Goal: Information Seeking & Learning: Learn about a topic

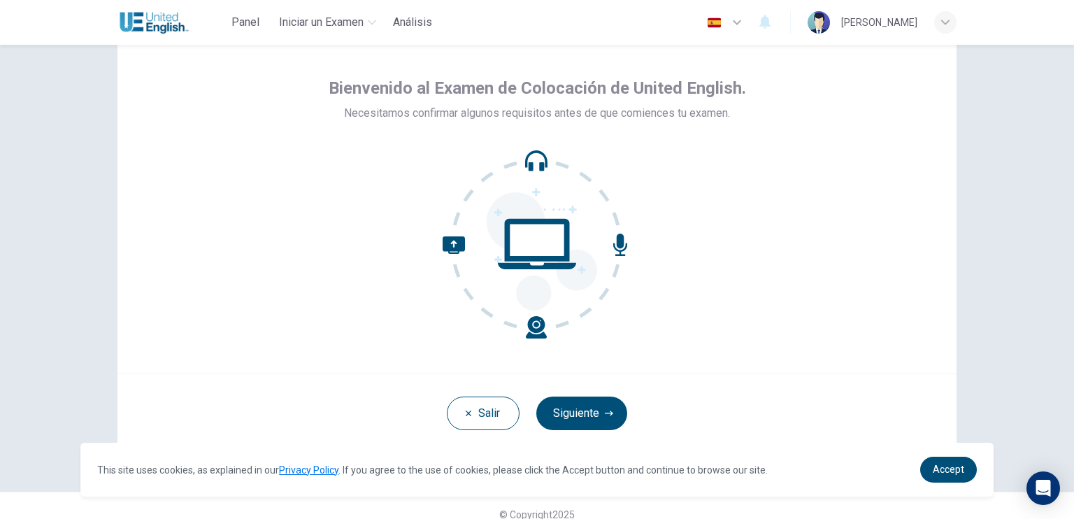
scroll to position [64, 0]
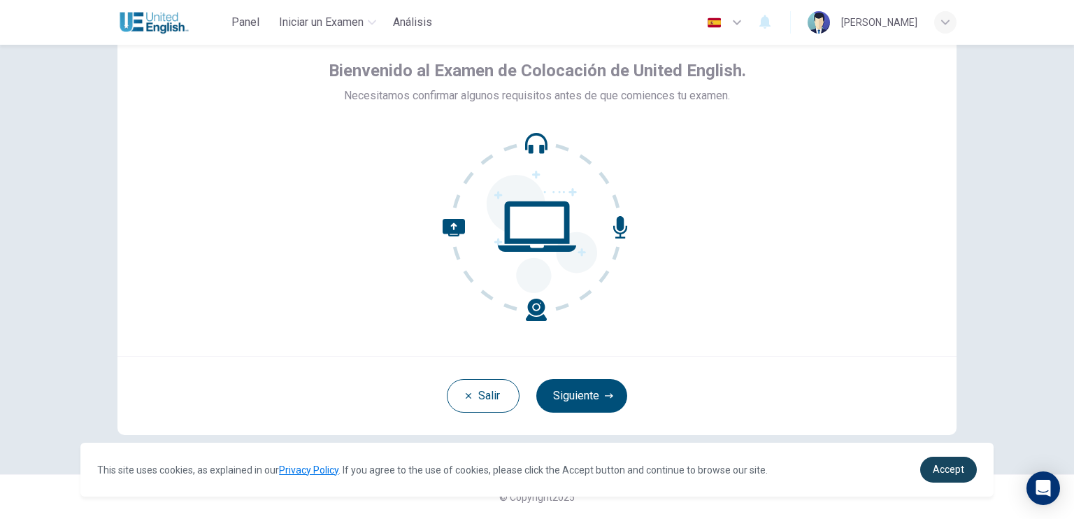
click at [940, 473] on span "Accept" at bounding box center [947, 468] width 31 height 11
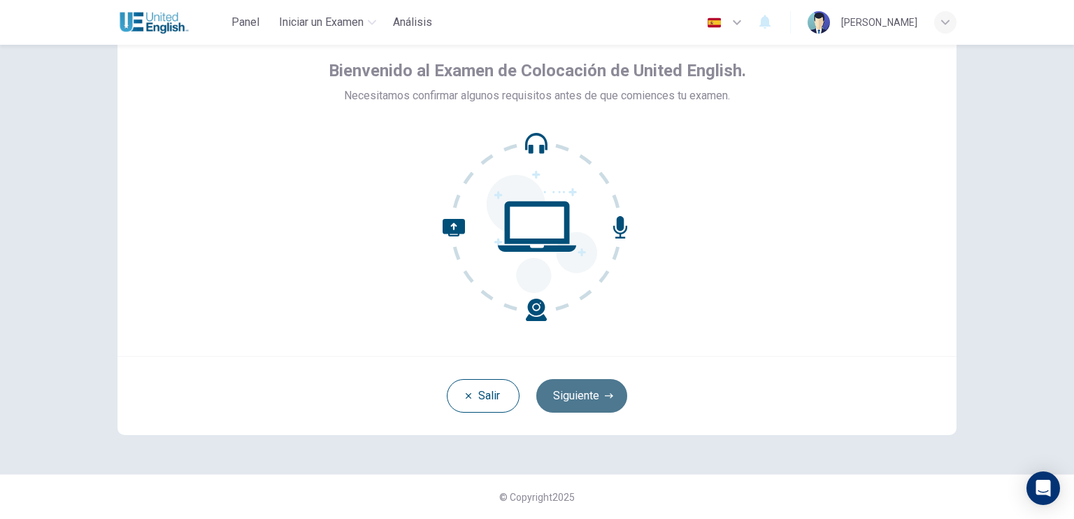
click at [578, 398] on button "Siguiente" at bounding box center [581, 396] width 91 height 34
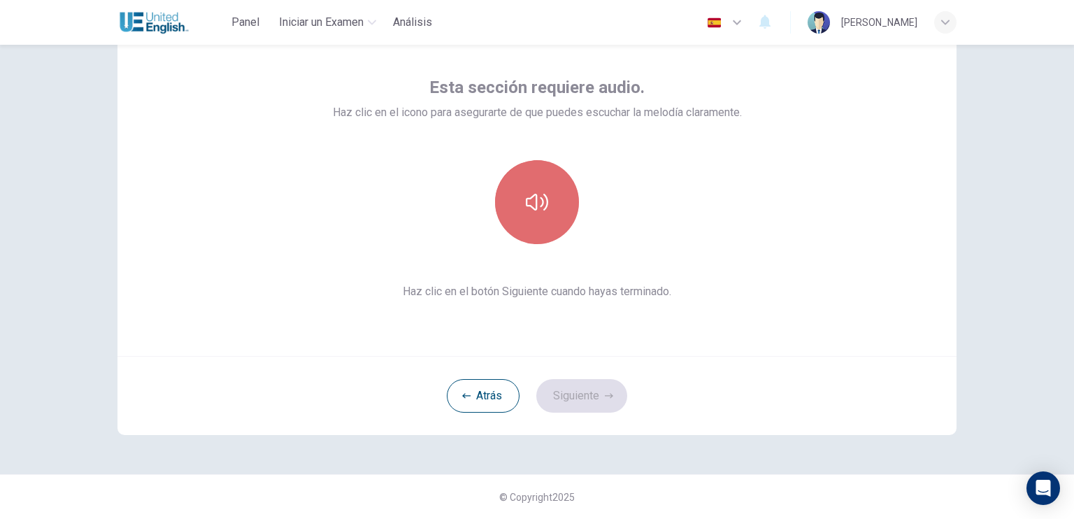
click at [531, 193] on icon "button" at bounding box center [537, 202] width 22 height 22
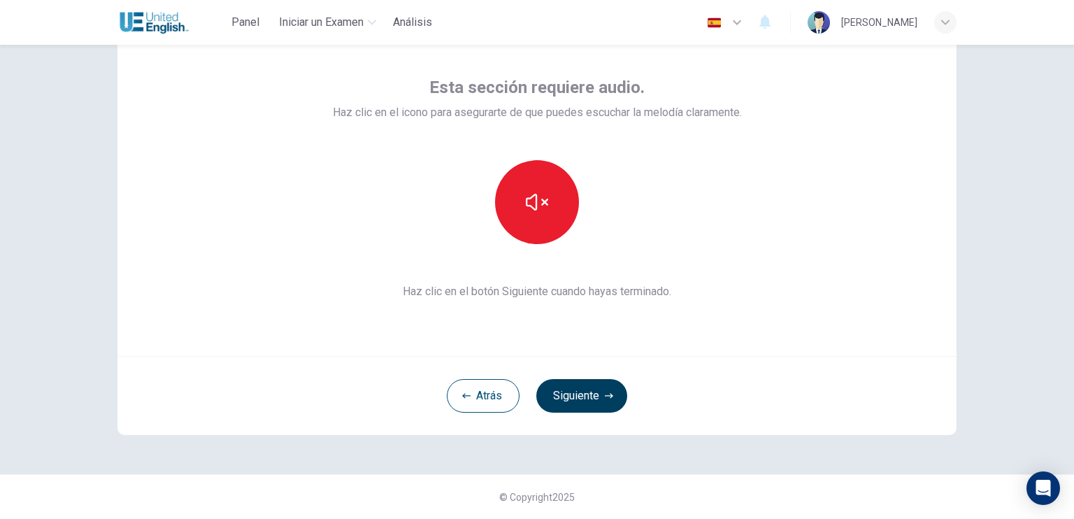
click at [596, 399] on button "Siguiente" at bounding box center [581, 396] width 91 height 34
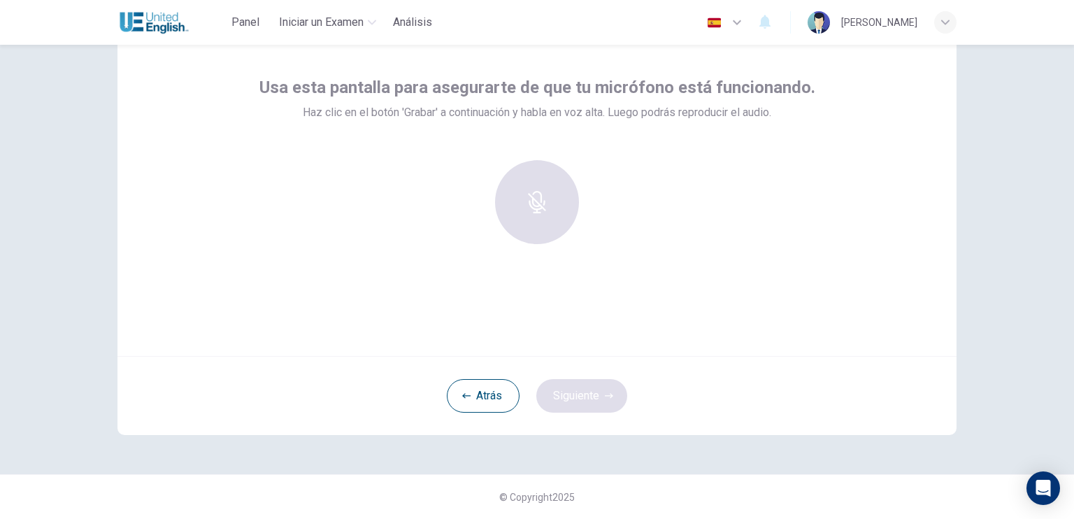
scroll to position [0, 0]
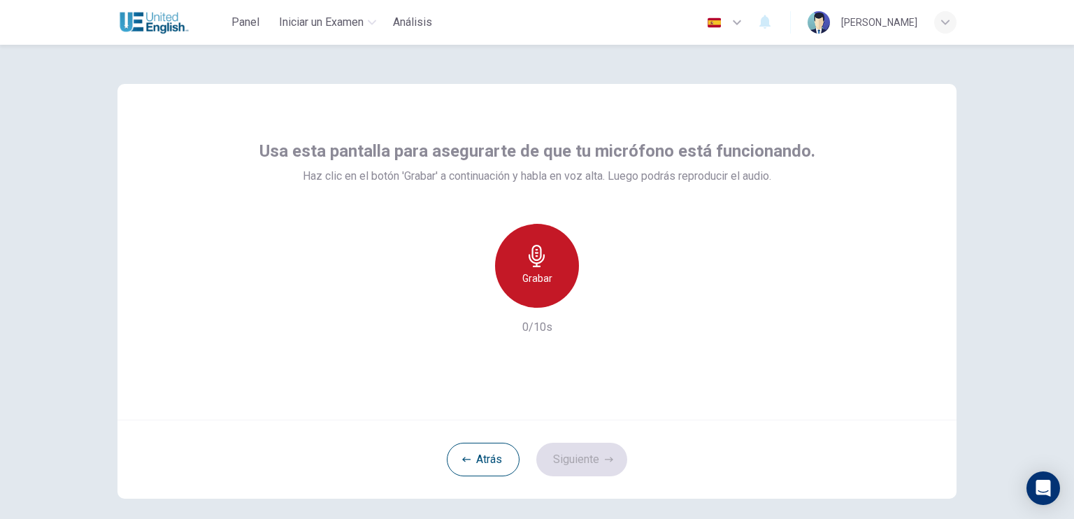
click at [540, 277] on h6 "Grabar" at bounding box center [537, 278] width 30 height 17
click at [540, 277] on h6 "Detener" at bounding box center [537, 278] width 36 height 17
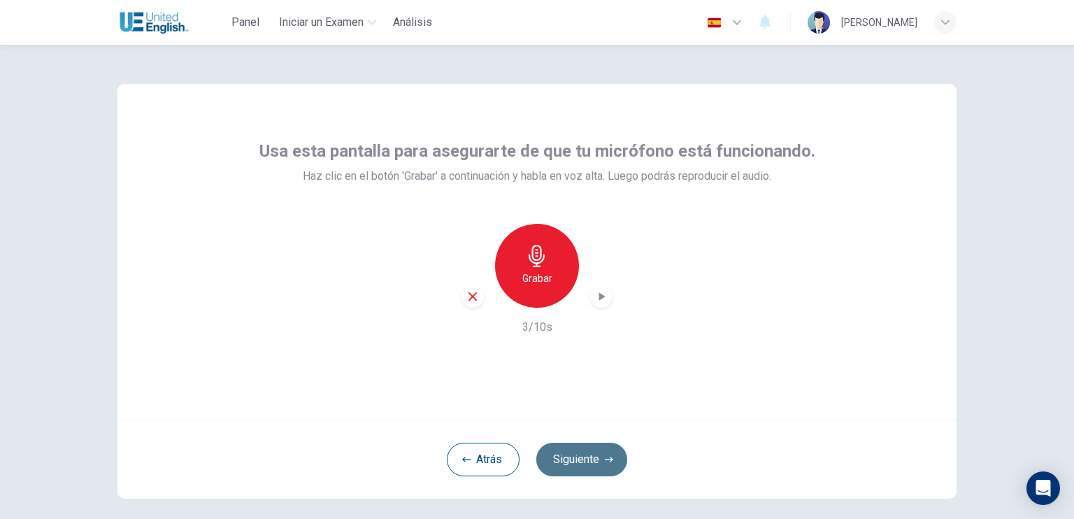
click at [590, 469] on button "Siguiente" at bounding box center [581, 459] width 91 height 34
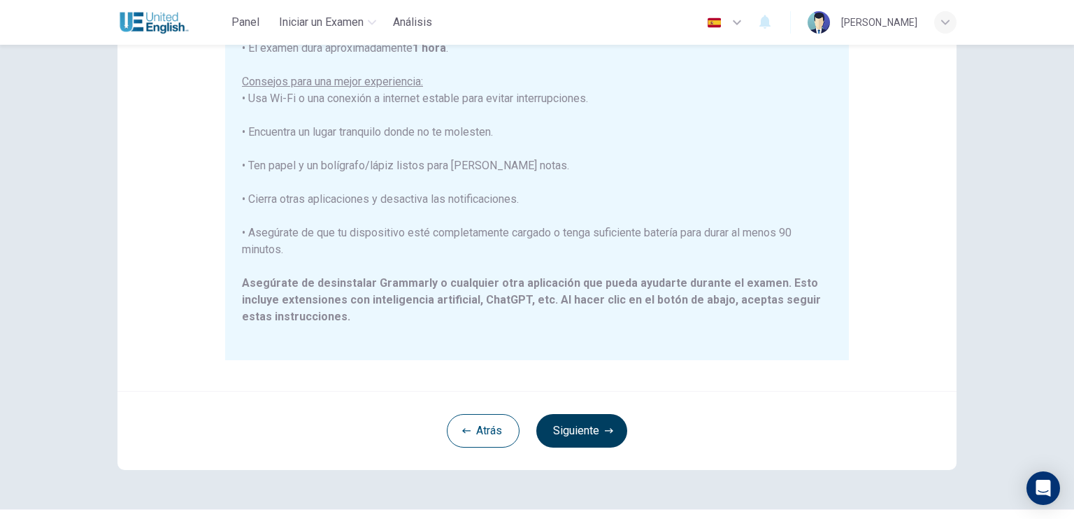
scroll to position [250, 0]
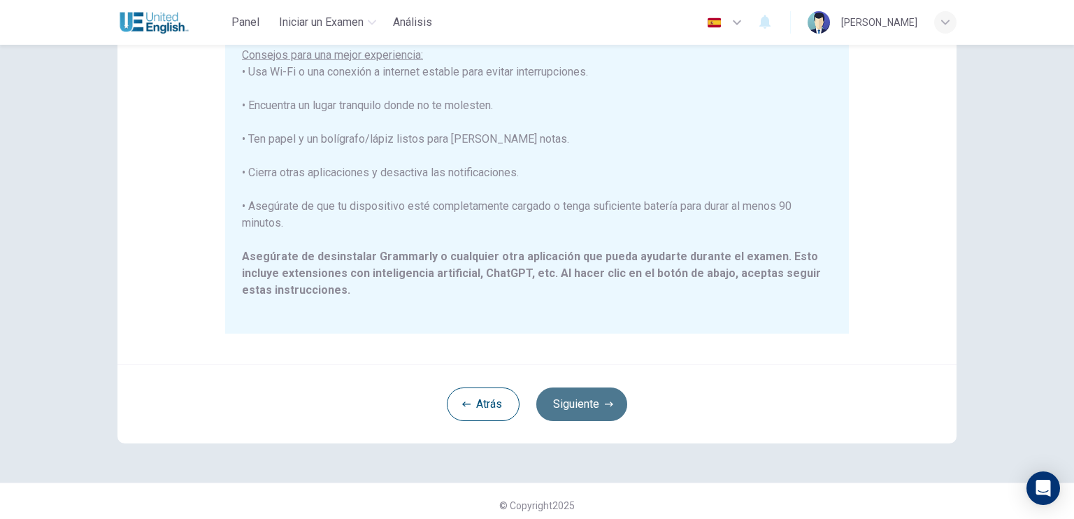
click at [583, 406] on button "Siguiente" at bounding box center [581, 404] width 91 height 34
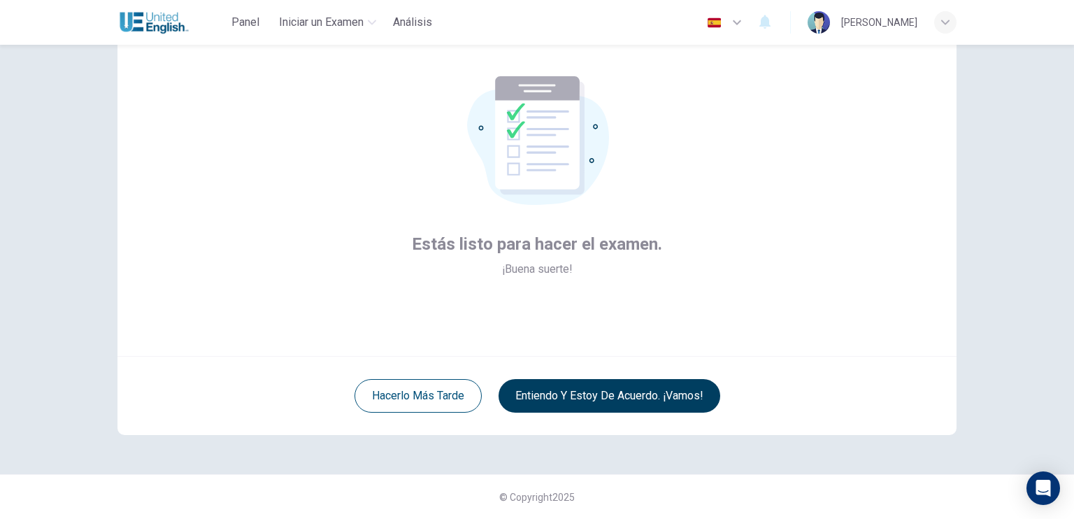
click at [554, 389] on button "Entiendo y estoy de acuerdo. ¡Vamos!" at bounding box center [609, 396] width 222 height 34
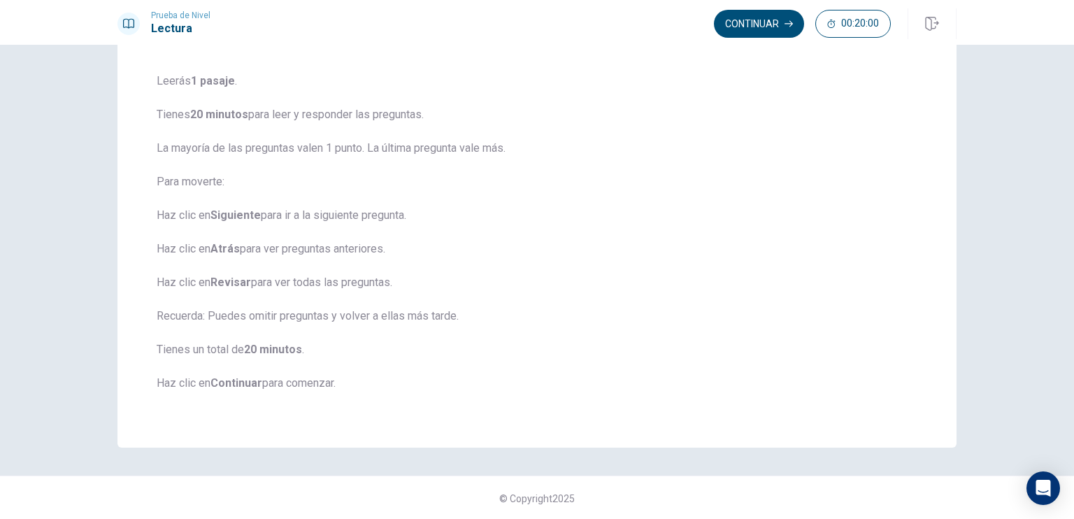
scroll to position [96, 0]
click at [739, 34] on button "Continuar" at bounding box center [759, 24] width 90 height 28
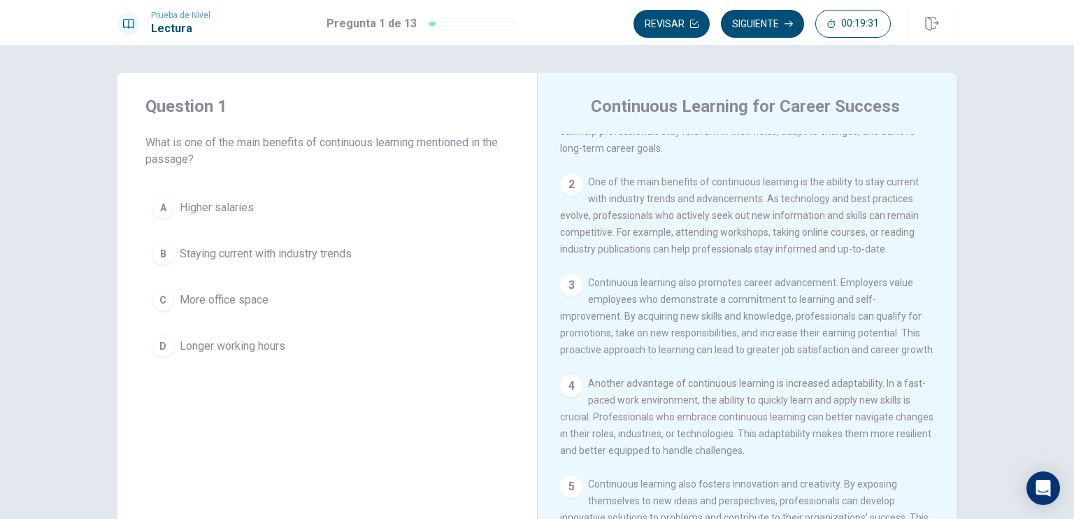
scroll to position [63, 0]
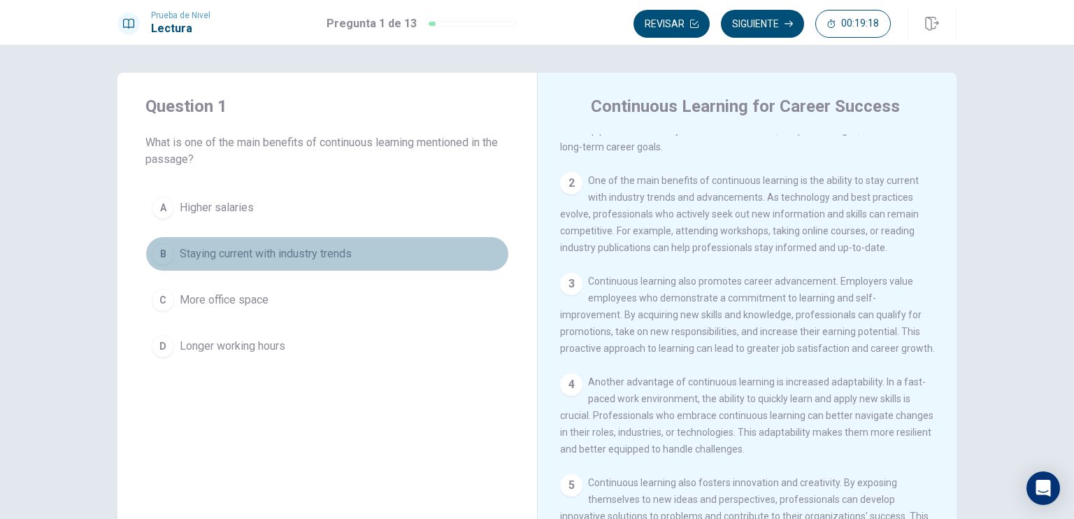
click at [165, 252] on div "B" at bounding box center [163, 254] width 22 height 22
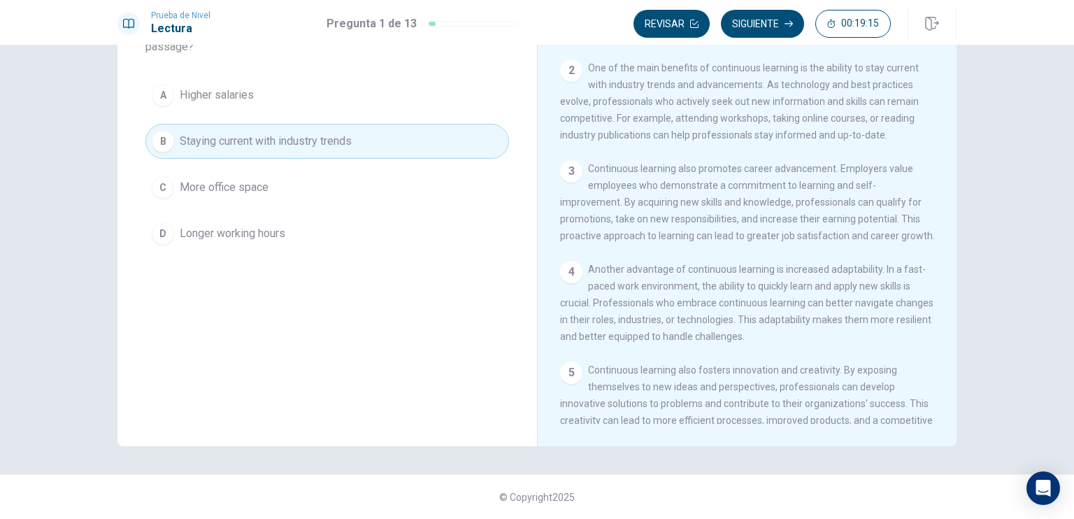
scroll to position [0, 0]
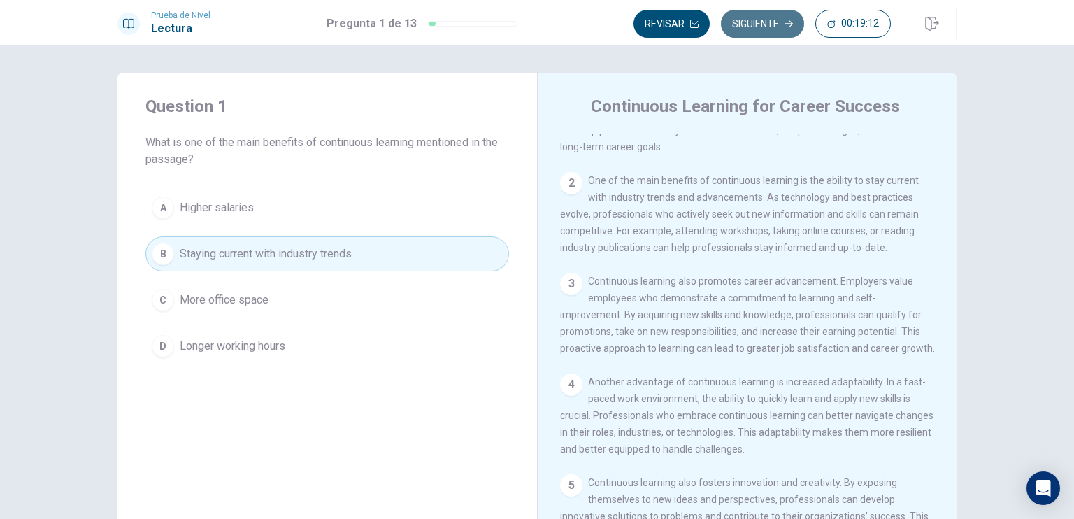
click at [758, 18] on button "Siguiente" at bounding box center [762, 24] width 83 height 28
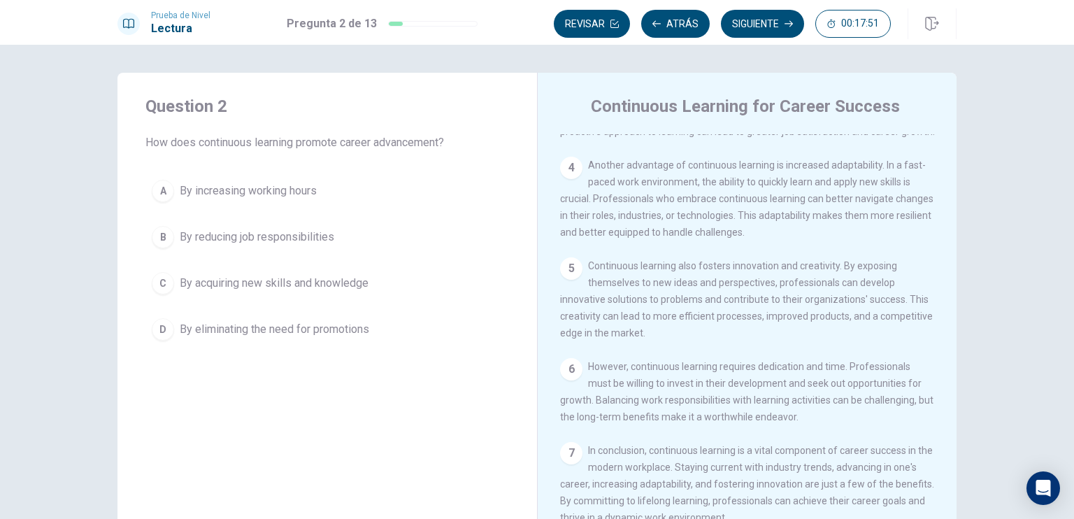
scroll to position [280, 0]
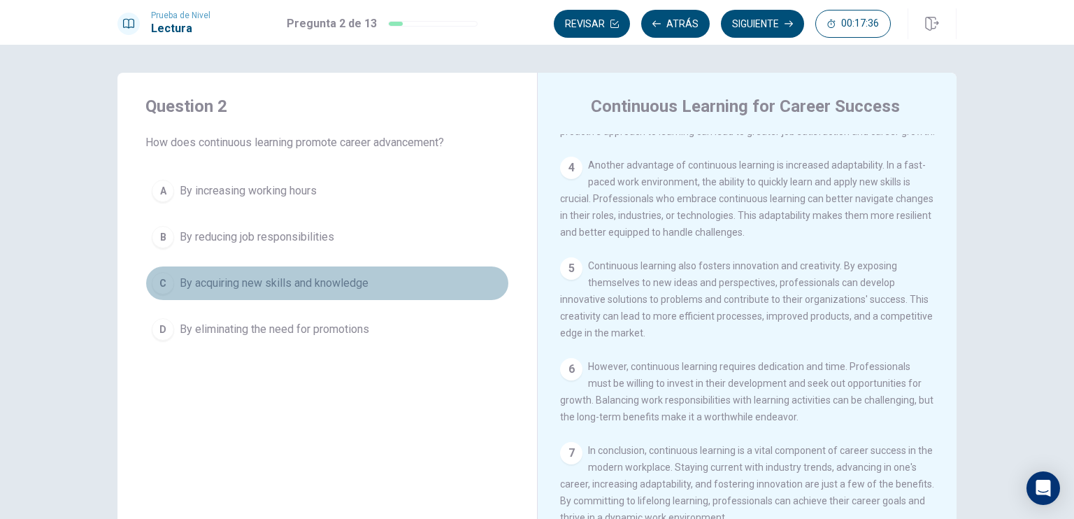
click at [166, 282] on div "C" at bounding box center [163, 283] width 22 height 22
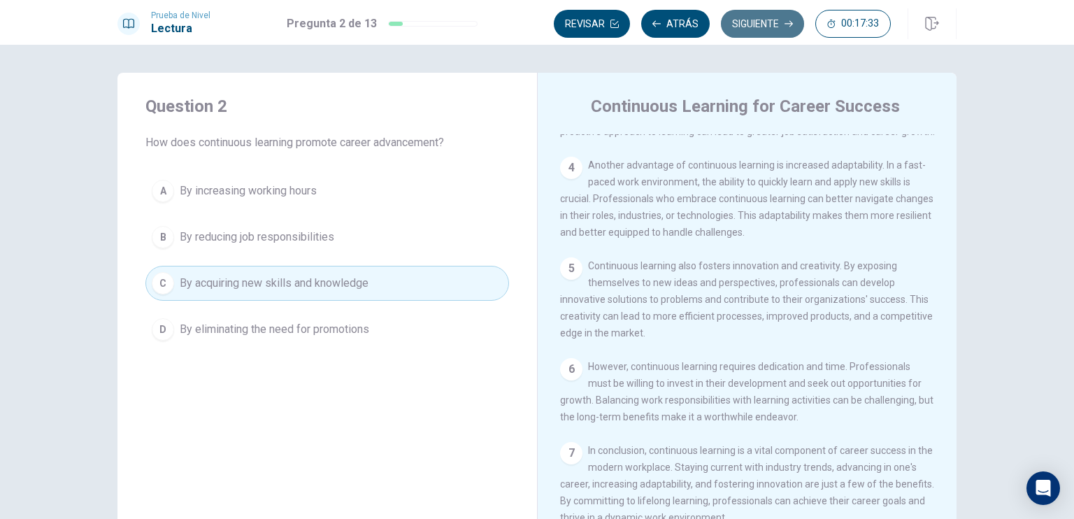
click at [772, 27] on button "Siguiente" at bounding box center [762, 24] width 83 height 28
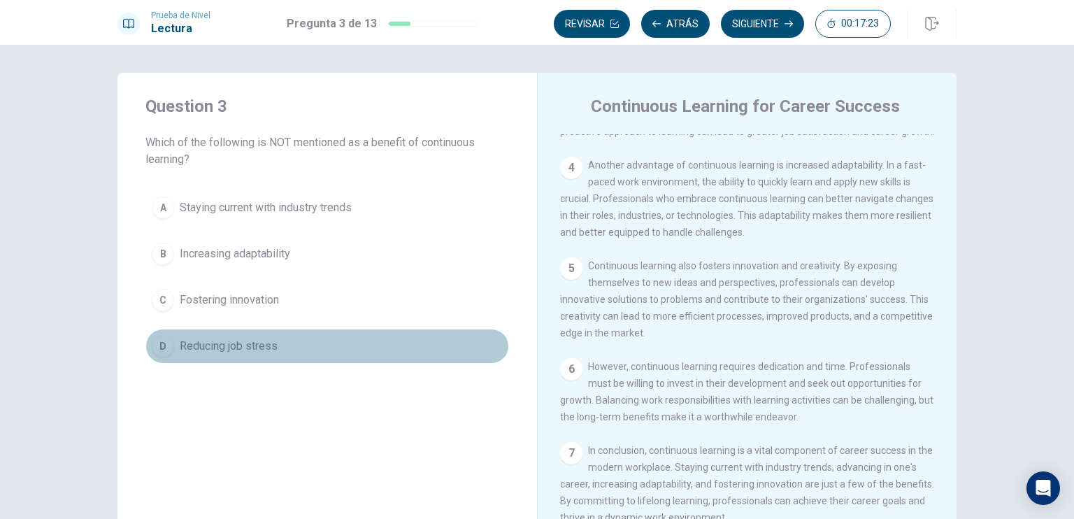
click at [226, 342] on span "Reducing job stress" at bounding box center [229, 346] width 98 height 17
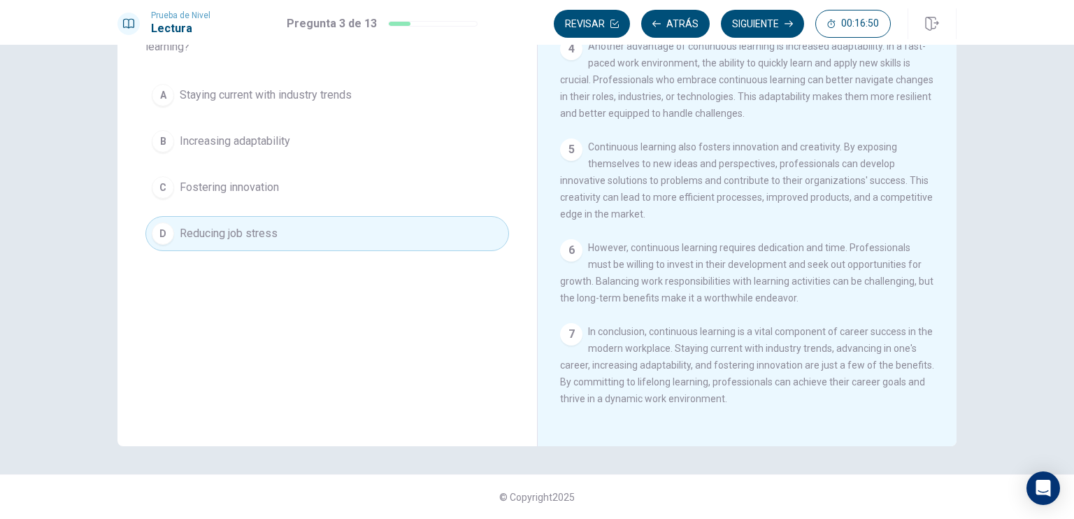
scroll to position [0, 0]
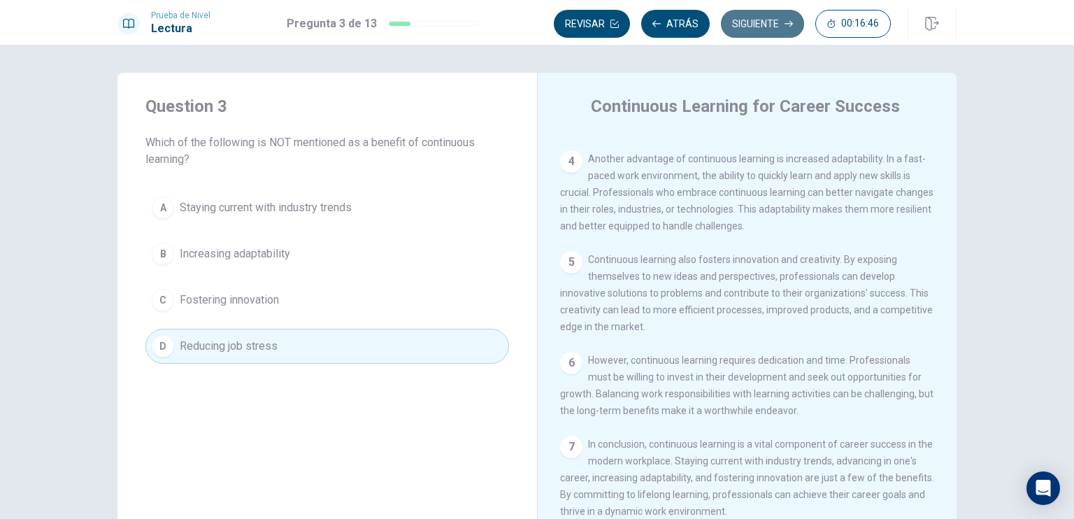
click at [749, 21] on button "Siguiente" at bounding box center [762, 24] width 83 height 28
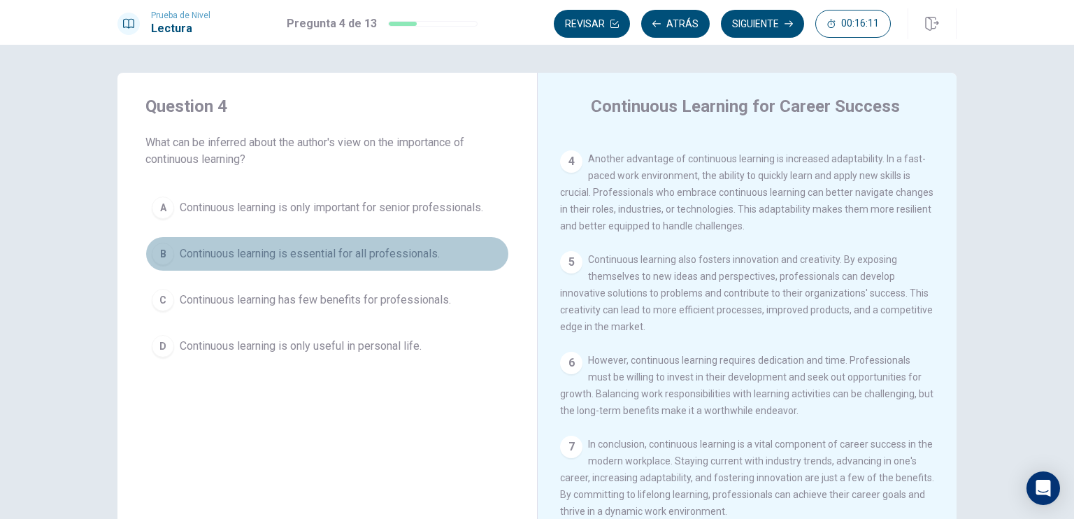
click at [414, 262] on button "B Continuous learning is essential for all professionals." at bounding box center [326, 253] width 363 height 35
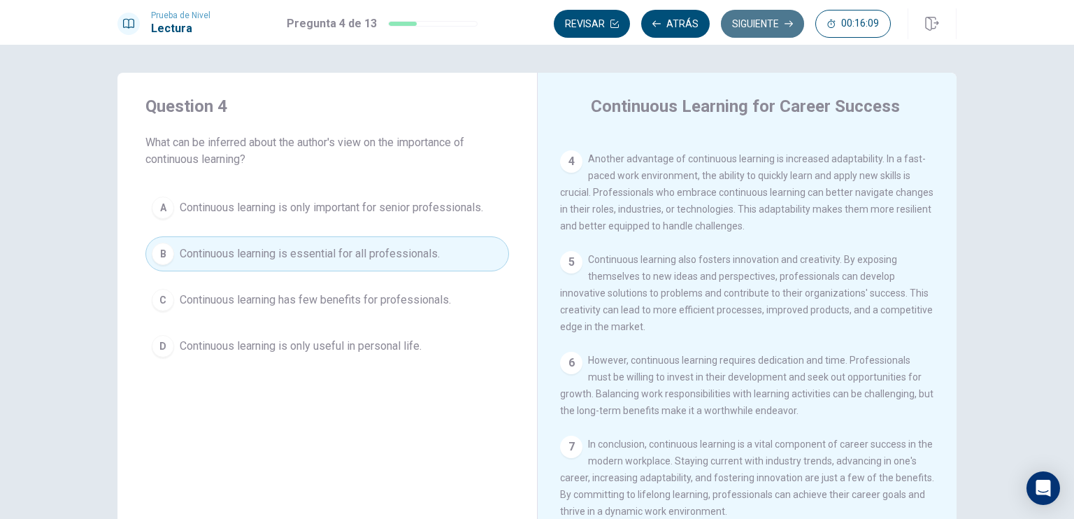
click at [779, 26] on button "Siguiente" at bounding box center [762, 24] width 83 height 28
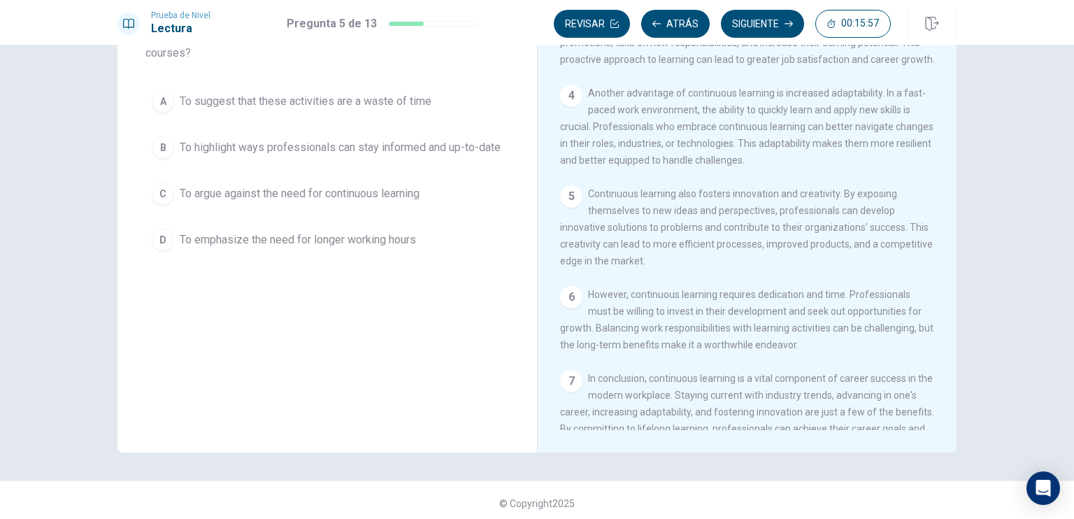
scroll to position [243, 0]
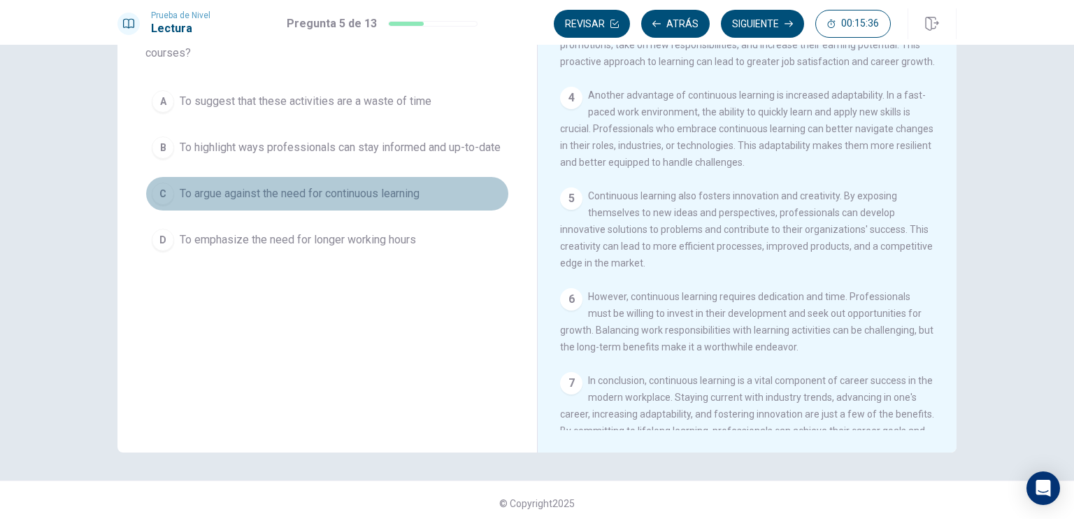
click at [361, 202] on span "To argue against the need for continuous learning" at bounding box center [300, 193] width 240 height 17
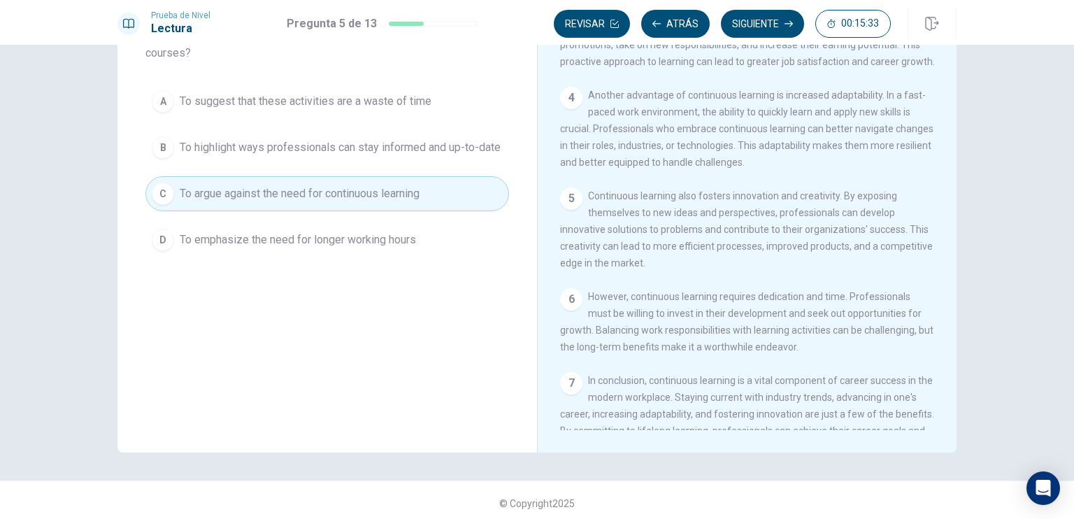
scroll to position [0, 0]
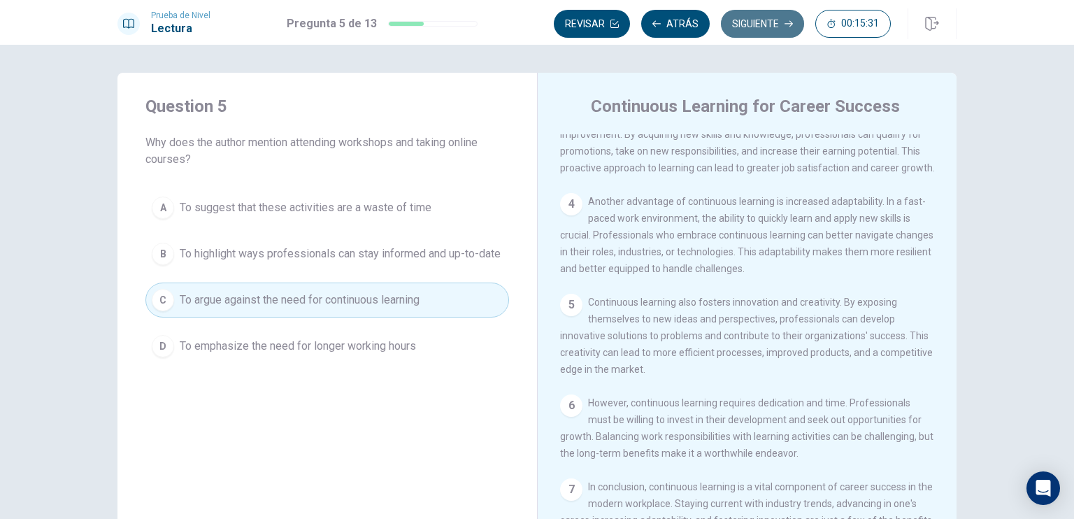
click at [772, 22] on button "Siguiente" at bounding box center [762, 24] width 83 height 28
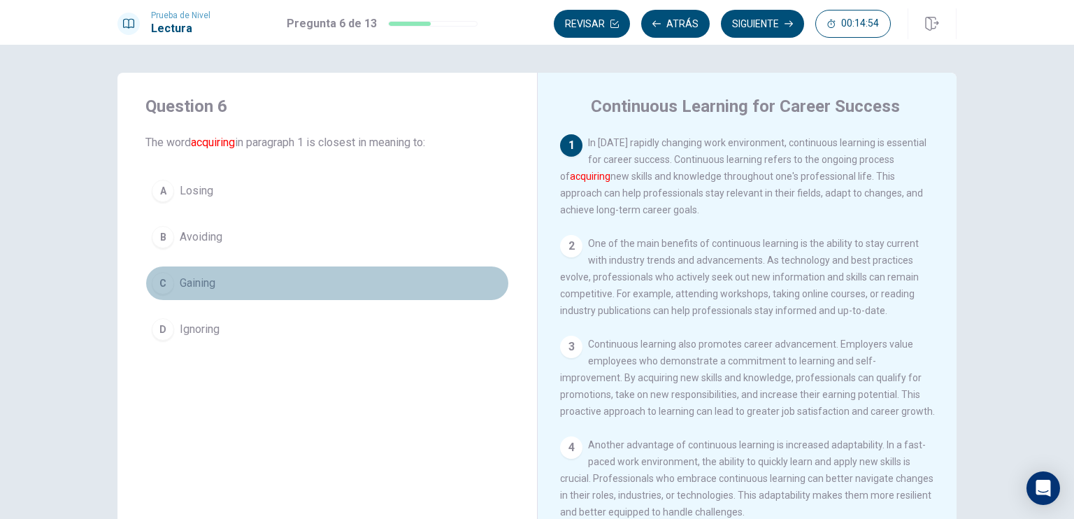
click at [159, 282] on div "C" at bounding box center [163, 283] width 22 height 22
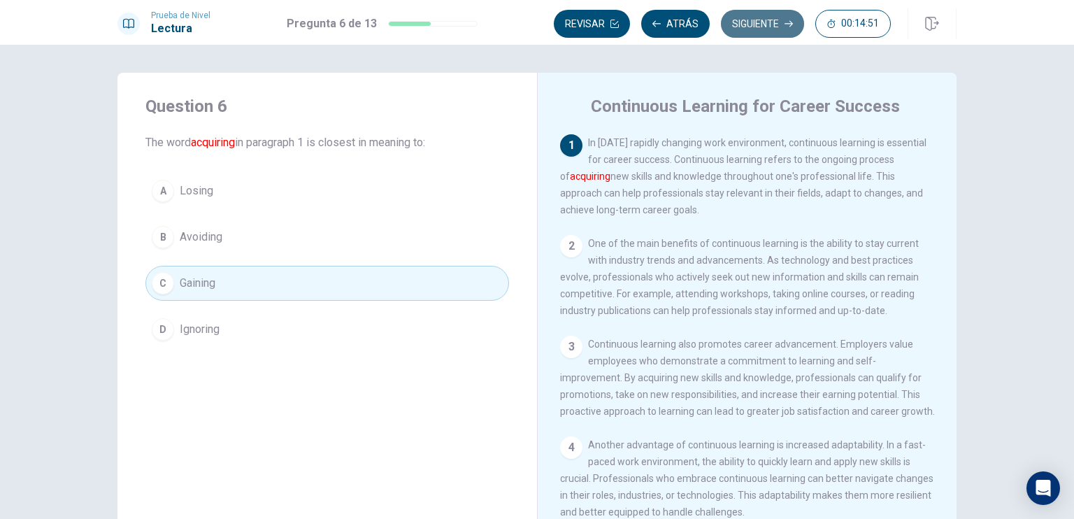
click at [777, 23] on button "Siguiente" at bounding box center [762, 24] width 83 height 28
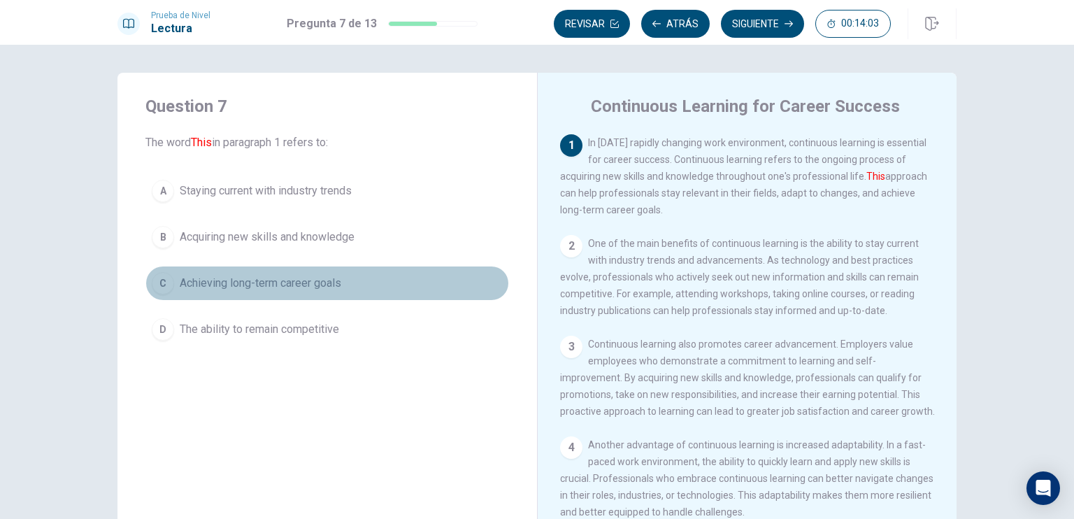
click at [268, 280] on span "Achieving long-term career goals" at bounding box center [260, 283] width 161 height 17
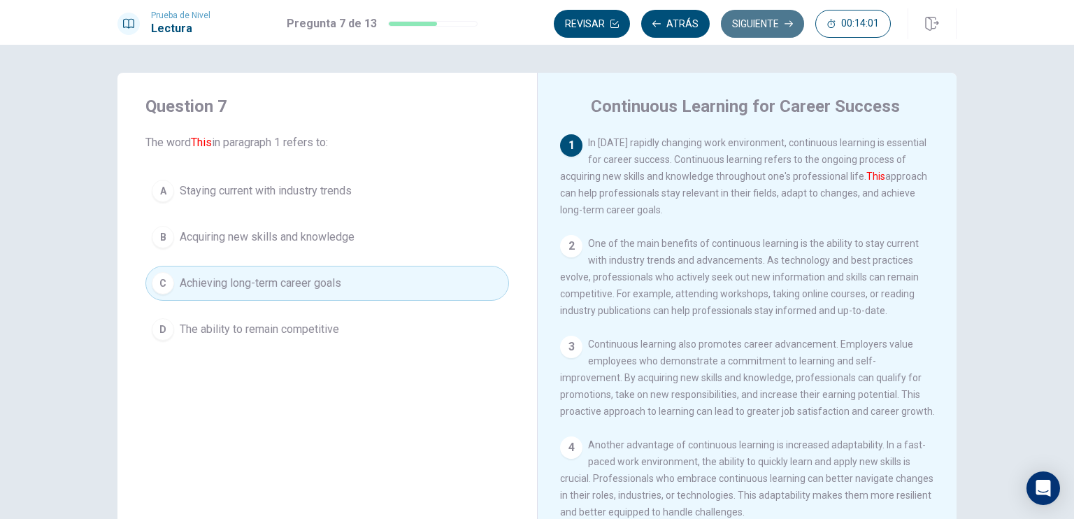
click at [760, 20] on button "Siguiente" at bounding box center [762, 24] width 83 height 28
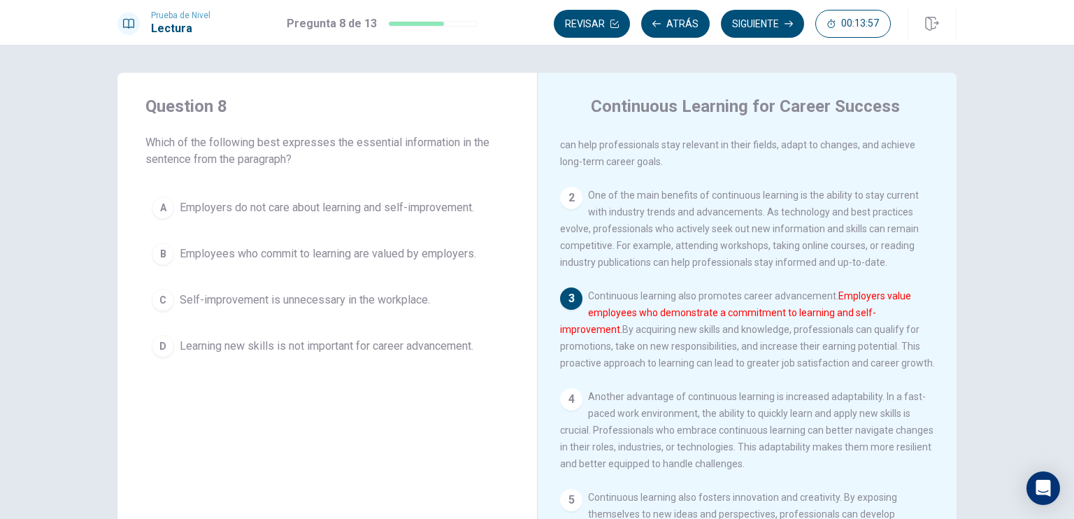
scroll to position [56, 0]
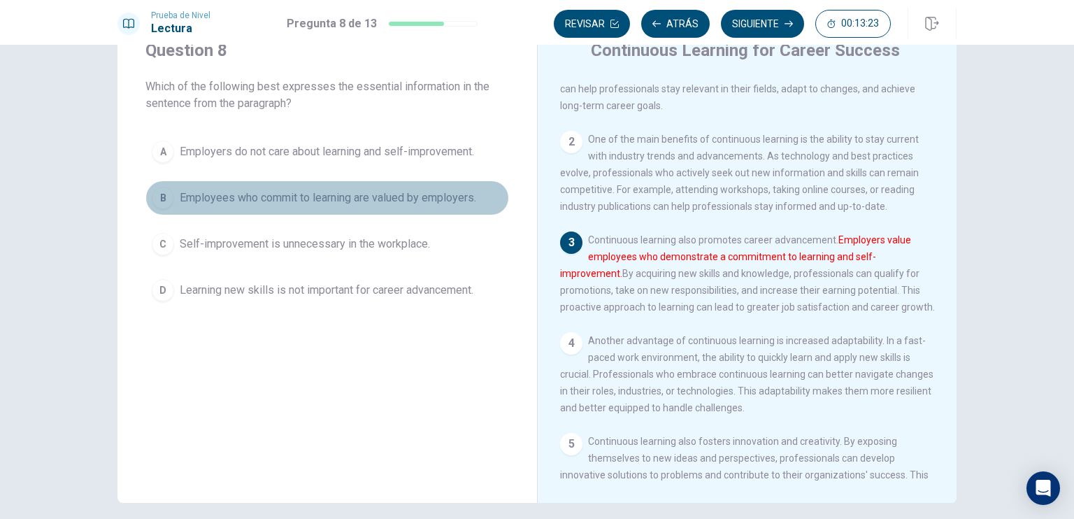
click at [338, 191] on span "Employees who commit to learning are valued by employers." at bounding box center [328, 197] width 296 height 17
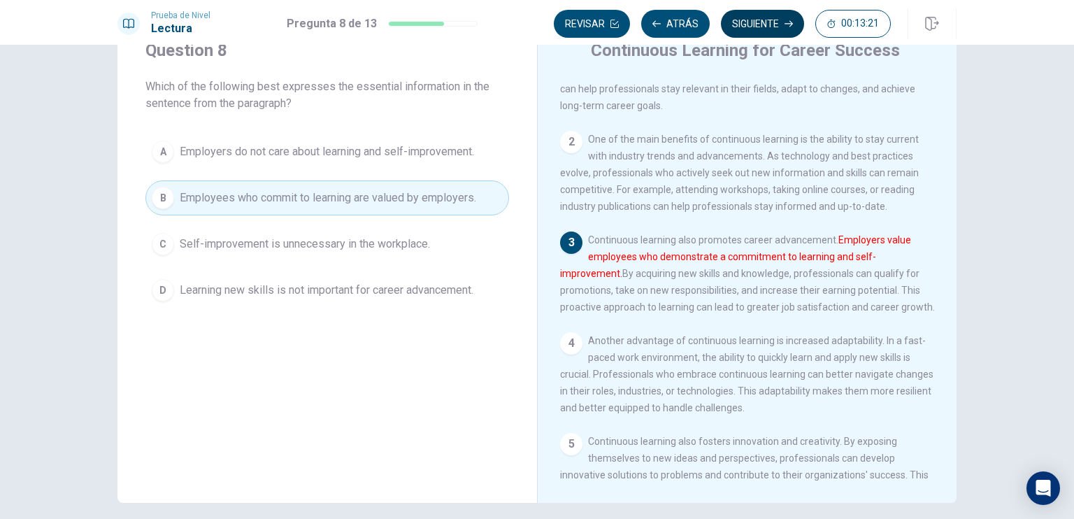
click at [766, 21] on button "Siguiente" at bounding box center [762, 24] width 83 height 28
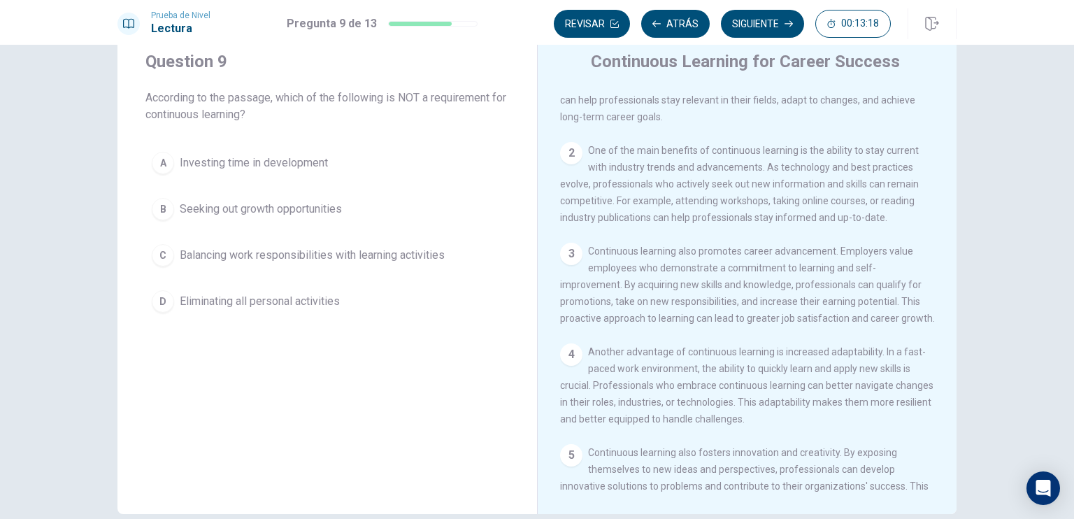
scroll to position [0, 0]
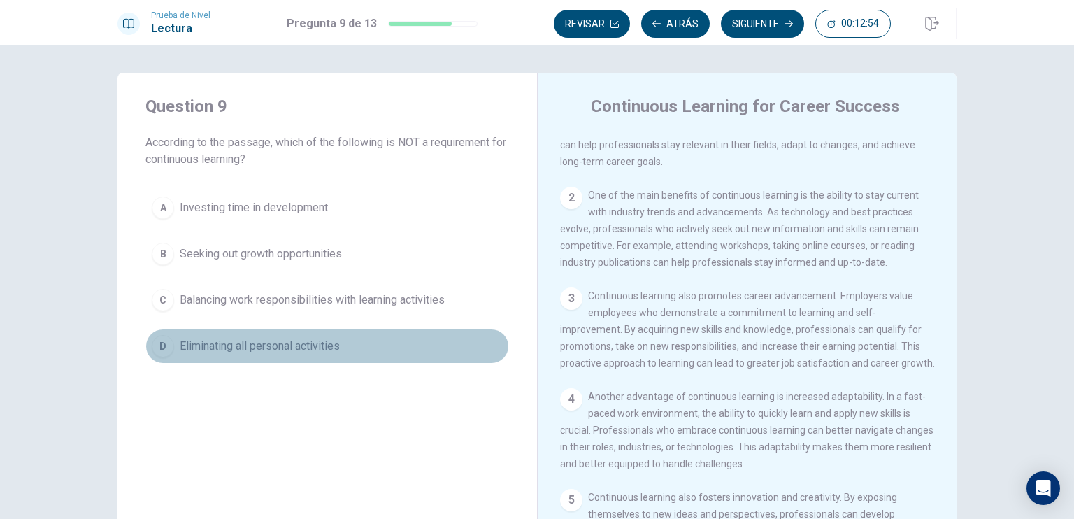
click at [271, 345] on span "Eliminating all personal activities" at bounding box center [260, 346] width 160 height 17
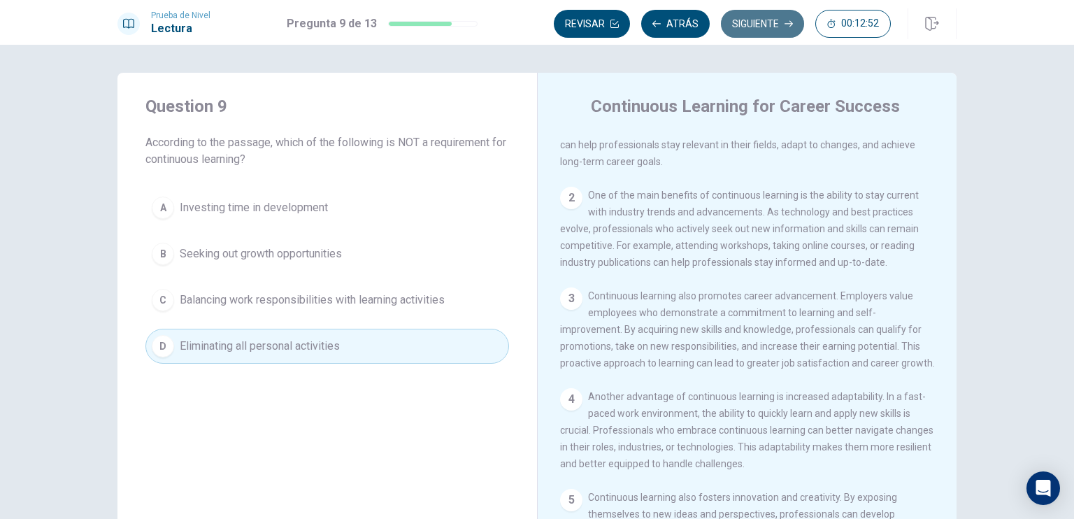
click at [764, 26] on button "Siguiente" at bounding box center [762, 24] width 83 height 28
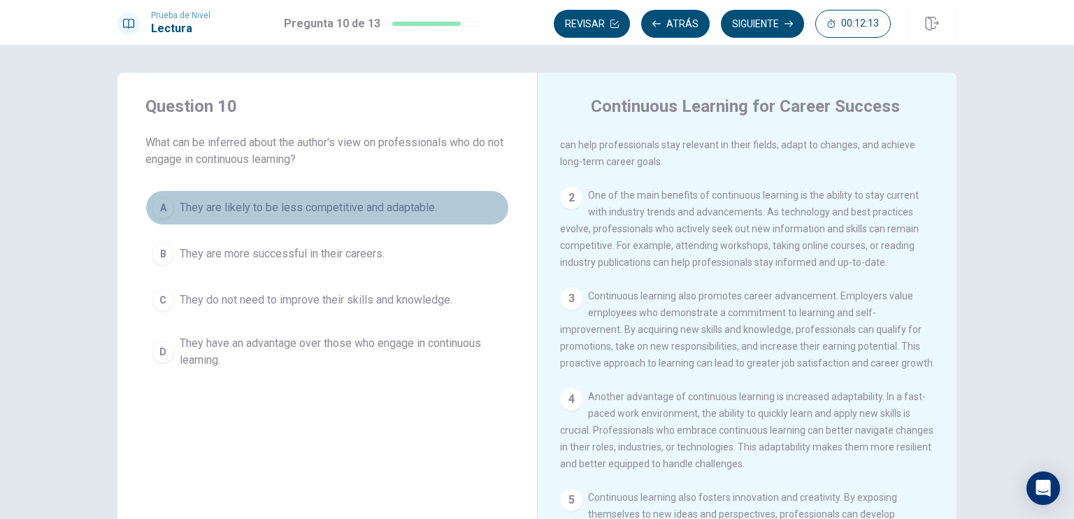
click at [377, 207] on span "They are likely to be less competitive and adaptable." at bounding box center [308, 207] width 257 height 17
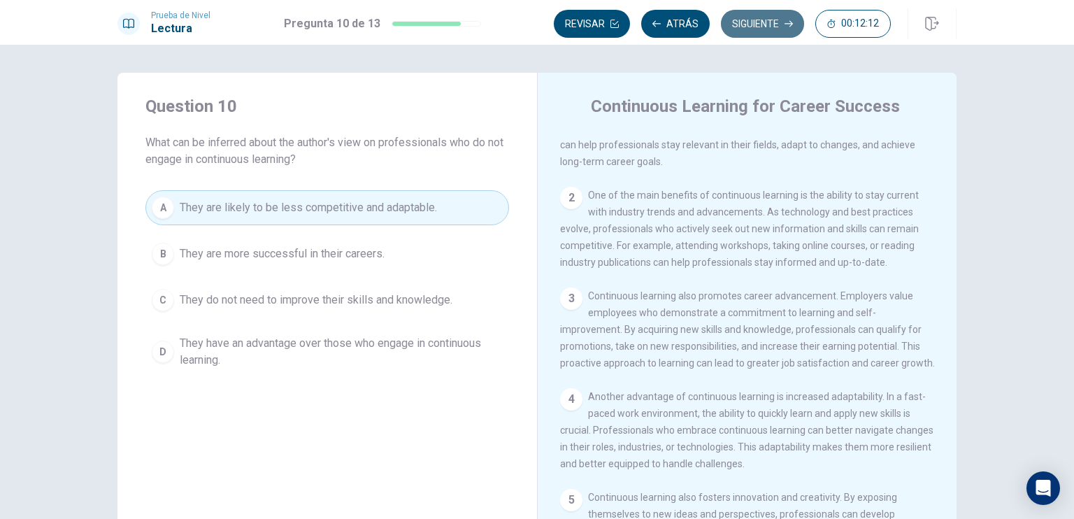
click at [763, 17] on button "Siguiente" at bounding box center [762, 24] width 83 height 28
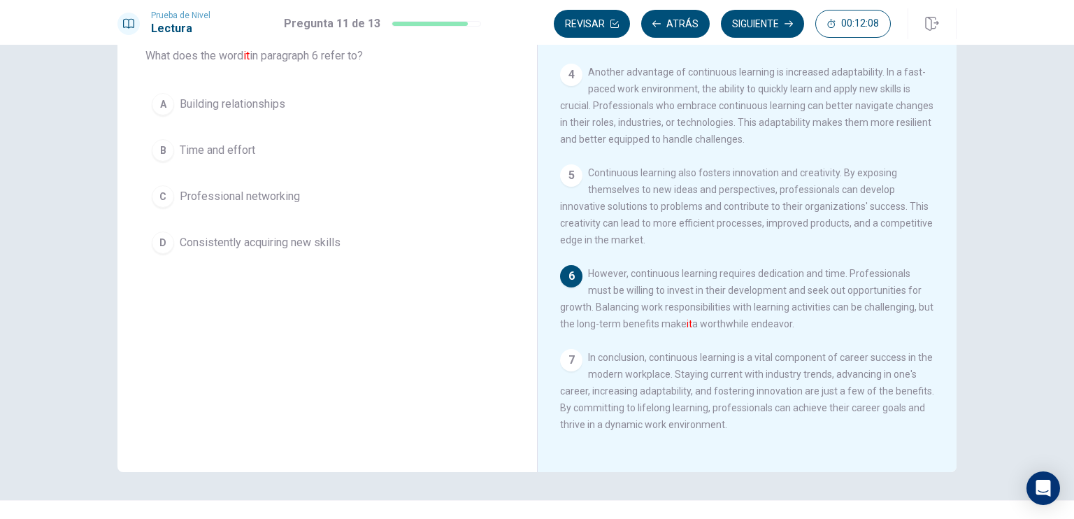
scroll to position [87, 0]
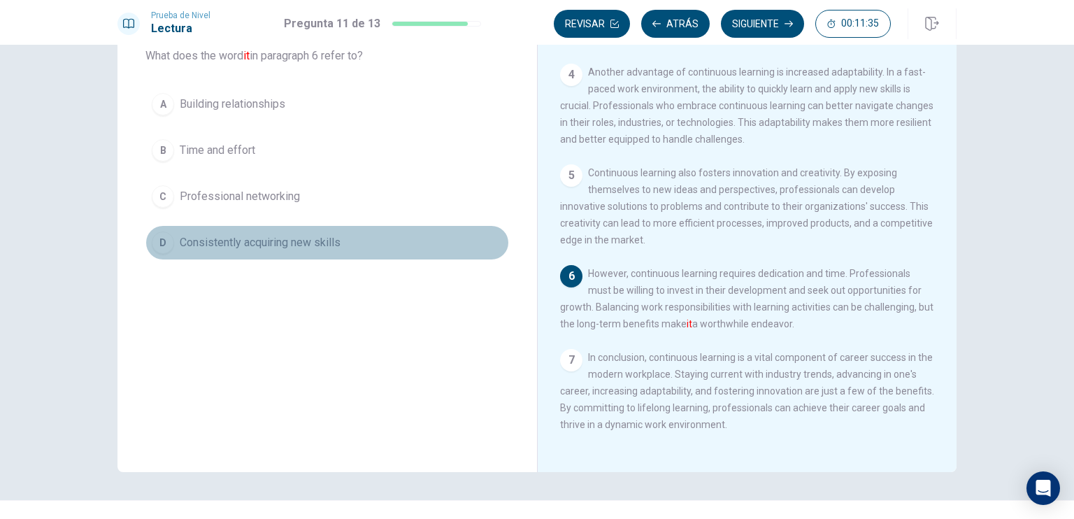
click at [316, 243] on span "Consistently acquiring new skills" at bounding box center [260, 242] width 161 height 17
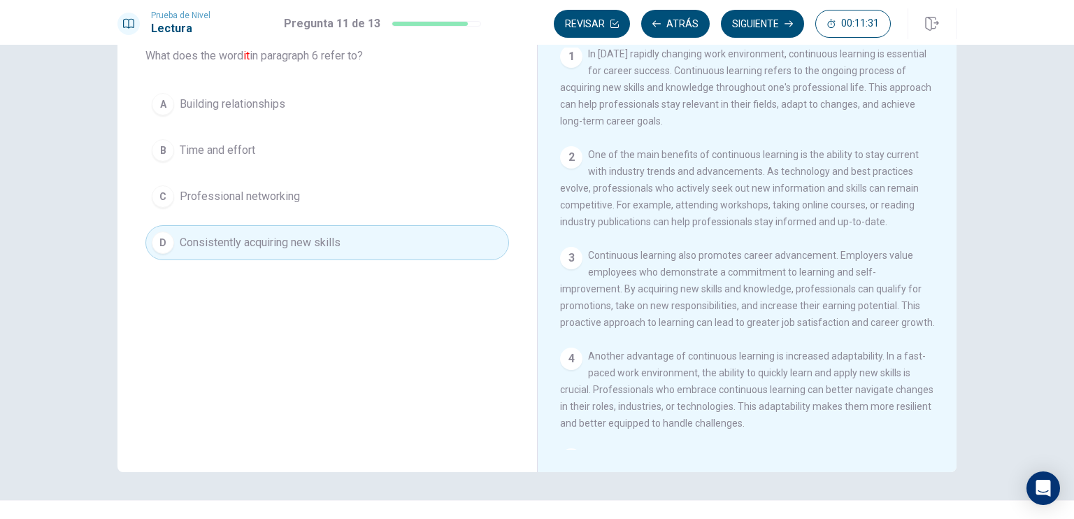
scroll to position [0, 0]
click at [747, 29] on button "Siguiente" at bounding box center [762, 24] width 83 height 28
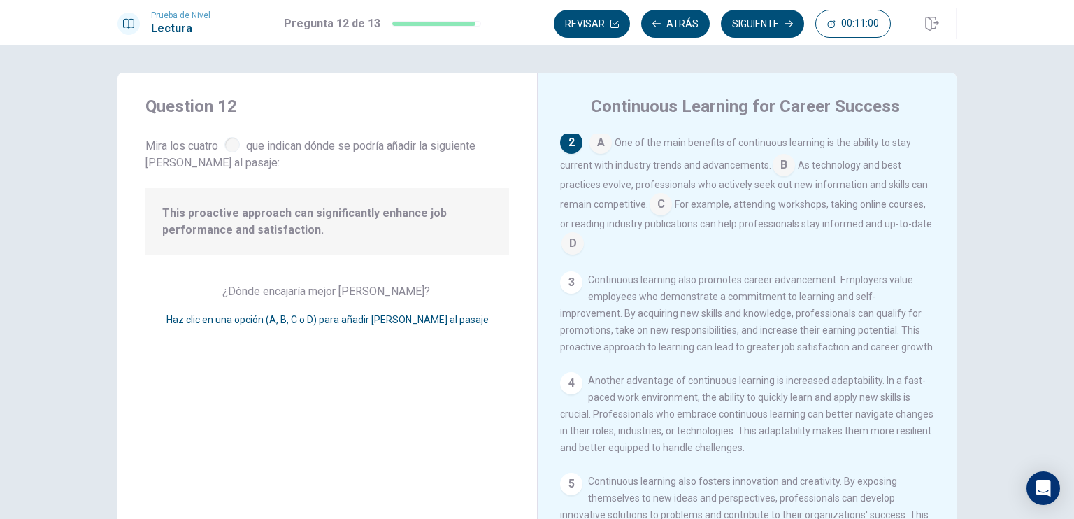
click at [597, 145] on input at bounding box center [600, 144] width 22 height 22
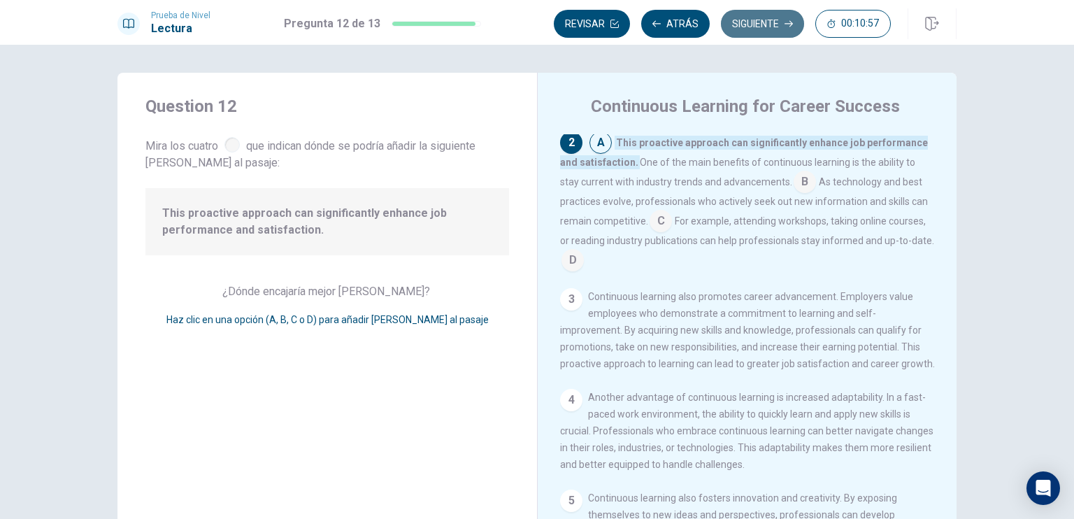
click at [760, 22] on button "Siguiente" at bounding box center [762, 24] width 83 height 28
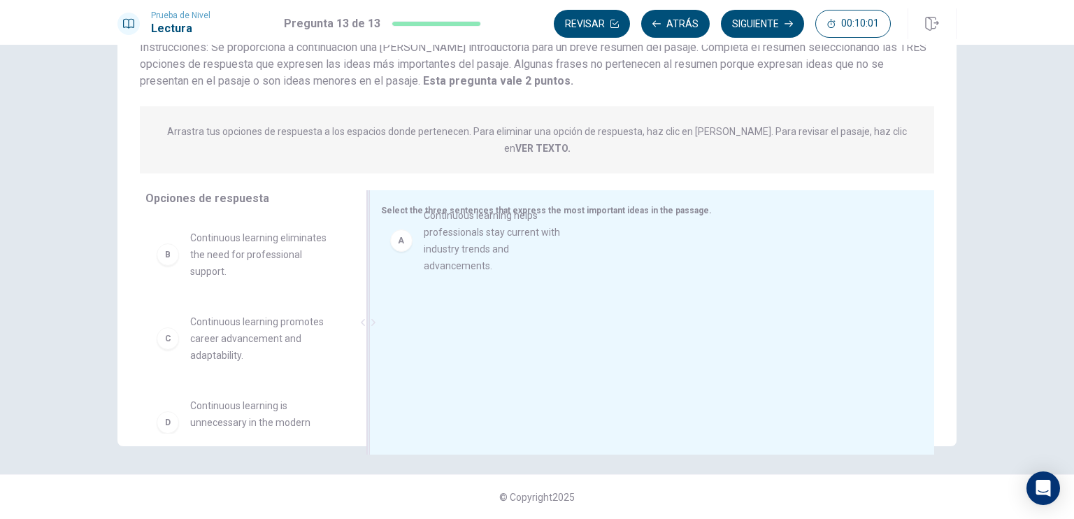
drag, startPoint x: 274, startPoint y: 247, endPoint x: 519, endPoint y: 244, distance: 244.7
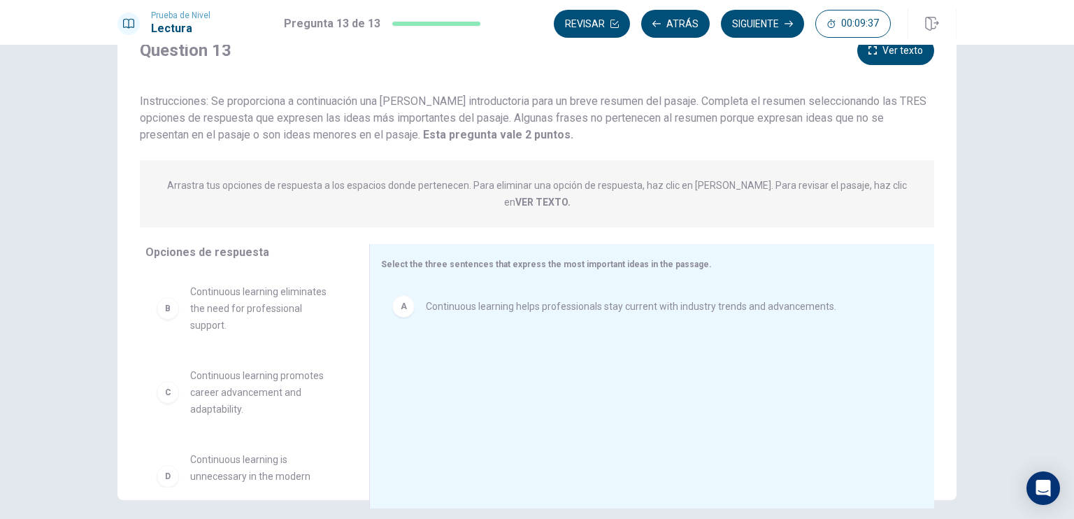
scroll to position [61, 0]
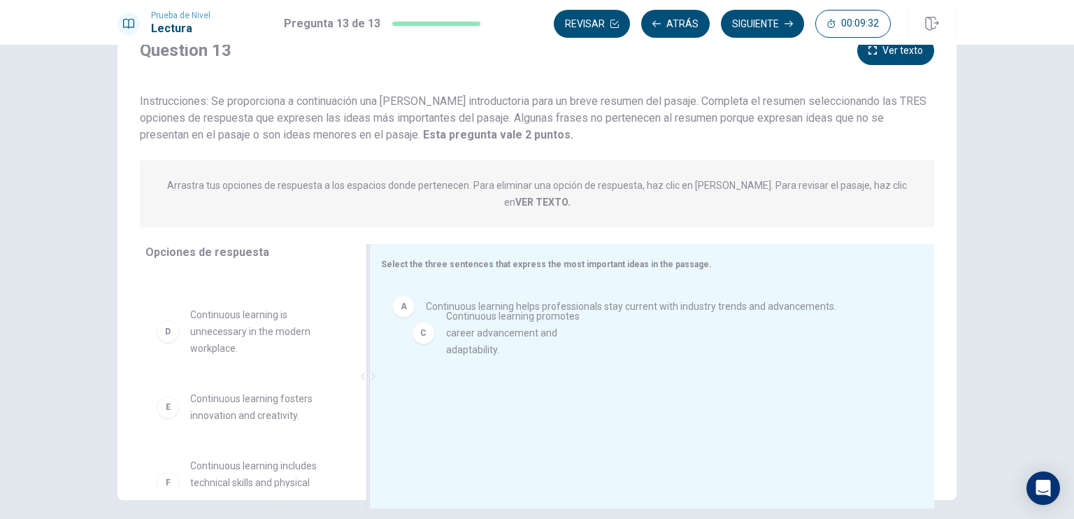
drag, startPoint x: 262, startPoint y: 313, endPoint x: 525, endPoint y: 336, distance: 263.8
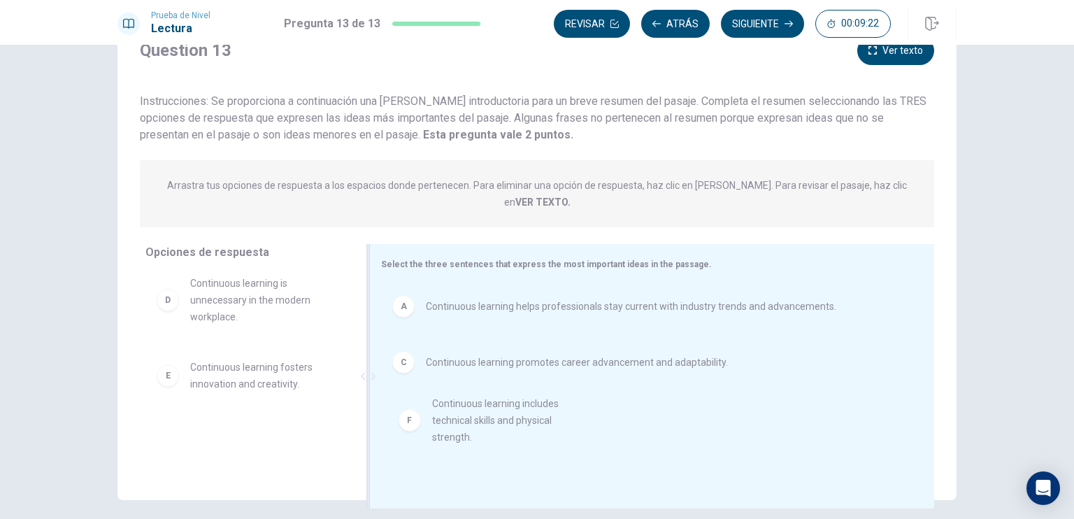
drag, startPoint x: 268, startPoint y: 448, endPoint x: 531, endPoint y: 431, distance: 263.3
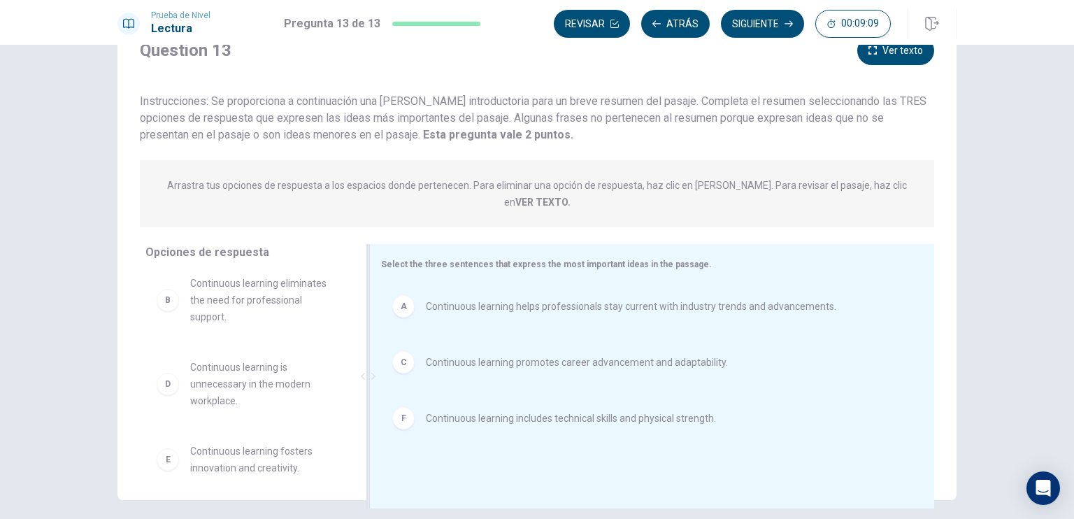
scroll to position [0, 0]
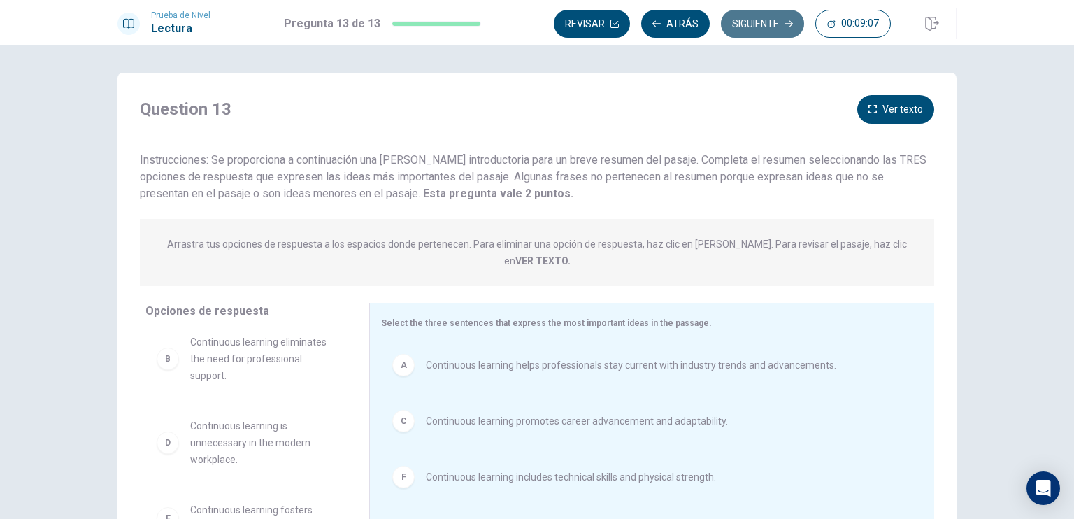
click at [765, 22] on button "Siguiente" at bounding box center [762, 24] width 83 height 28
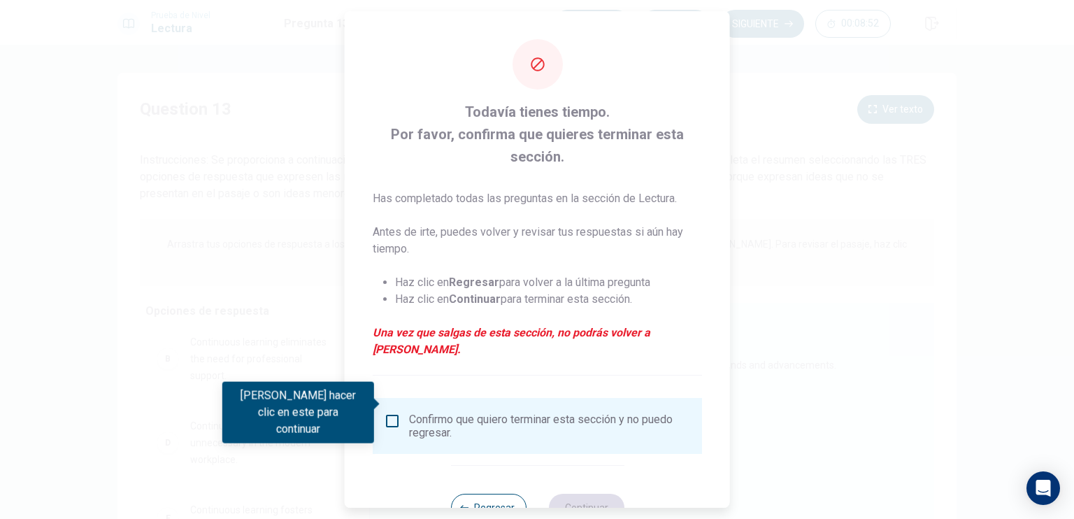
click at [396, 412] on input "Debes hacer clic en este para continuar" at bounding box center [392, 420] width 17 height 17
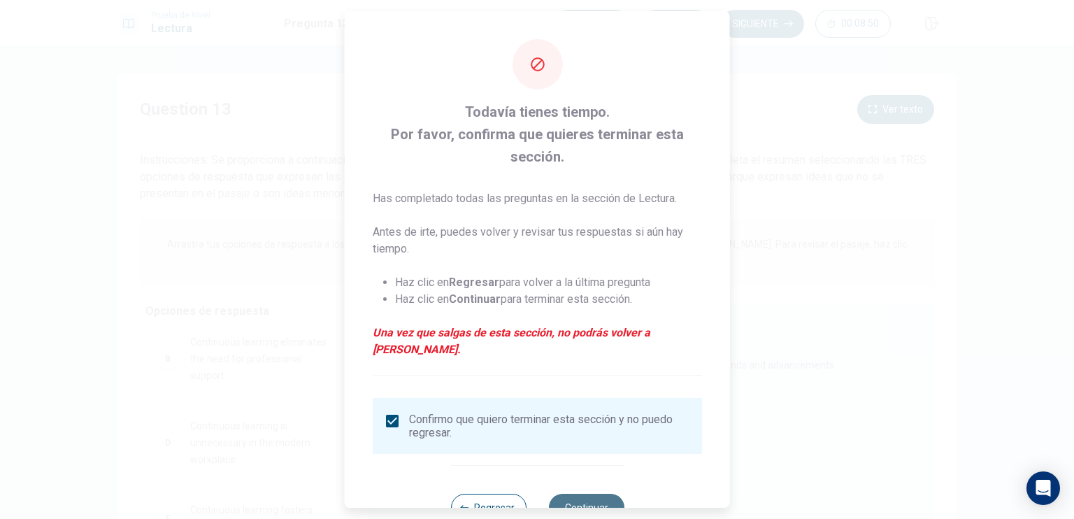
click at [584, 498] on button "Continuar" at bounding box center [585, 507] width 75 height 28
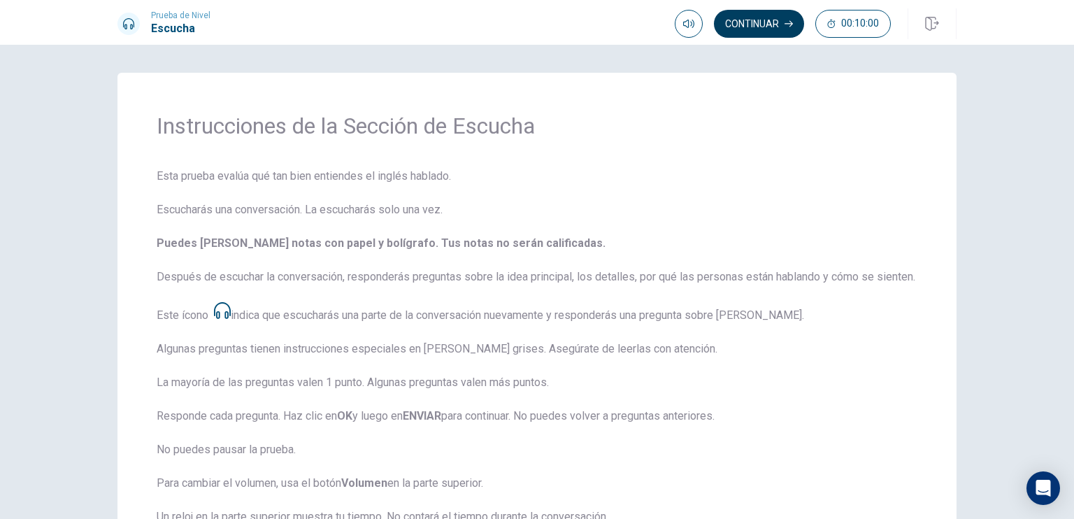
click at [770, 18] on button "Continuar" at bounding box center [759, 24] width 90 height 28
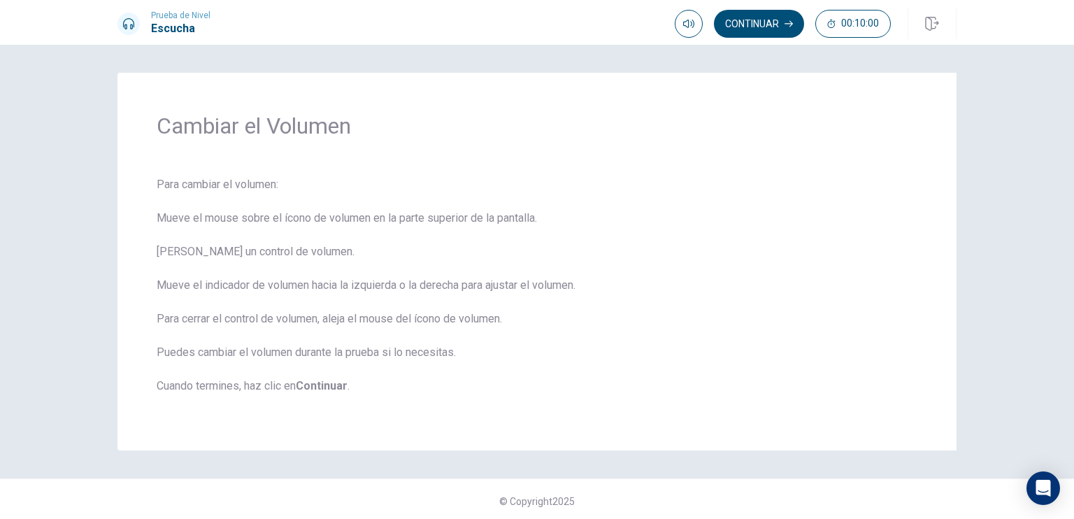
click at [129, 23] on icon at bounding box center [128, 23] width 11 height 11
click at [171, 31] on h1 "Escucha" at bounding box center [180, 28] width 59 height 17
click at [691, 30] on button "button" at bounding box center [689, 24] width 28 height 28
click at [758, 26] on button "Continuar" at bounding box center [759, 24] width 90 height 28
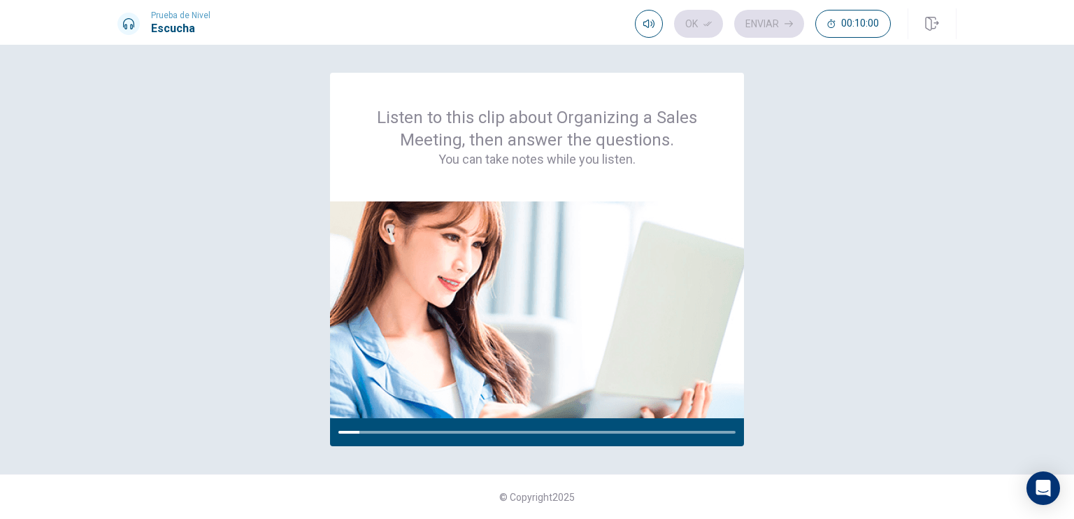
click at [792, 408] on div "Listen to this clip about Organizing a Sales Meeting, then answer the questions…" at bounding box center [536, 259] width 839 height 373
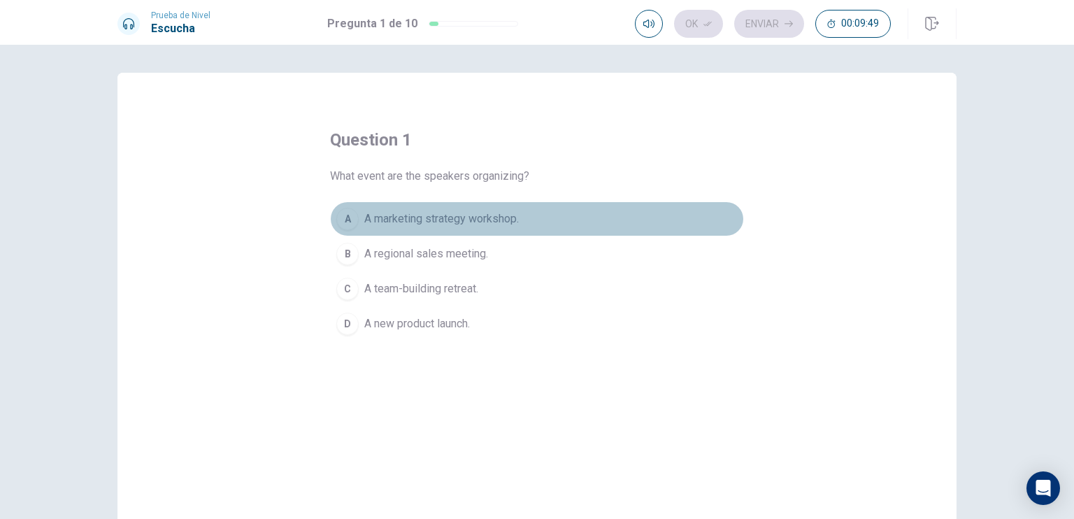
click at [418, 221] on span "A marketing strategy workshop." at bounding box center [441, 218] width 154 height 17
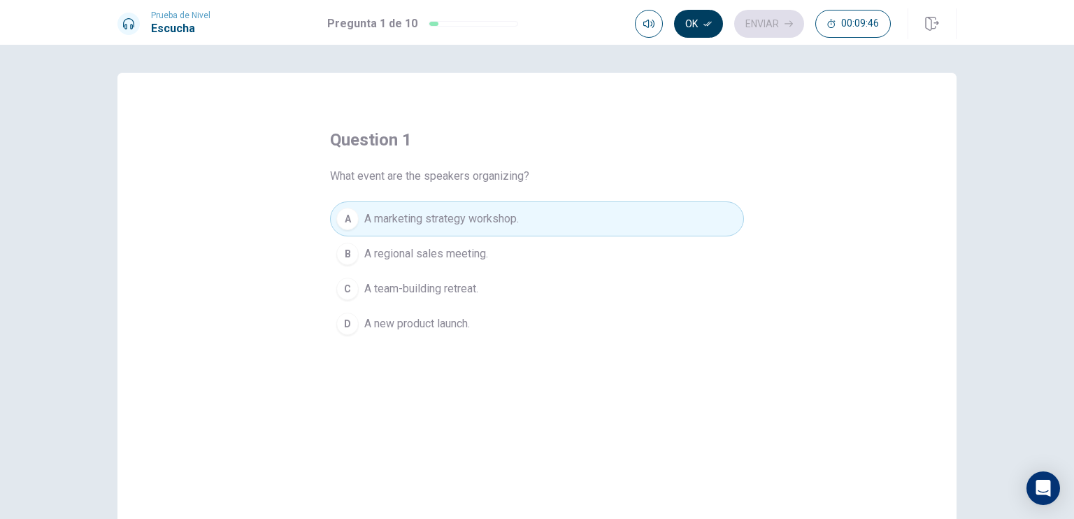
click at [694, 23] on button "Ok" at bounding box center [698, 24] width 49 height 28
click at [459, 250] on span "A regional sales meeting." at bounding box center [426, 253] width 124 height 17
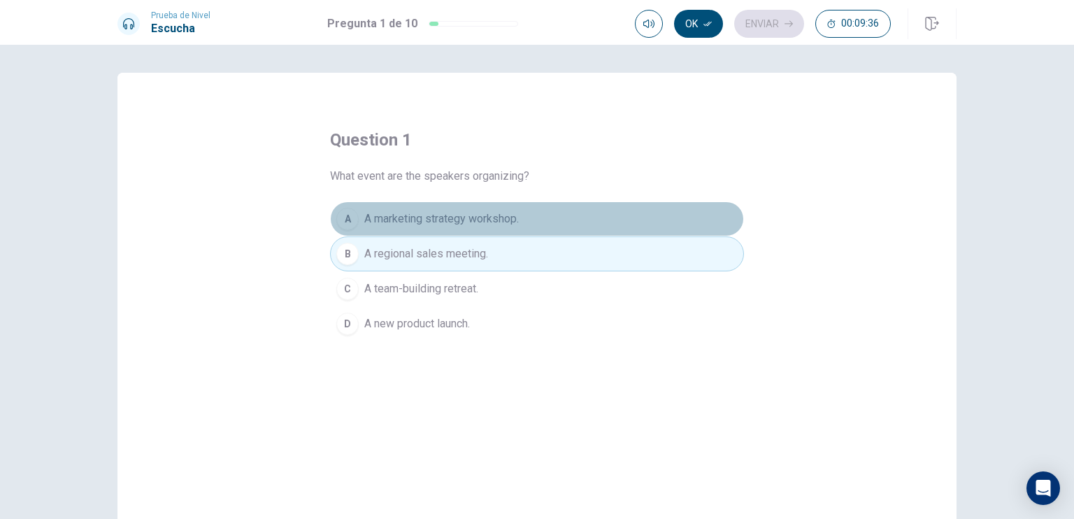
click at [486, 219] on span "A marketing strategy workshop." at bounding box center [441, 218] width 154 height 17
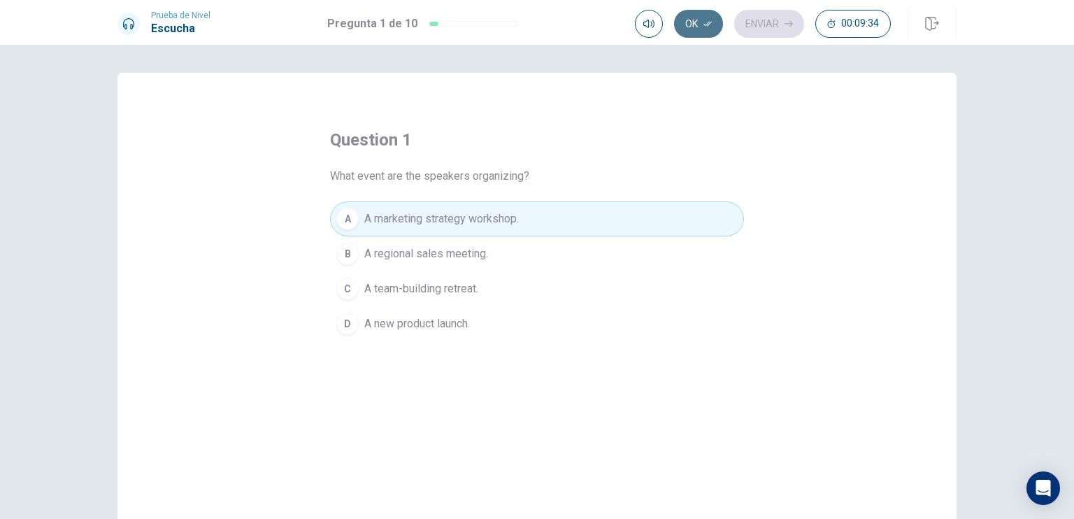
click at [700, 24] on button "Ok" at bounding box center [698, 24] width 49 height 28
click at [783, 25] on button "Enviar" at bounding box center [769, 24] width 70 height 28
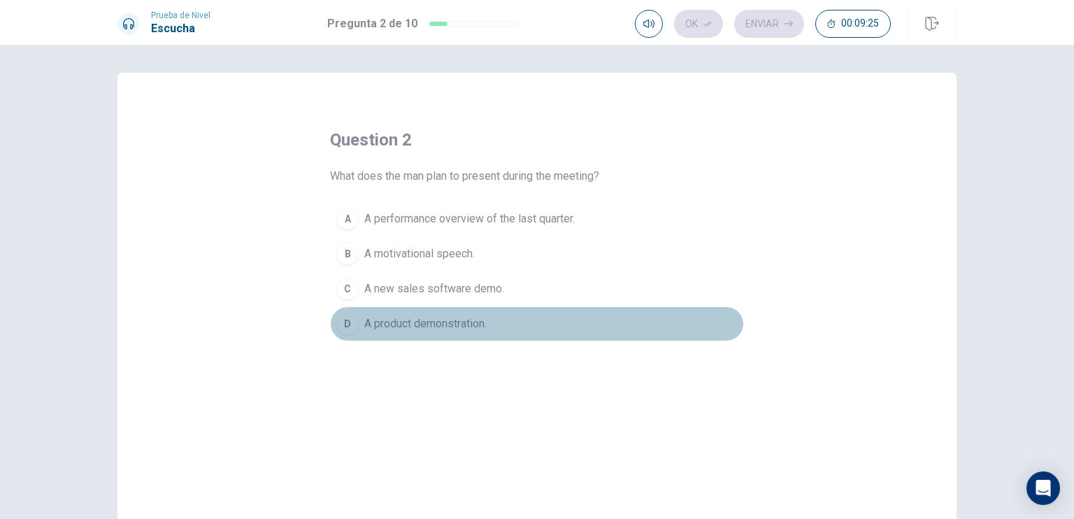
click at [441, 323] on span "A product demonstration." at bounding box center [425, 323] width 122 height 17
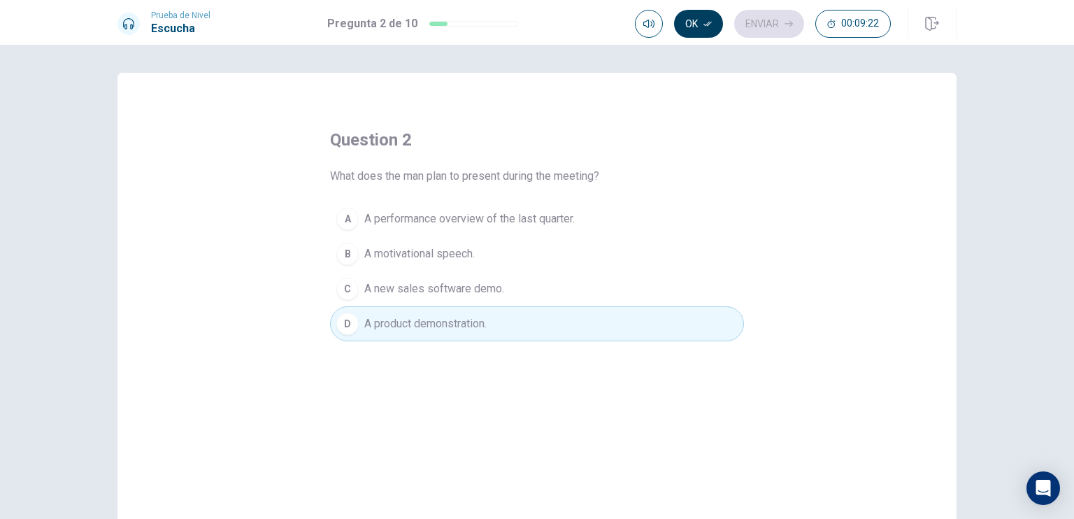
click at [697, 21] on button "Ok" at bounding box center [698, 24] width 49 height 28
click at [771, 22] on button "Enviar" at bounding box center [769, 24] width 70 height 28
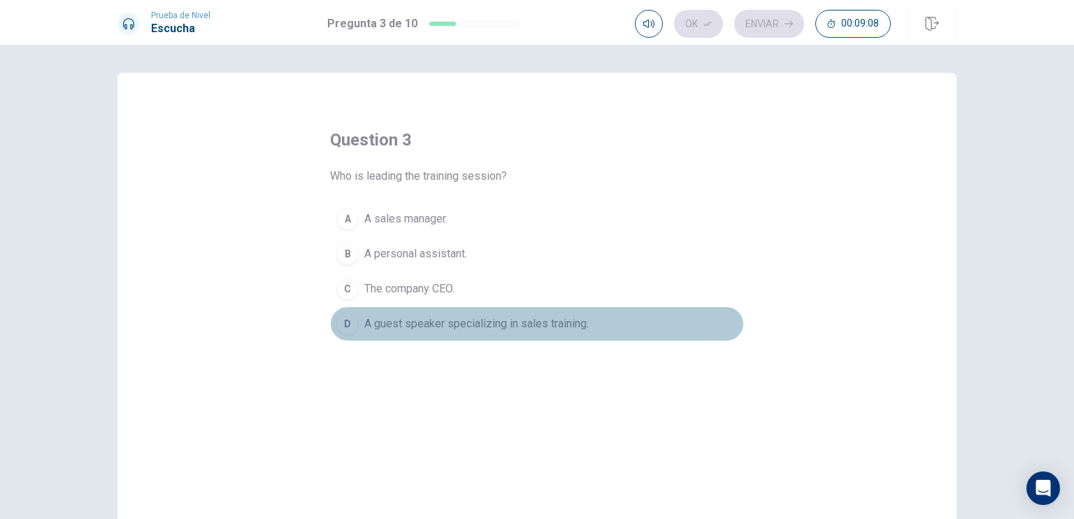
click at [442, 333] on button "D A guest speaker specializing in sales training." at bounding box center [537, 323] width 414 height 35
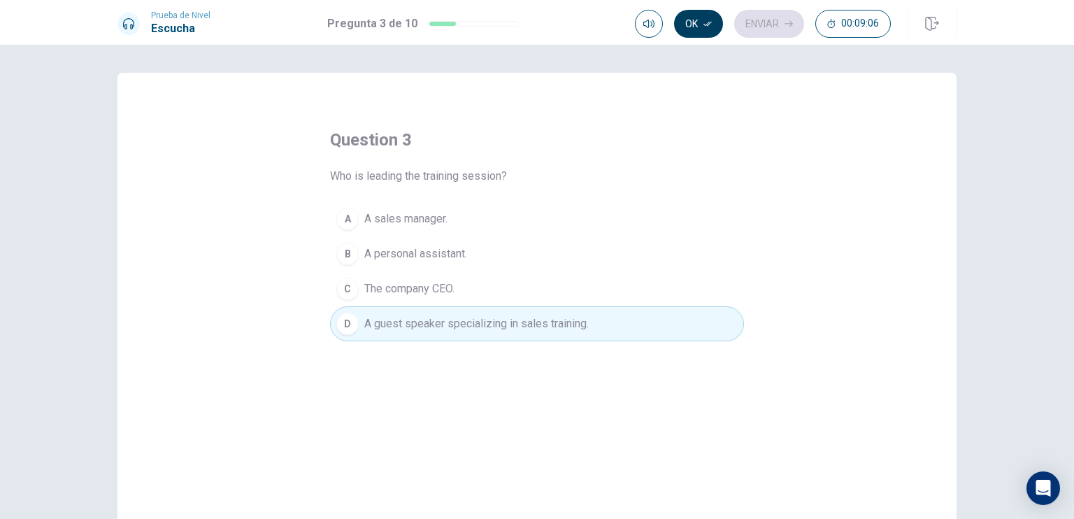
click at [707, 29] on button "Ok" at bounding box center [698, 24] width 49 height 28
click at [788, 23] on icon "button" at bounding box center [788, 24] width 8 height 6
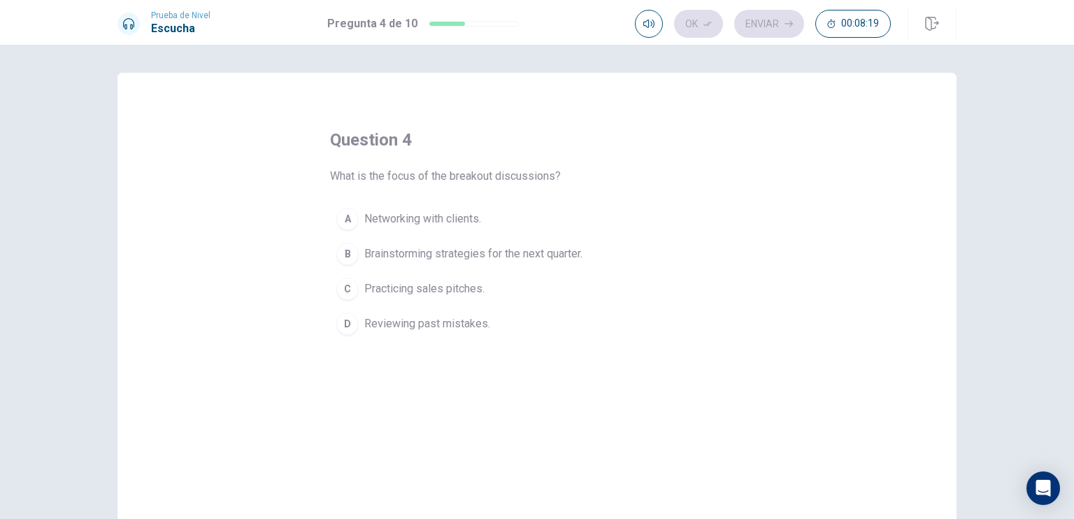
click at [570, 220] on button "A Networking with clients." at bounding box center [537, 218] width 414 height 35
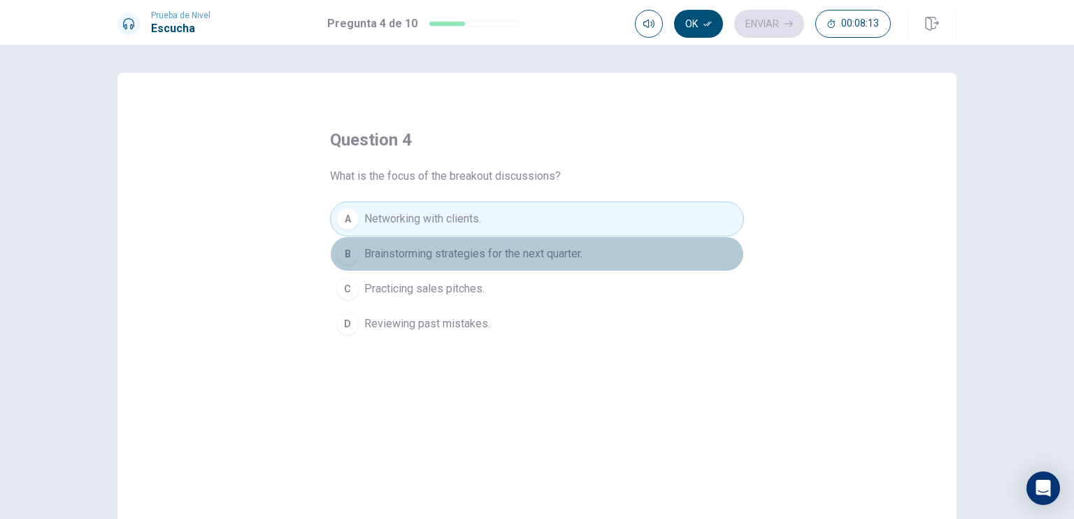
click at [558, 258] on span "Brainstorming strategies for the next quarter." at bounding box center [473, 253] width 218 height 17
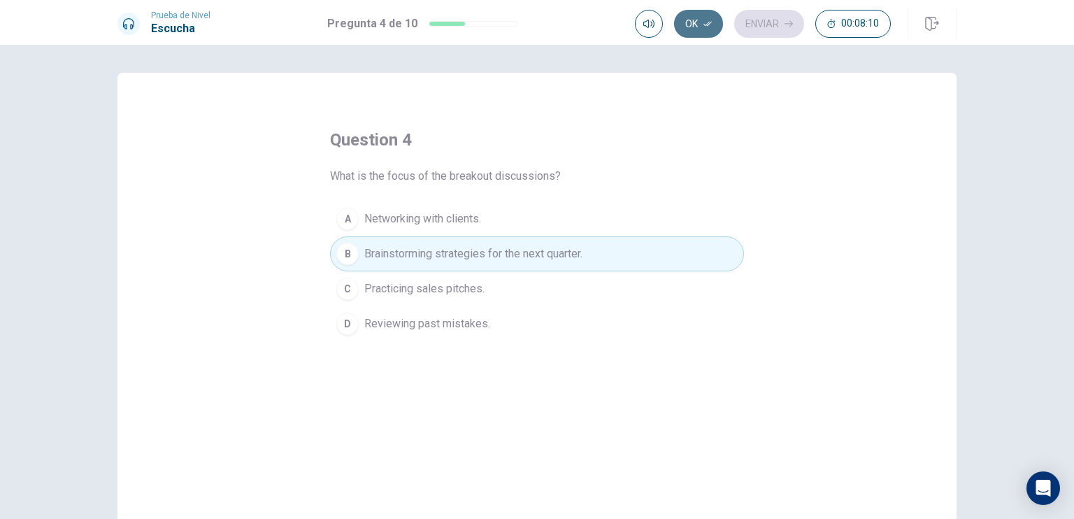
click at [712, 24] on button "Ok" at bounding box center [698, 24] width 49 height 28
click at [766, 25] on button "Enviar" at bounding box center [769, 24] width 70 height 28
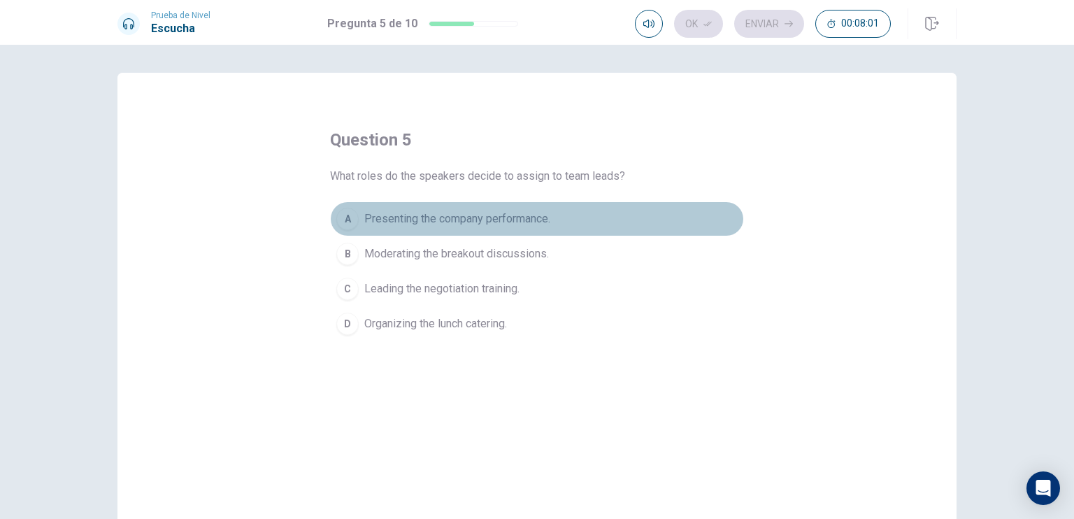
click at [514, 224] on span "Presenting the company performance." at bounding box center [457, 218] width 186 height 17
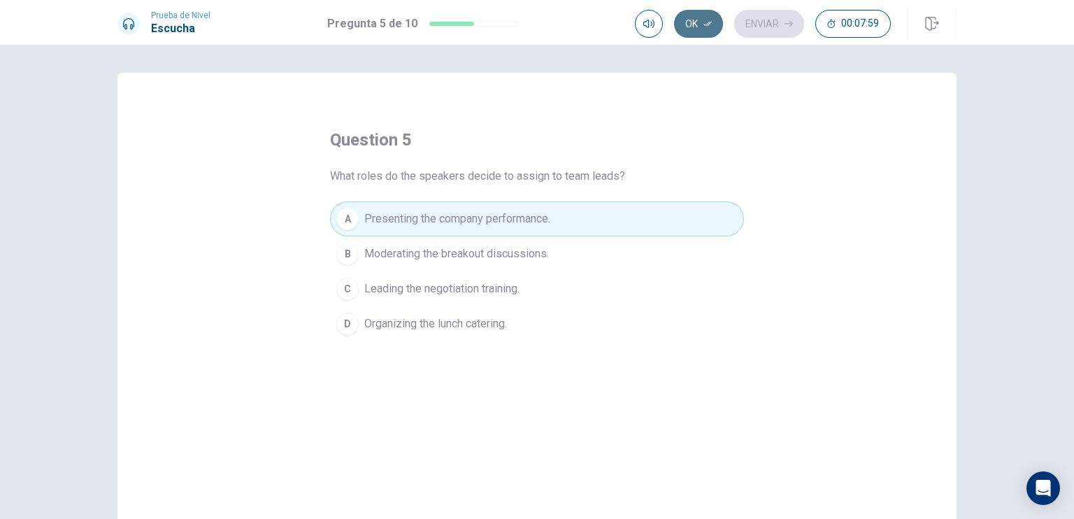
click at [683, 19] on button "Ok" at bounding box center [698, 24] width 49 height 28
click at [802, 25] on button "Enviar" at bounding box center [769, 24] width 70 height 28
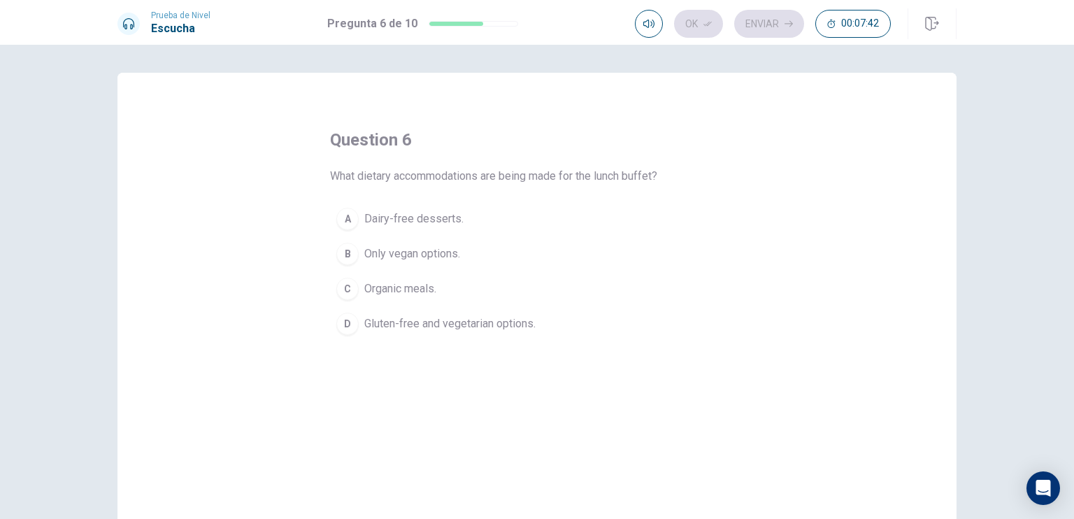
click at [417, 295] on span "Organic meals." at bounding box center [400, 288] width 72 height 17
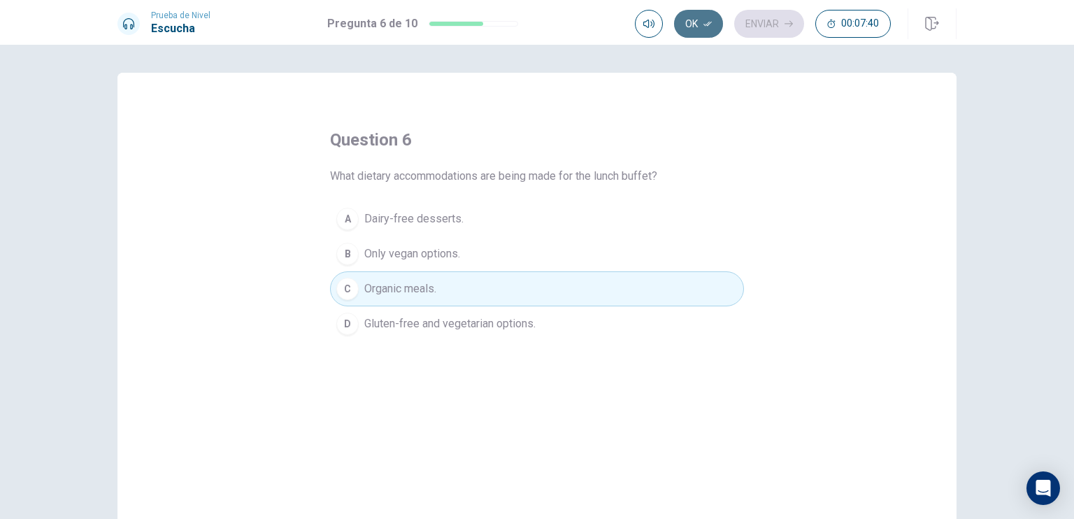
click at [711, 26] on icon "button" at bounding box center [707, 24] width 8 height 8
click at [755, 27] on button "Enviar" at bounding box center [769, 24] width 70 height 28
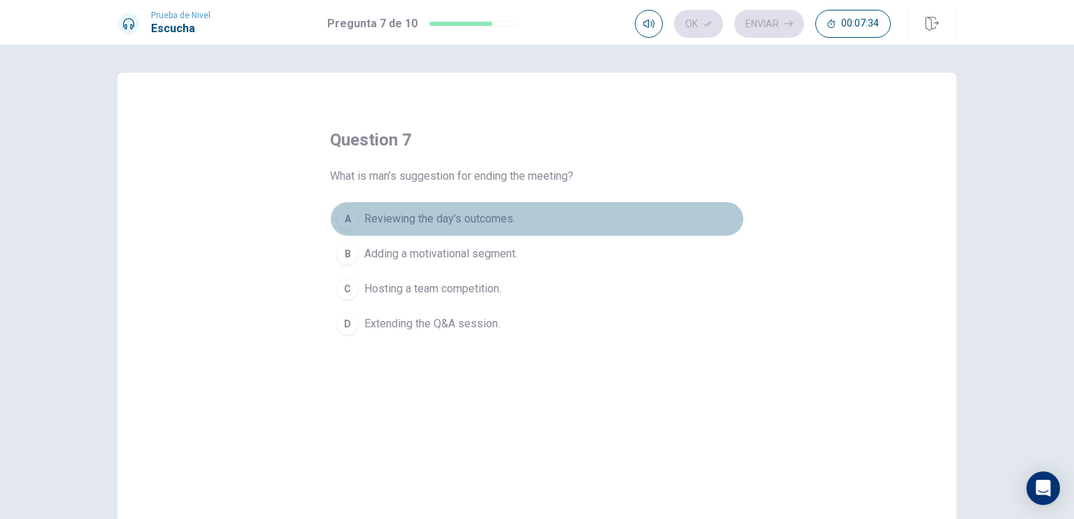
click at [494, 226] on span "Reviewing the day’s outcomes." at bounding box center [439, 218] width 151 height 17
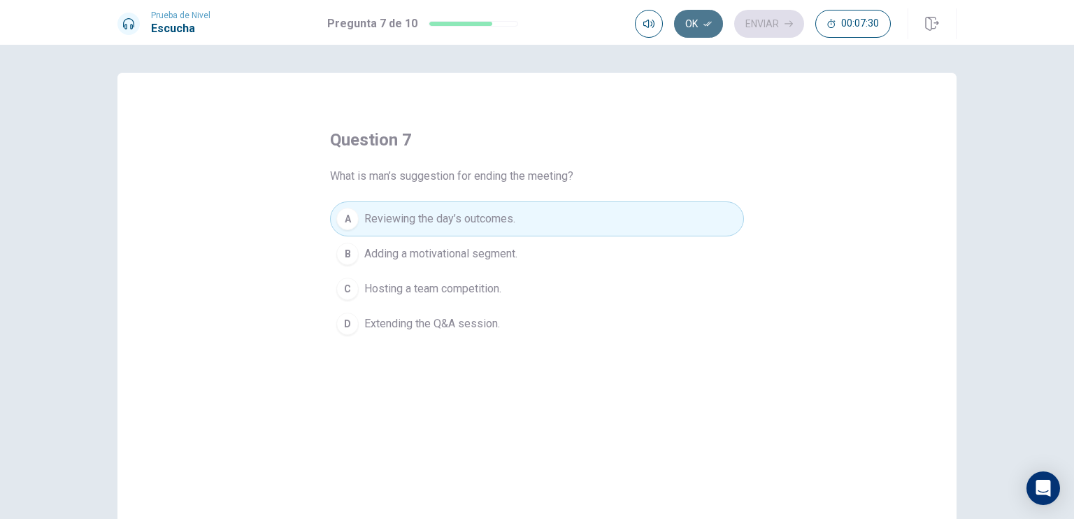
click at [705, 27] on icon "button" at bounding box center [707, 24] width 8 height 8
click at [758, 21] on button "Enviar" at bounding box center [769, 24] width 70 height 28
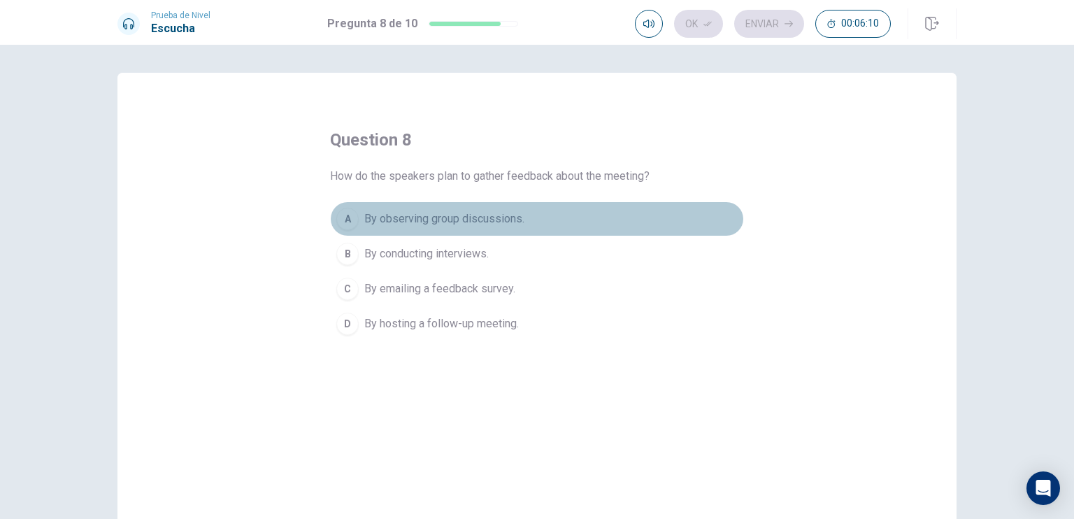
click at [486, 219] on span "By observing group discussions." at bounding box center [444, 218] width 160 height 17
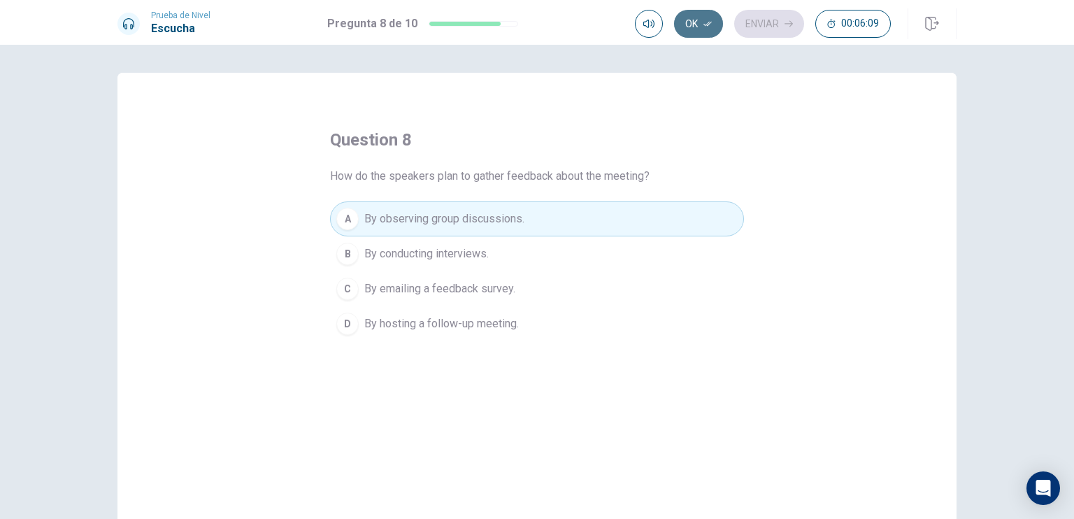
click at [704, 29] on button "Ok" at bounding box center [698, 24] width 49 height 28
click at [781, 25] on button "Enviar" at bounding box center [769, 24] width 70 height 28
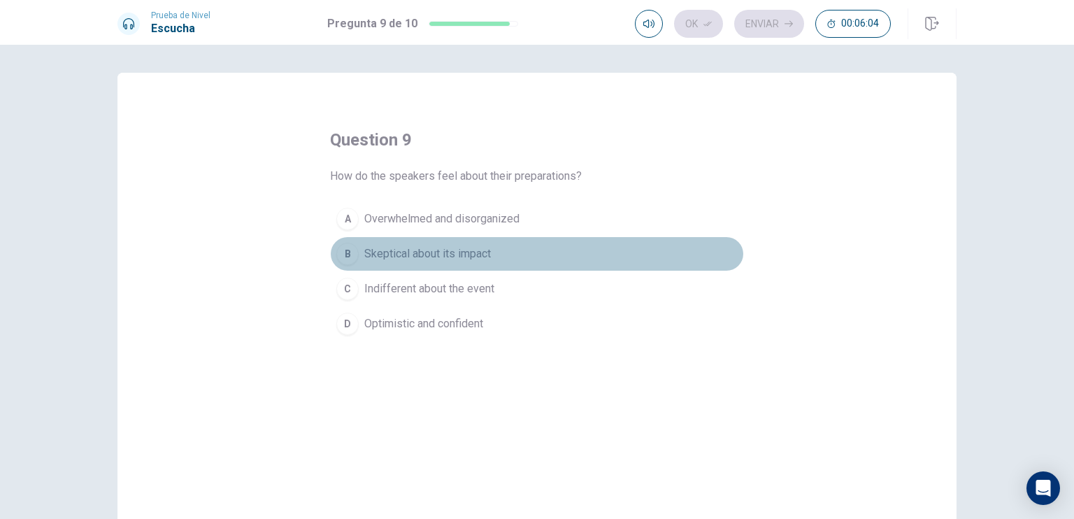
click at [433, 253] on span "Skeptical about its impact" at bounding box center [427, 253] width 127 height 17
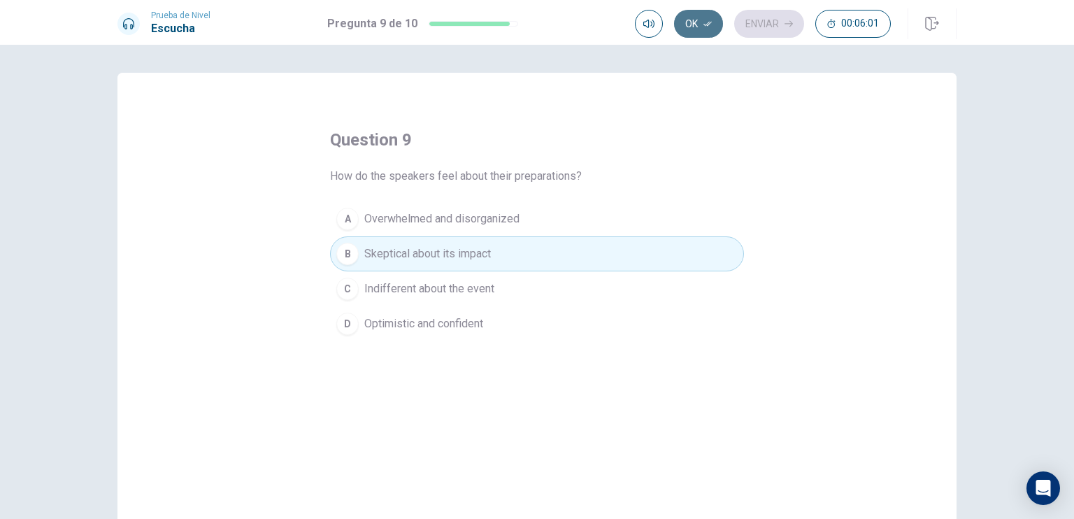
click at [721, 26] on button "Ok" at bounding box center [698, 24] width 49 height 28
click at [764, 23] on button "Enviar" at bounding box center [769, 24] width 70 height 28
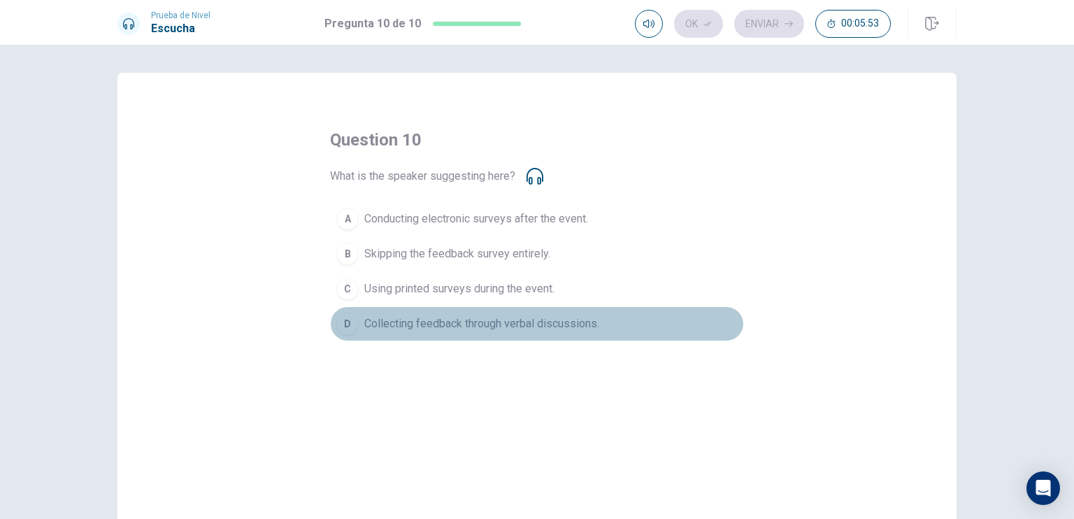
click at [526, 327] on span "Collecting feedback through verbal discussions." at bounding box center [481, 323] width 235 height 17
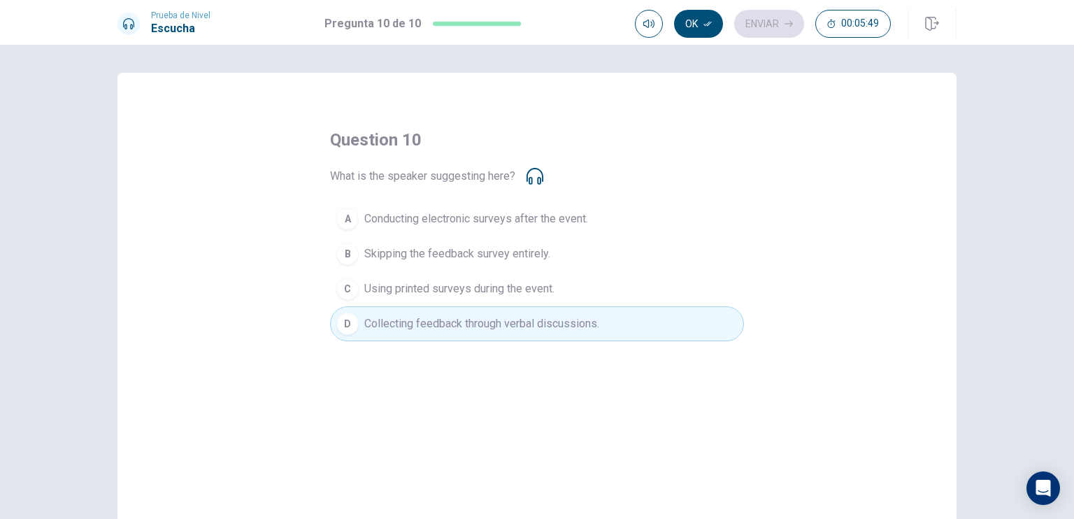
click at [172, 26] on h1 "Escucha" at bounding box center [180, 28] width 59 height 17
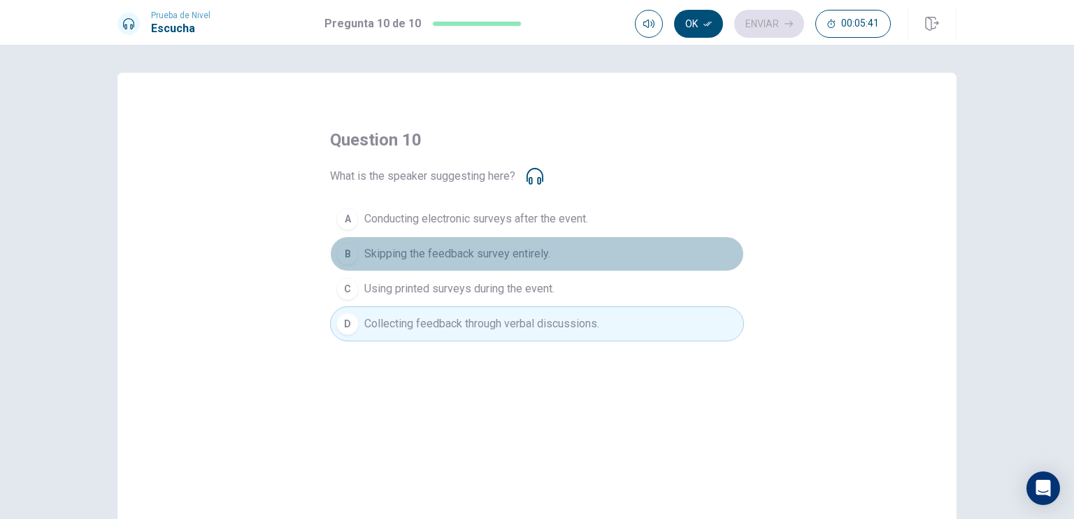
click at [524, 263] on button "B Skipping the feedback survey entirely." at bounding box center [537, 253] width 414 height 35
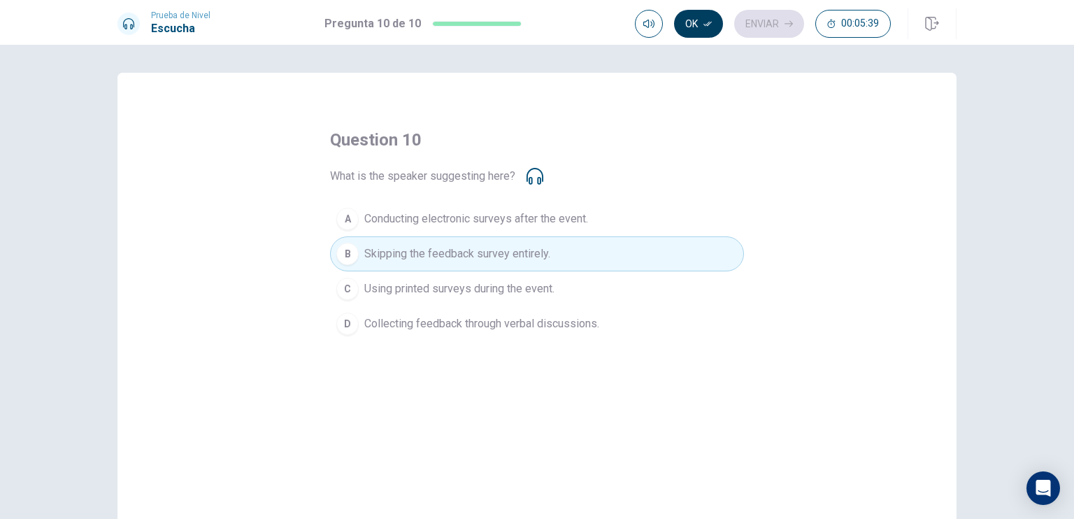
click at [716, 15] on button "Ok" at bounding box center [698, 24] width 49 height 28
click at [769, 31] on button "Enviar" at bounding box center [769, 24] width 70 height 28
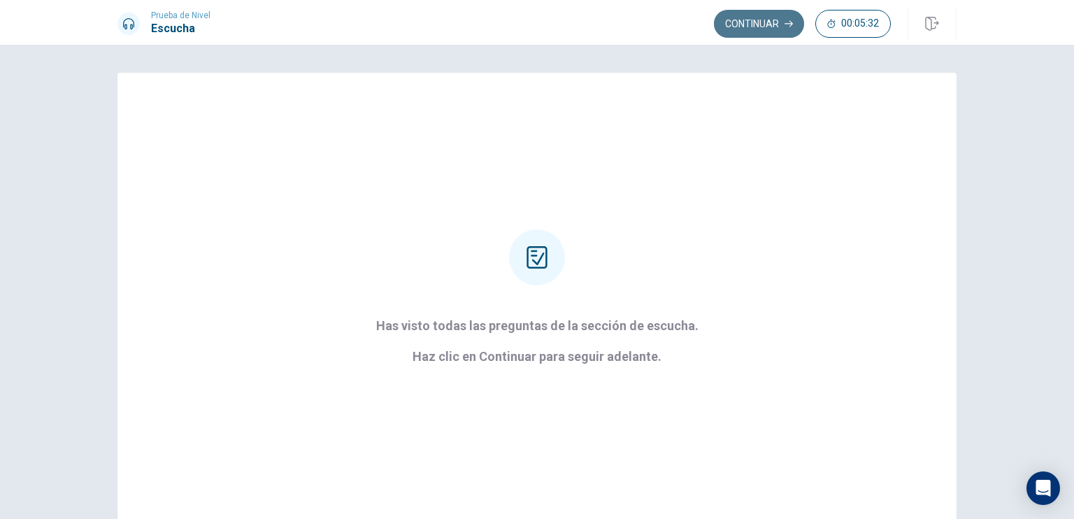
click at [744, 22] on button "Continuar" at bounding box center [759, 24] width 90 height 28
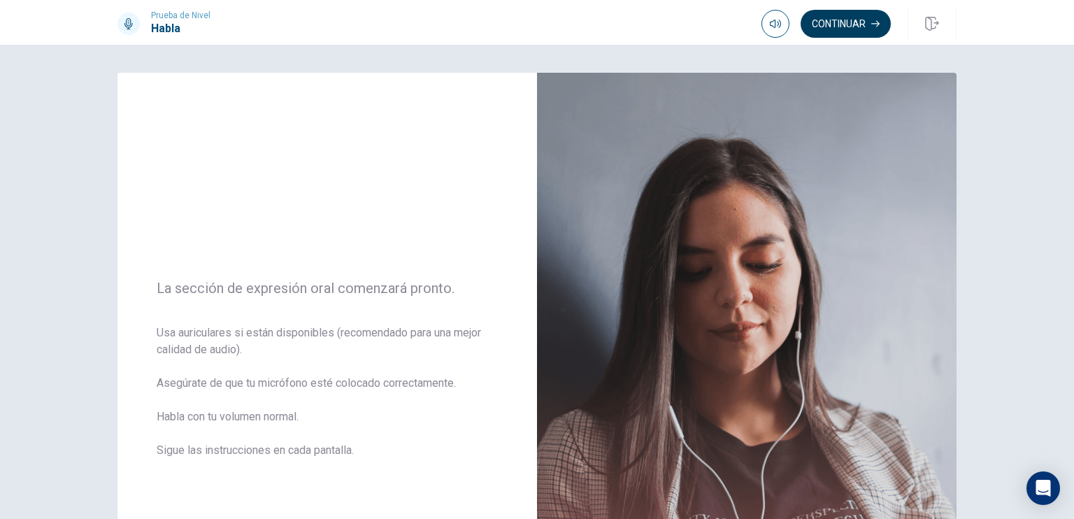
click at [837, 22] on button "Continuar" at bounding box center [845, 24] width 90 height 28
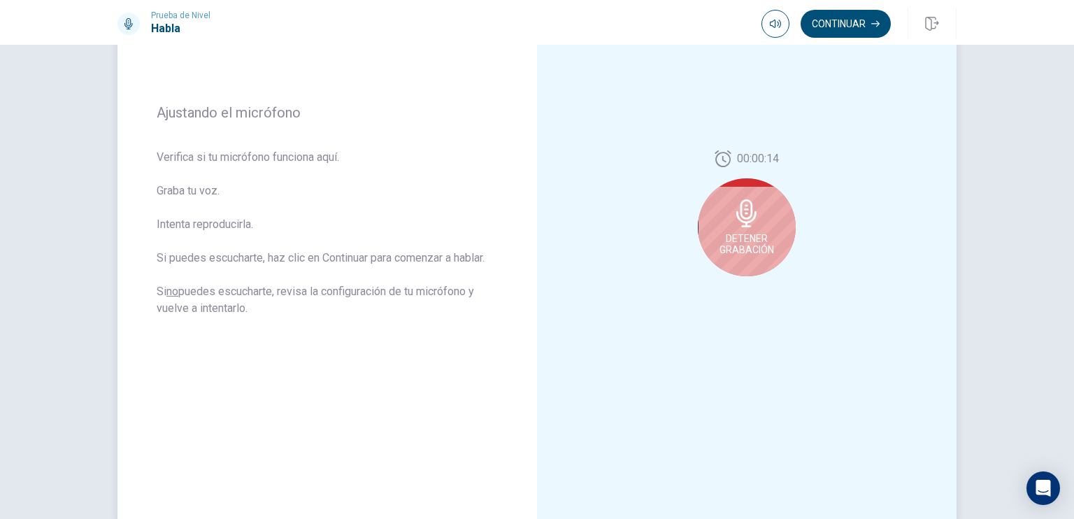
scroll to position [159, 0]
click at [740, 226] on icon at bounding box center [746, 213] width 20 height 28
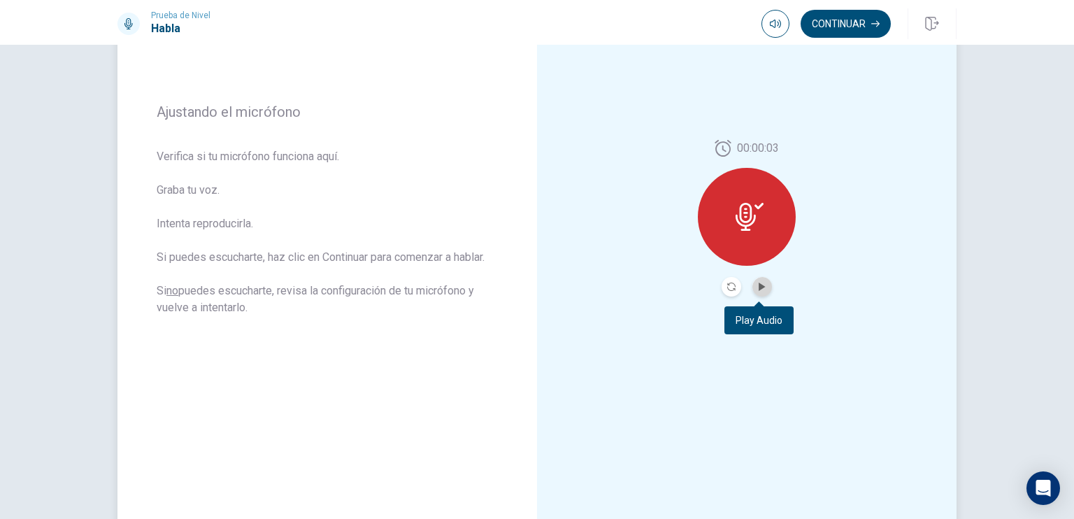
click at [762, 291] on button "Play Audio" at bounding box center [762, 287] width 20 height 20
click at [762, 291] on button "Pause Audio" at bounding box center [762, 287] width 20 height 20
click at [762, 291] on button "Play Audio" at bounding box center [762, 287] width 20 height 20
click at [762, 291] on button "Pause Audio" at bounding box center [762, 287] width 20 height 20
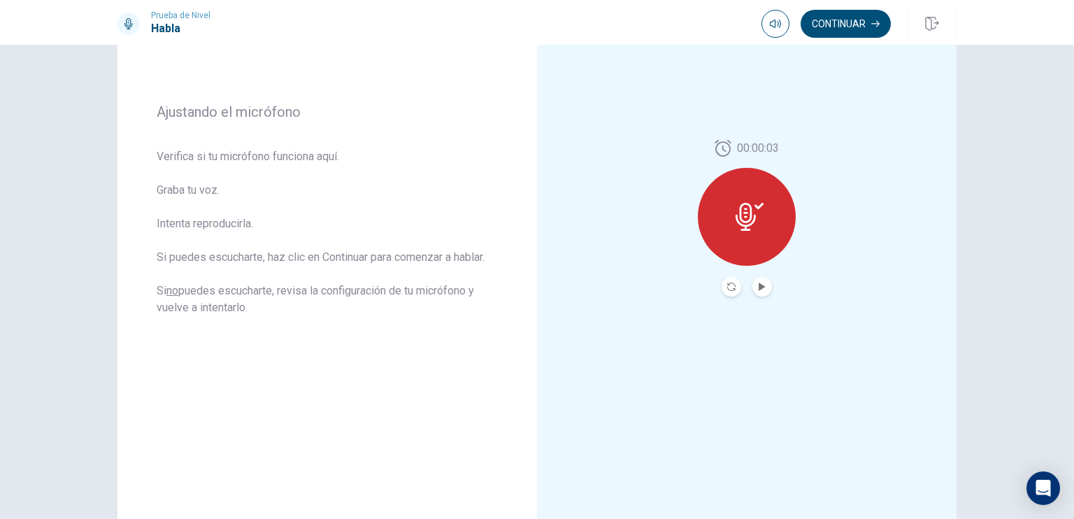
click at [751, 213] on icon at bounding box center [749, 217] width 28 height 28
click at [758, 290] on icon "Play Audio" at bounding box center [762, 286] width 8 height 8
click at [871, 29] on button "Continuar" at bounding box center [845, 24] width 90 height 28
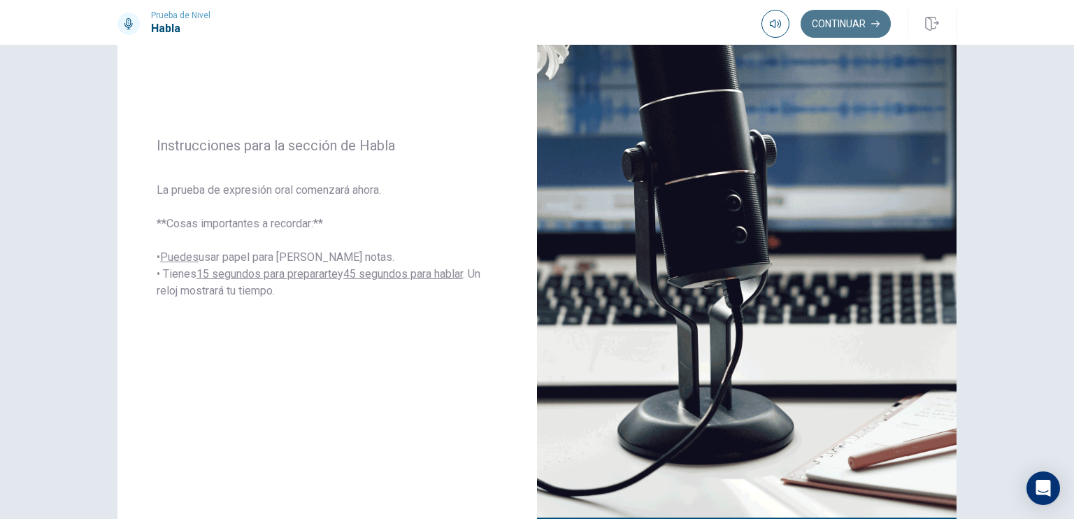
click at [834, 27] on button "Continuar" at bounding box center [845, 24] width 90 height 28
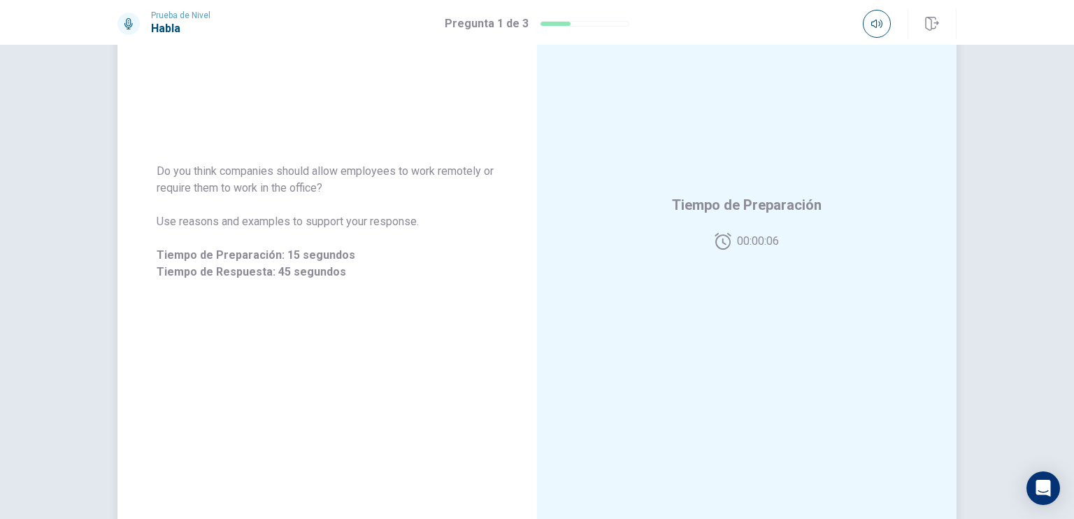
scroll to position [199, 0]
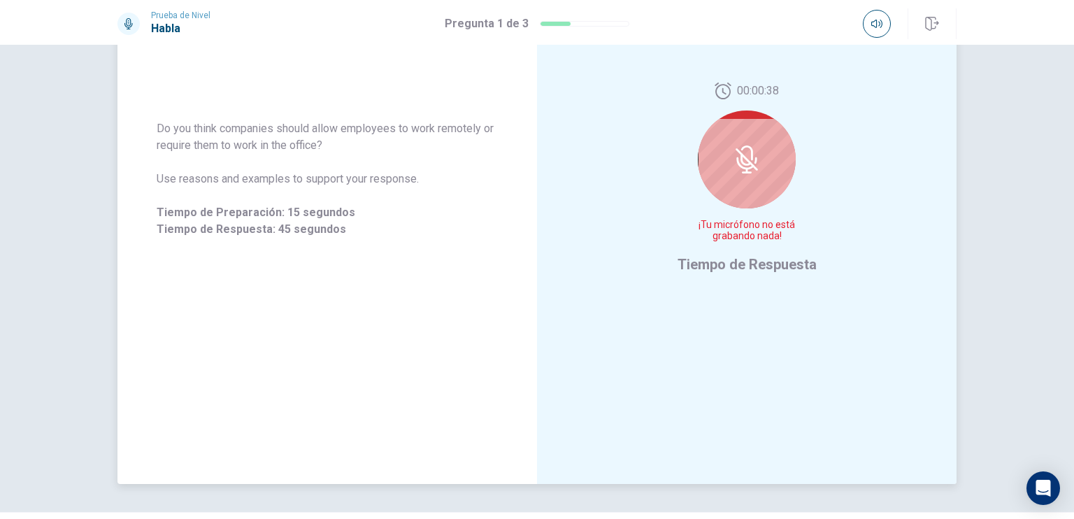
click at [747, 191] on div at bounding box center [747, 159] width 98 height 98
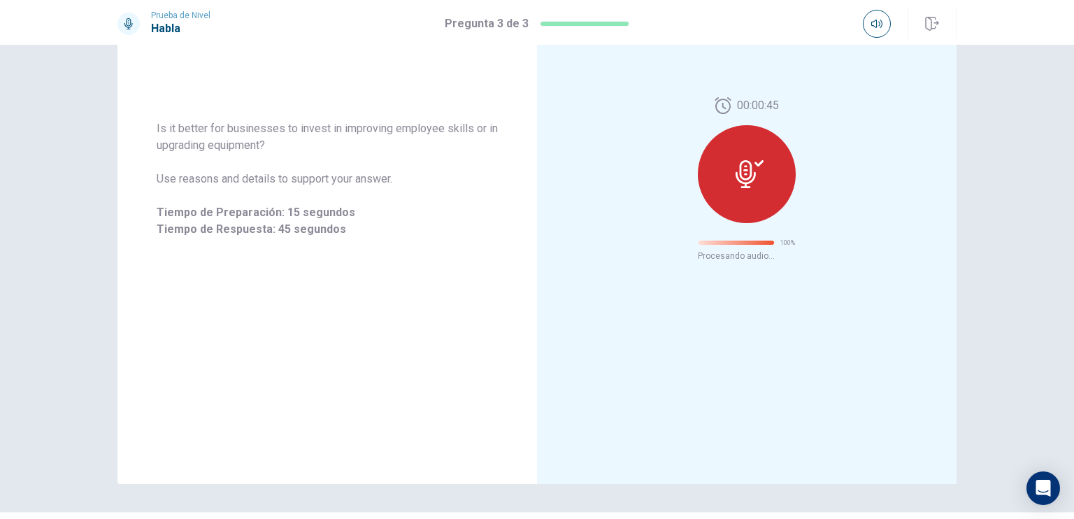
scroll to position [0, 0]
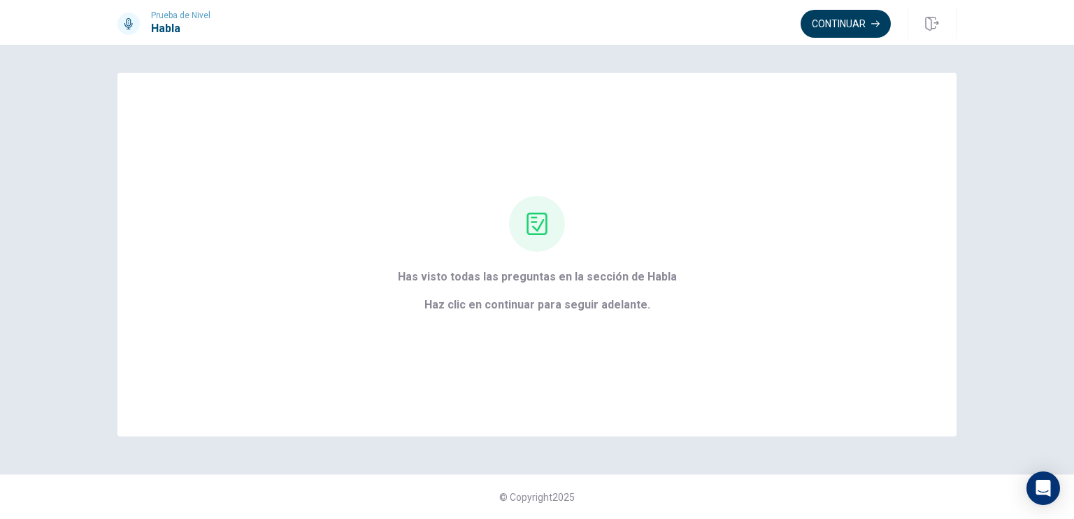
click at [849, 26] on button "Continuar" at bounding box center [845, 24] width 90 height 28
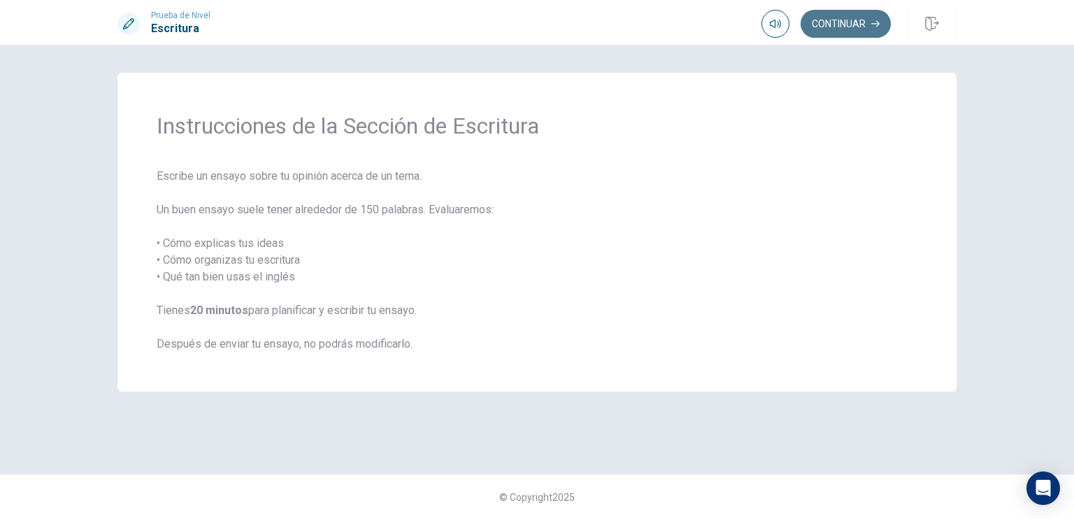
click at [817, 15] on button "Continuar" at bounding box center [845, 24] width 90 height 28
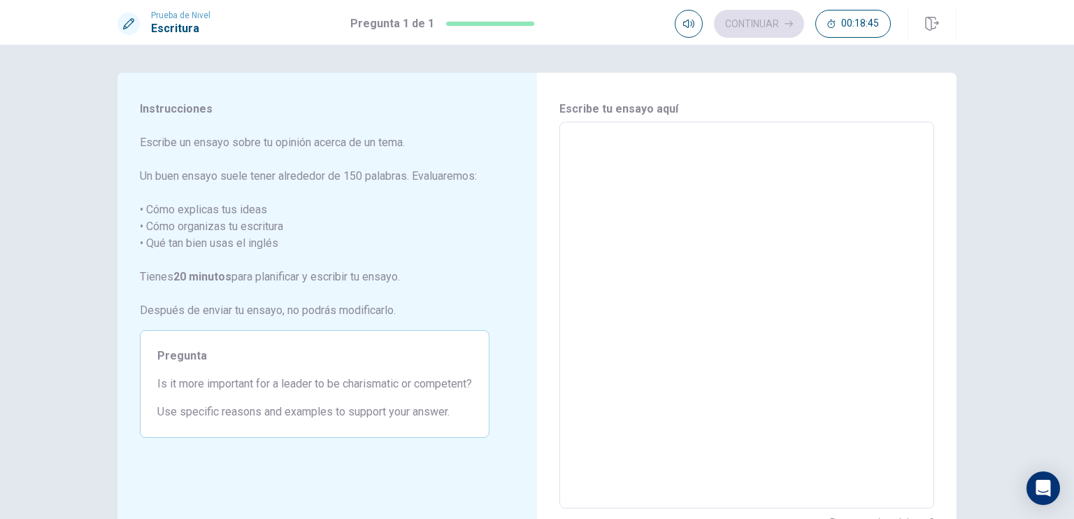
click at [586, 183] on textarea at bounding box center [746, 315] width 355 height 363
type textarea "e"
type textarea "x"
type textarea "ed"
type textarea "x"
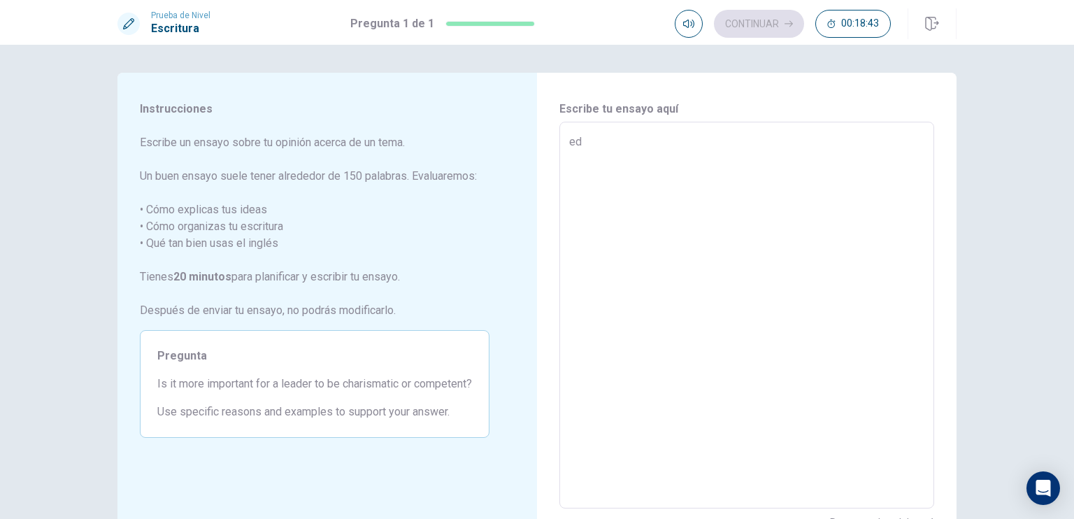
type textarea "edu"
type textarea "x"
type textarea "educ"
type textarea "x"
type textarea "educa"
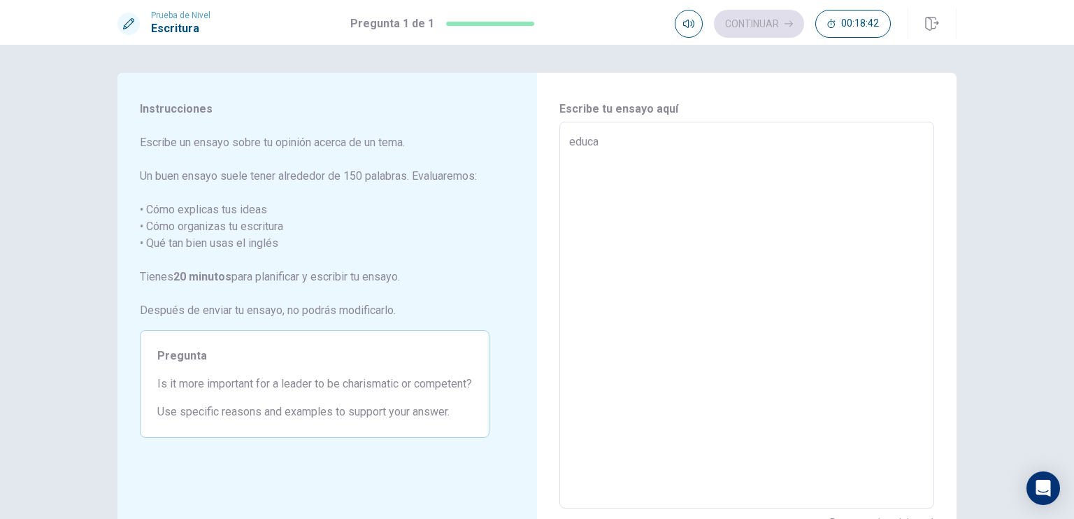
type textarea "x"
type textarea "educat"
type textarea "x"
type textarea "educati"
type textarea "x"
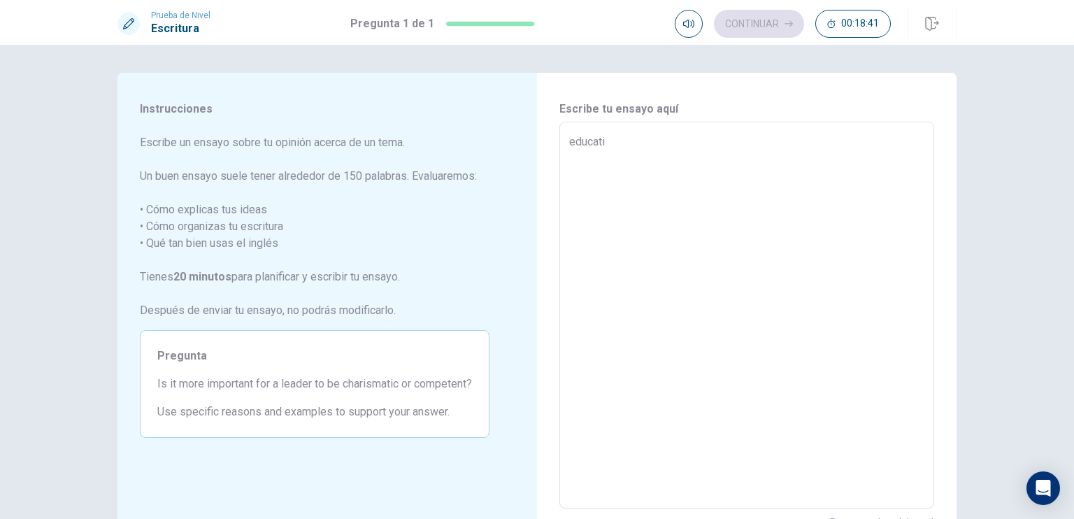
type textarea "educatio"
type textarea "x"
type textarea "education"
type textarea "x"
type textarea "education"
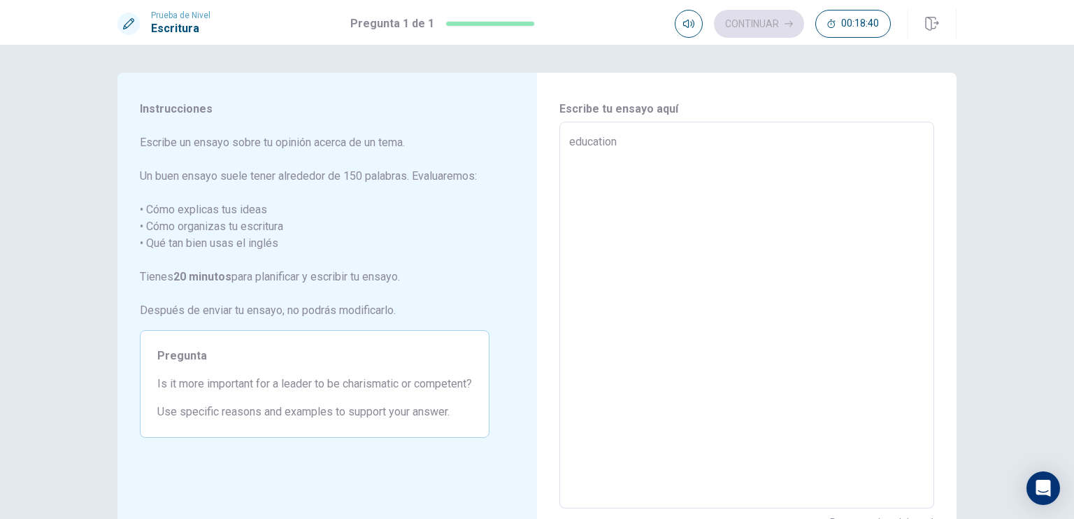
type textarea "x"
type textarea "education"
type textarea "x"
type textarea "educatio"
type textarea "x"
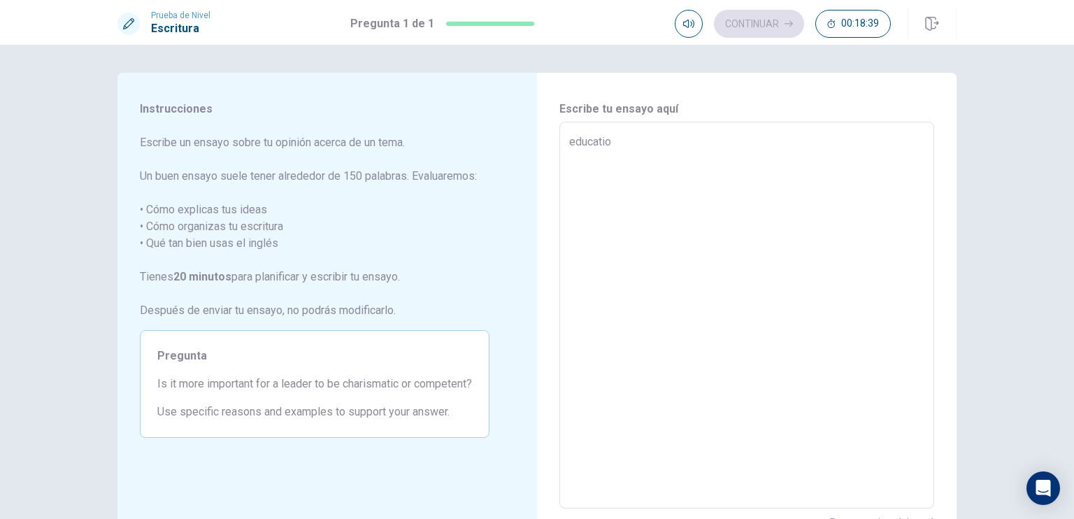
type textarea "educati"
type textarea "x"
type textarea "educat"
type textarea "x"
type textarea "educa"
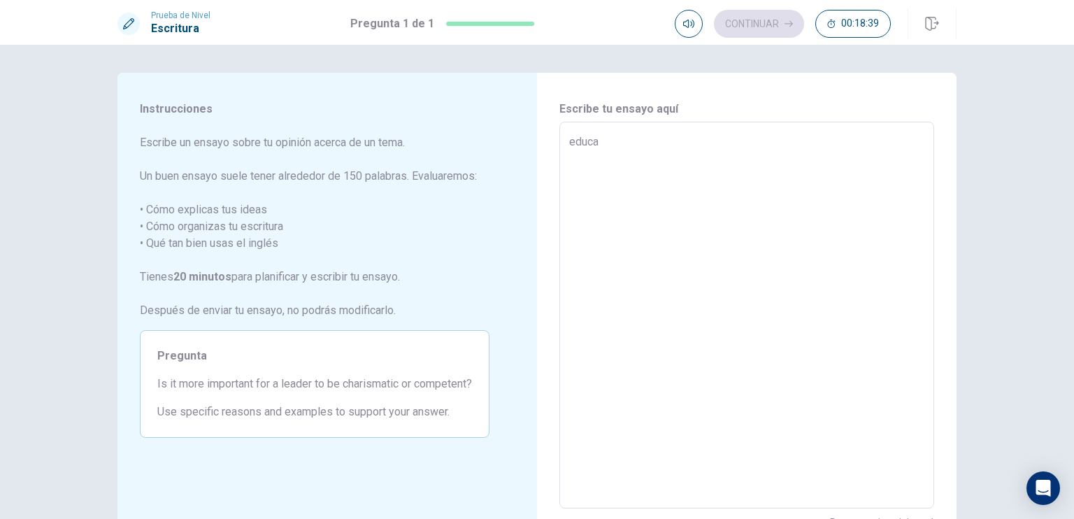
type textarea "x"
type textarea "educ"
type textarea "x"
type textarea "edu"
type textarea "x"
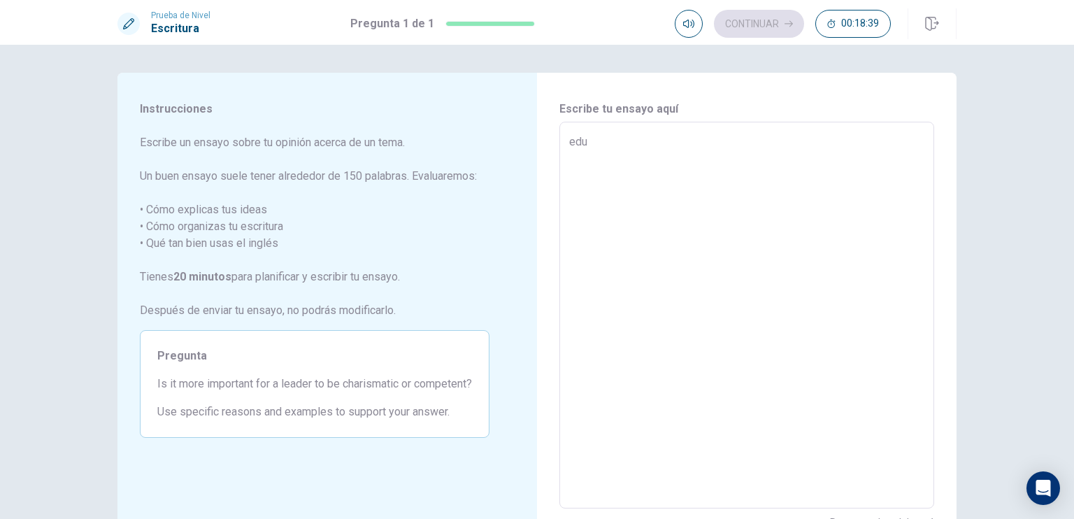
type textarea "ed"
type textarea "x"
type textarea "e"
type textarea "x"
type textarea "E"
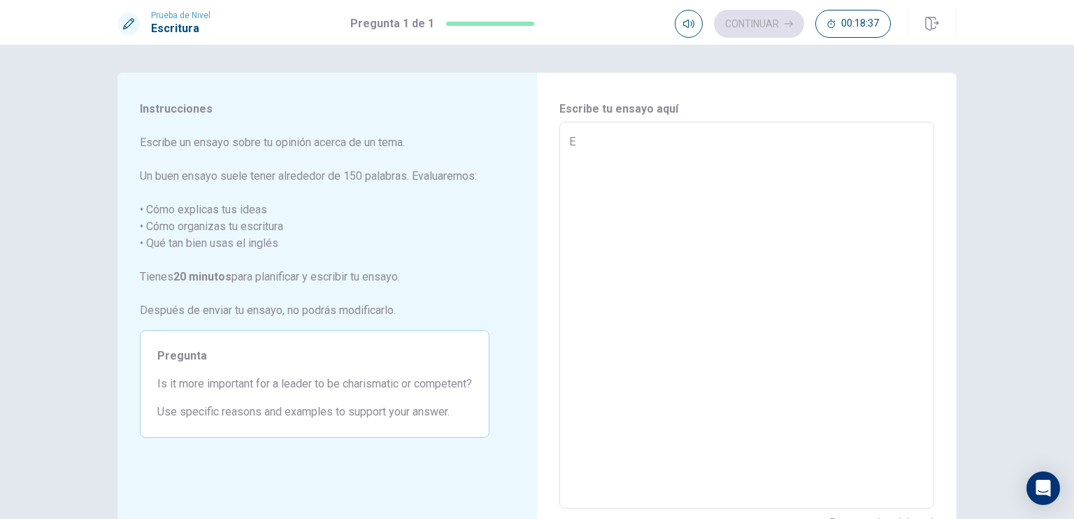
type textarea "x"
type textarea "Ed"
type textarea "x"
type textarea "Edu"
type textarea "x"
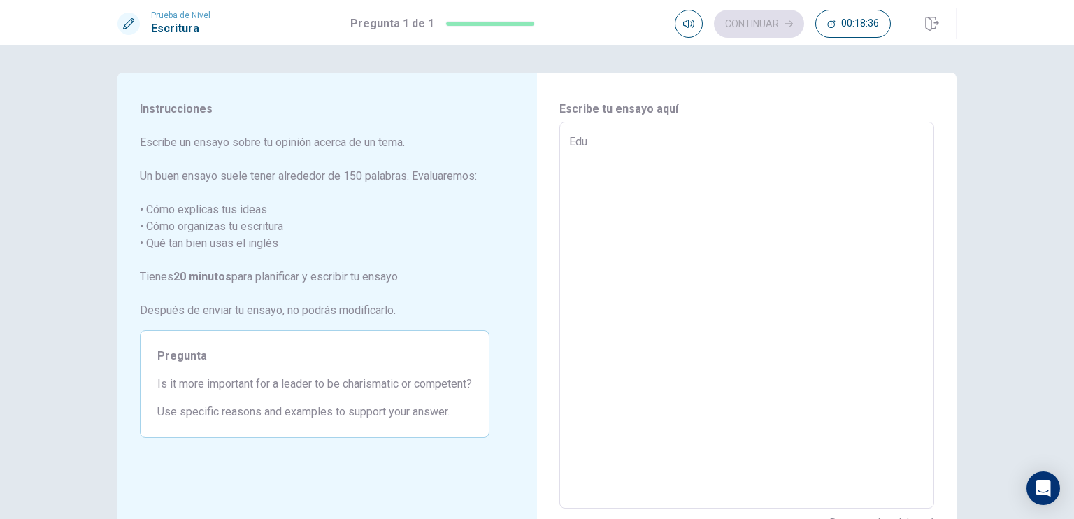
type textarea "Educ"
type textarea "x"
type textarea "Educa"
type textarea "x"
type textarea "Educat"
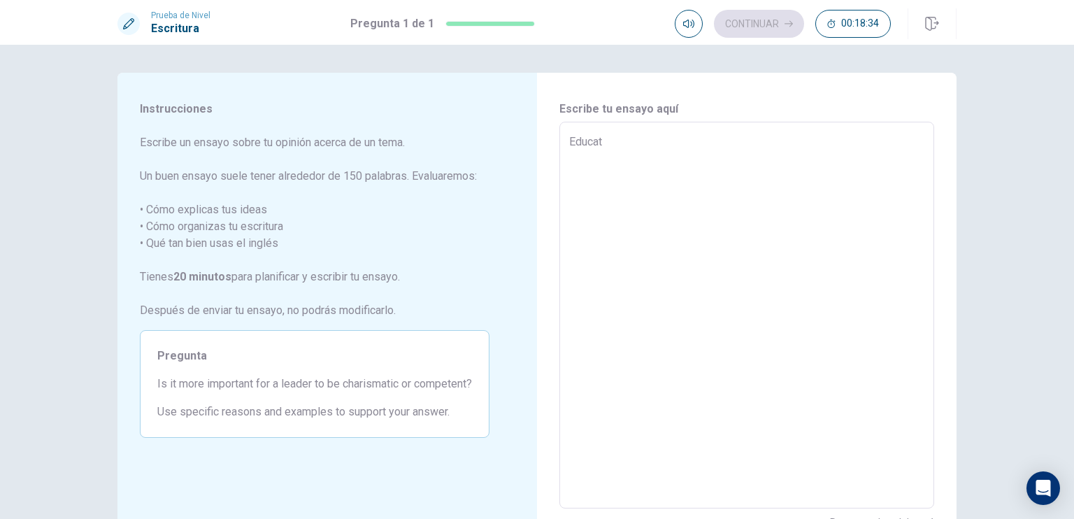
type textarea "x"
type textarea "Educati"
type textarea "x"
type textarea "Educatio"
type textarea "x"
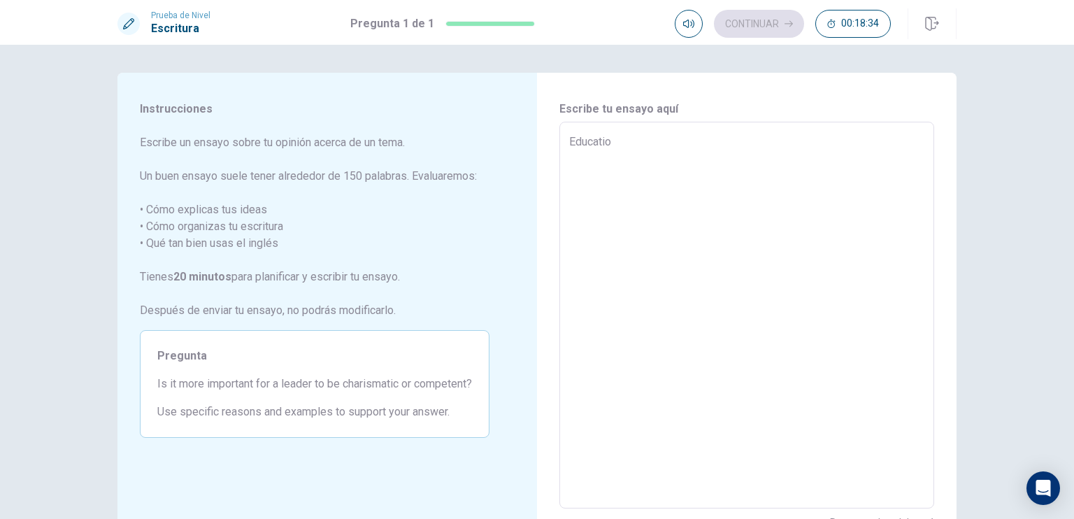
type textarea "Education"
type textarea "x"
type textarea "Education"
type textarea "x"
type textarea "Education i"
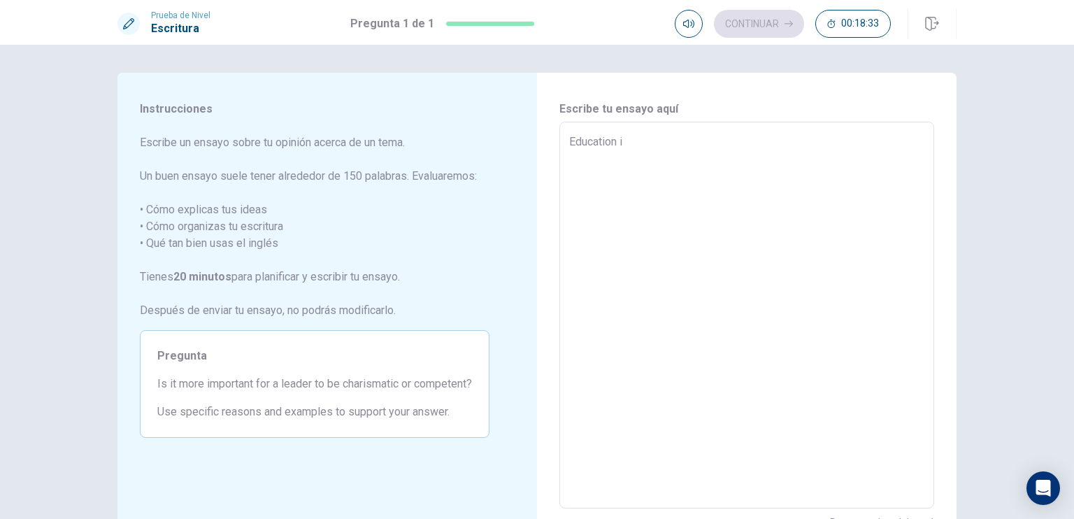
type textarea "x"
type textarea "Education is"
type textarea "x"
type textarea "Education is"
type textarea "x"
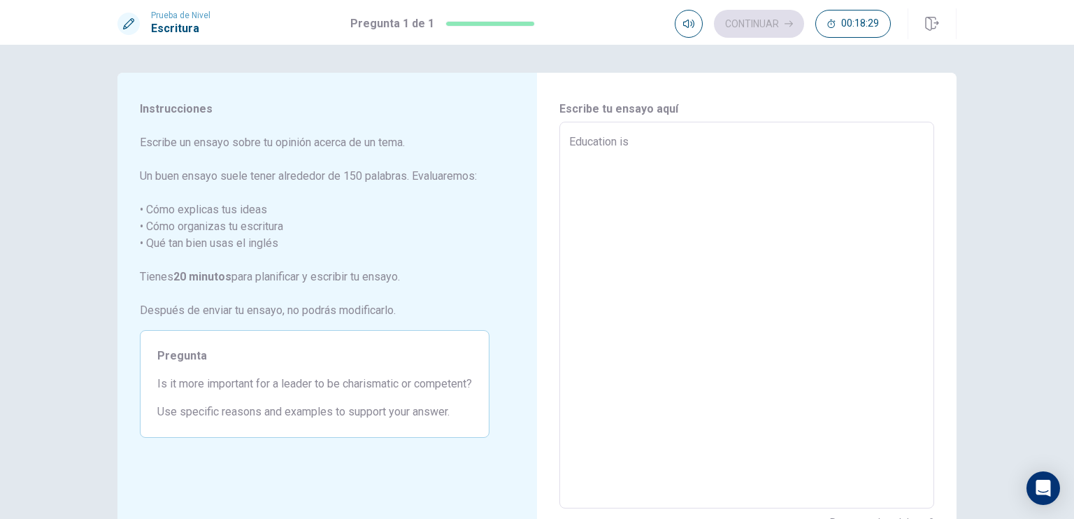
type textarea "Education is t"
type textarea "x"
type textarea "Education is th"
type textarea "x"
type textarea "Education is the"
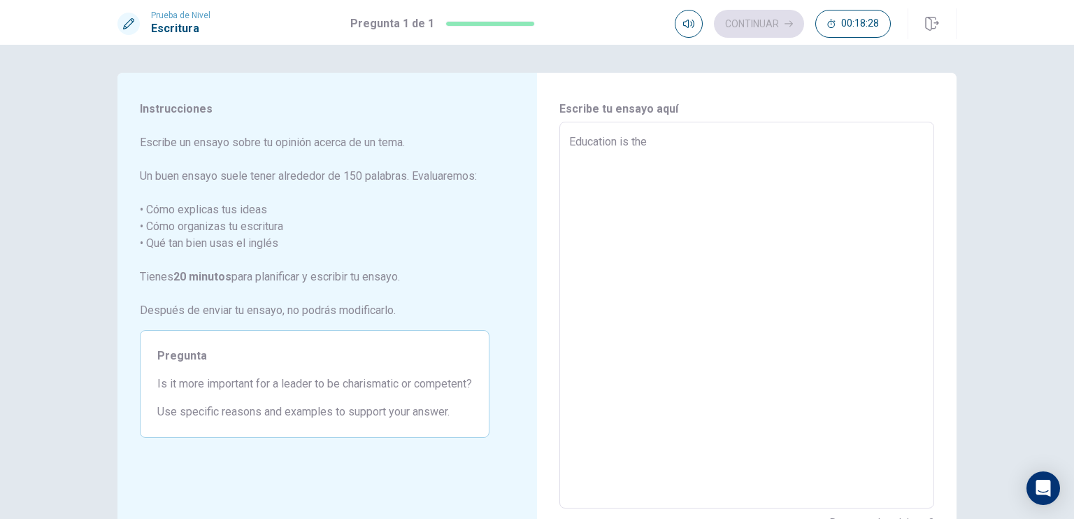
type textarea "x"
type textarea "Education is the"
type textarea "x"
type textarea "Education is the k"
type textarea "x"
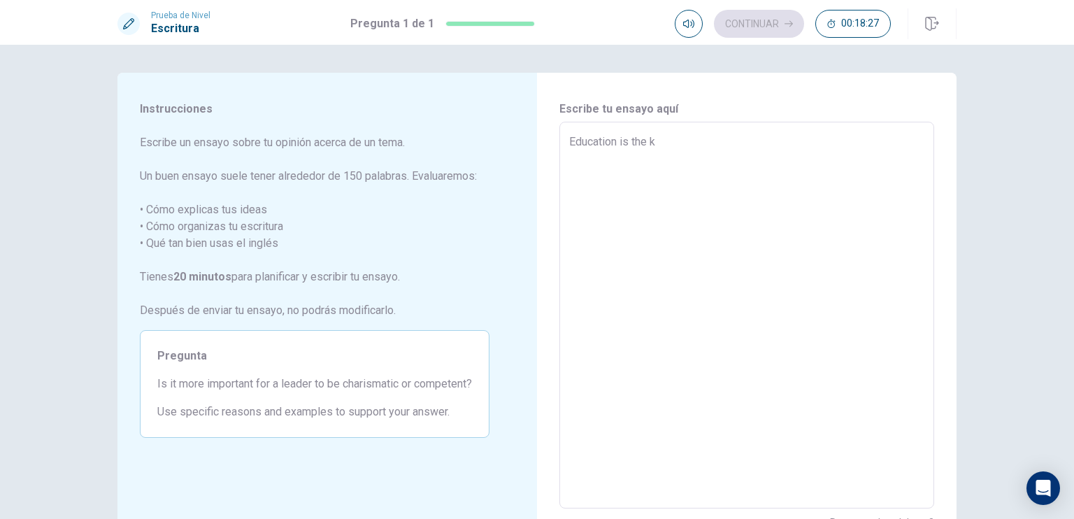
type textarea "Education is the ke"
type textarea "x"
type textarea "Education is the key"
type textarea "x"
type textarea "Education is the key"
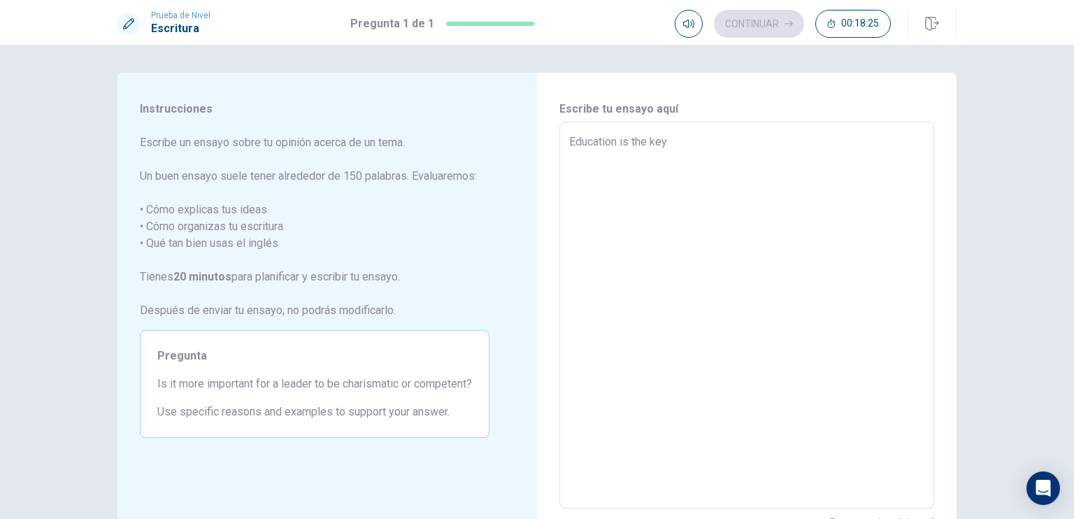
type textarea "x"
type textarea "Education is the key t"
type textarea "x"
type textarea "Education is the key to"
type textarea "x"
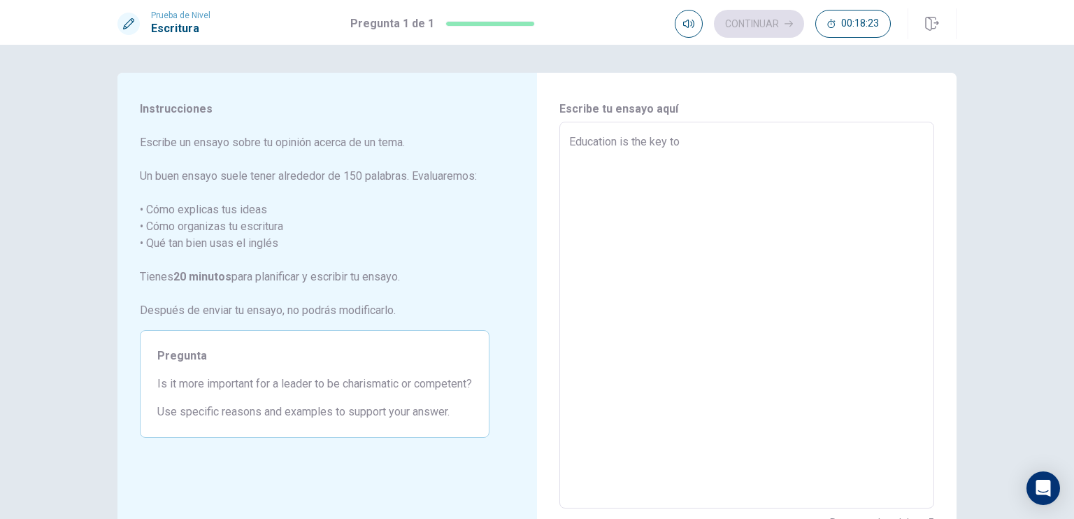
type textarea "Education is the key to"
type textarea "x"
type textarea "Education is the key to u"
type textarea "x"
type textarea "Education is the key to un"
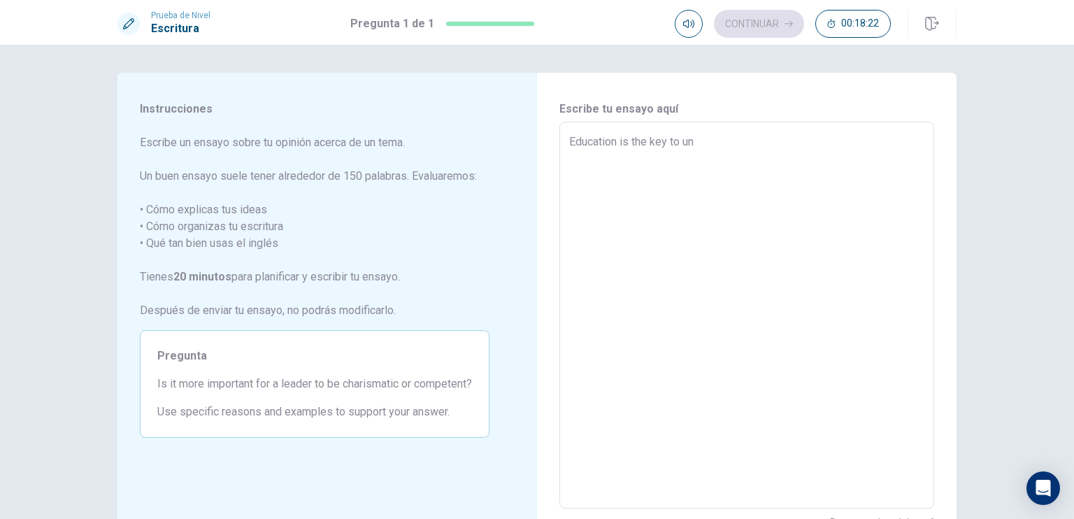
type textarea "x"
type textarea "Education is the key to unl"
type textarea "x"
type textarea "Education is the key to unlo"
type textarea "x"
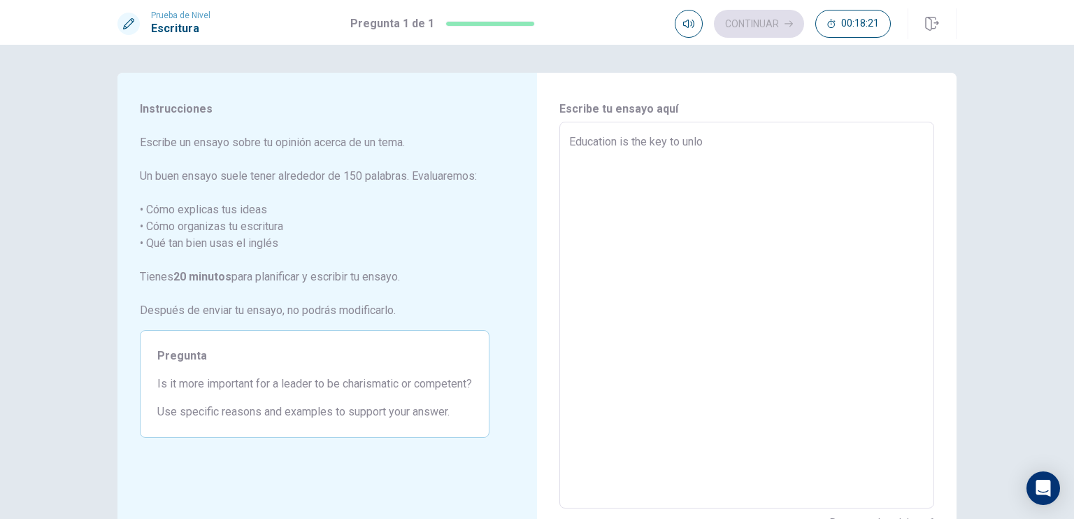
type textarea "Education is the key to unloc"
type textarea "x"
type textarea "Education is the key to unlock"
type textarea "x"
type textarea "Education is the key to unlocki"
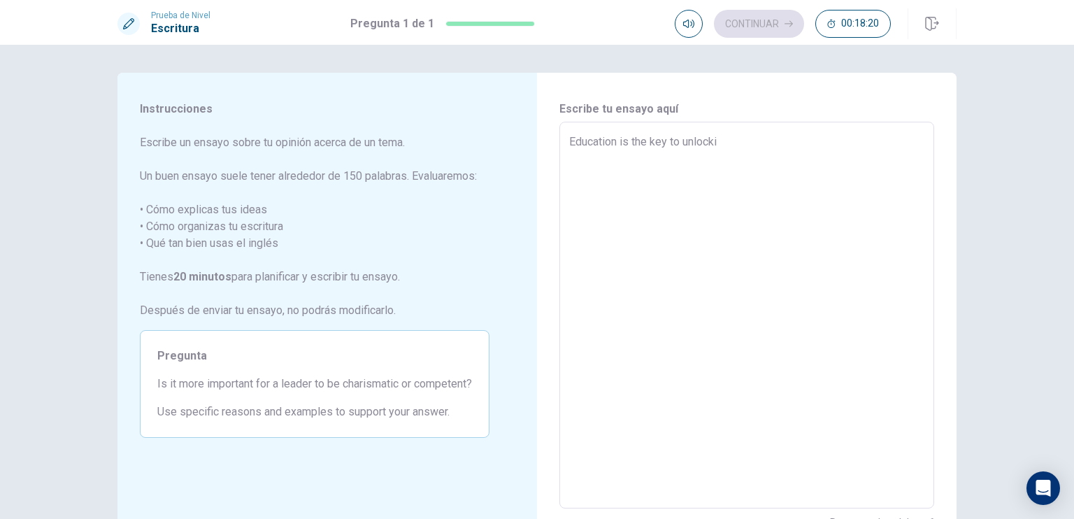
type textarea "x"
type textarea "Education is the key to unlockin"
type textarea "x"
type textarea "Education is the key to unlocking"
type textarea "x"
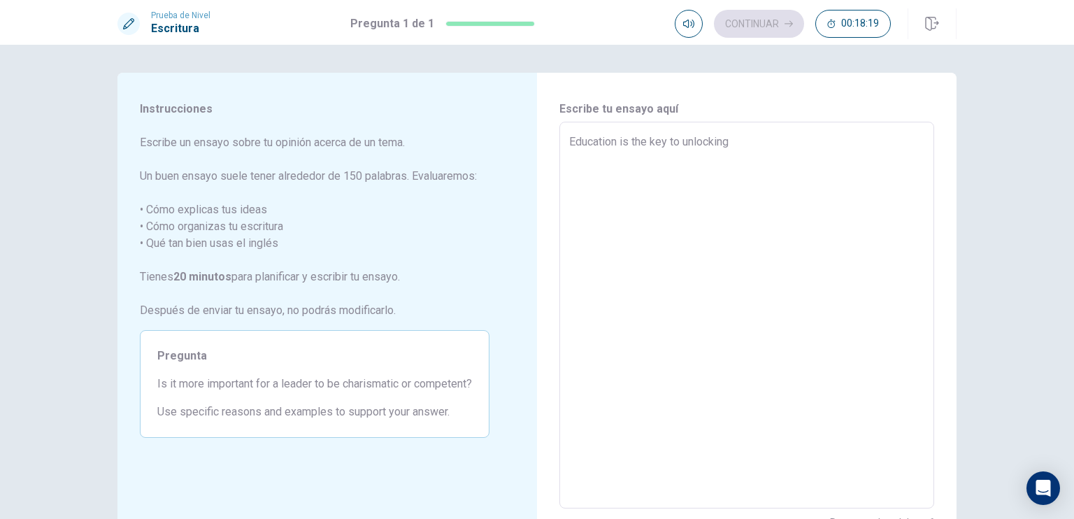
type textarea "Education is the key to unlocking"
type textarea "x"
type textarea "Education is the key to unlocking h"
type textarea "x"
type textarea "Education is the key to unlocking hu"
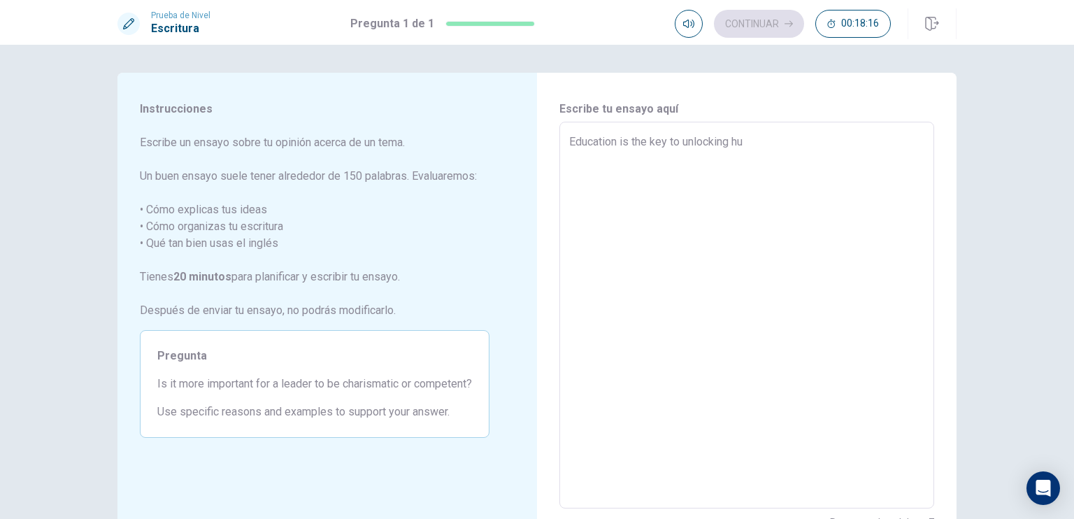
type textarea "x"
type textarea "Education is the key to unlocking hum"
type textarea "x"
type textarea "Education is the key to unlocking huma"
type textarea "x"
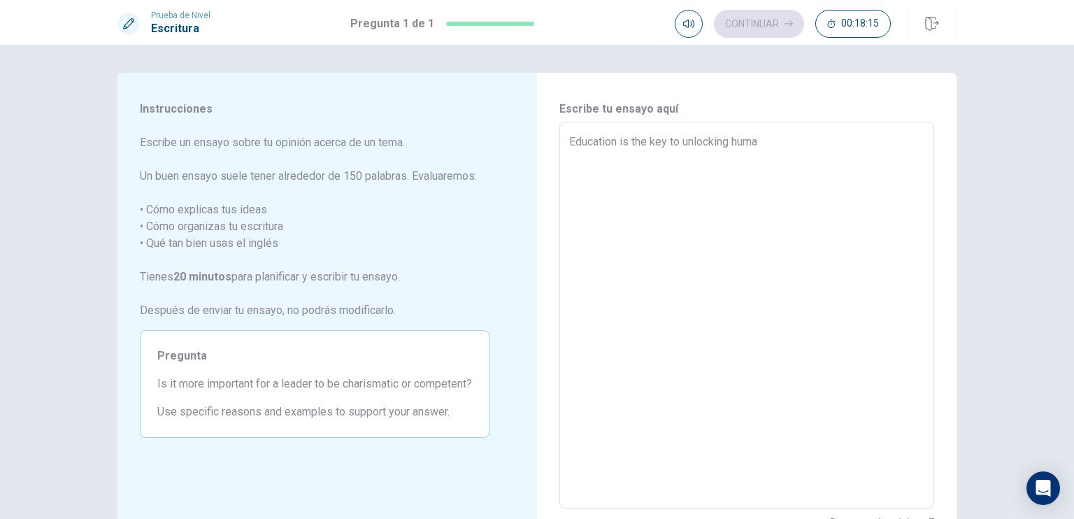
type textarea "Education is the key to unlocking human"
type textarea "x"
type textarea "Education is the key to unlocking human"
type textarea "x"
type textarea "Education is the key to unlocking human p"
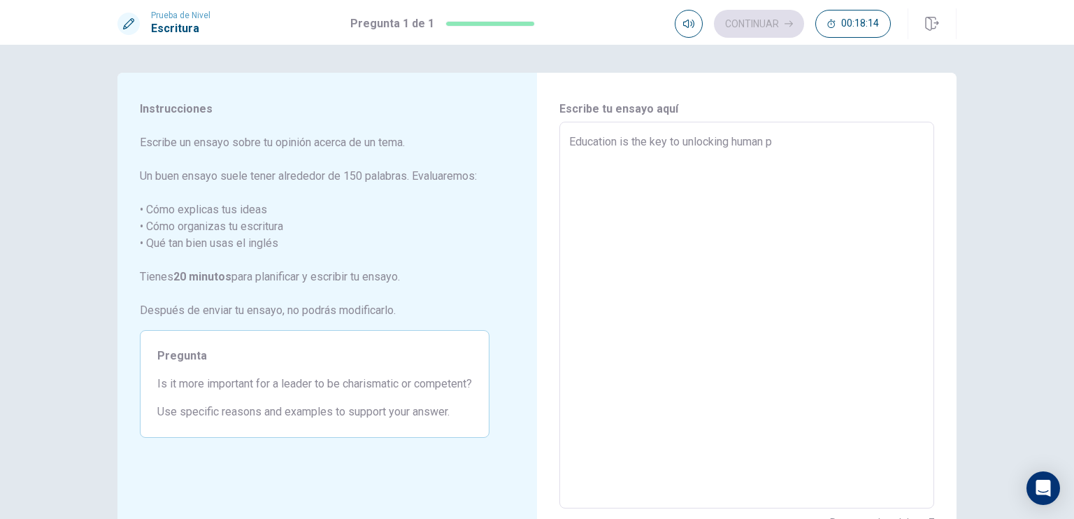
type textarea "x"
type textarea "Education is the key to unlocking human po"
type textarea "x"
type textarea "Education is the key to unlocking human pot"
type textarea "x"
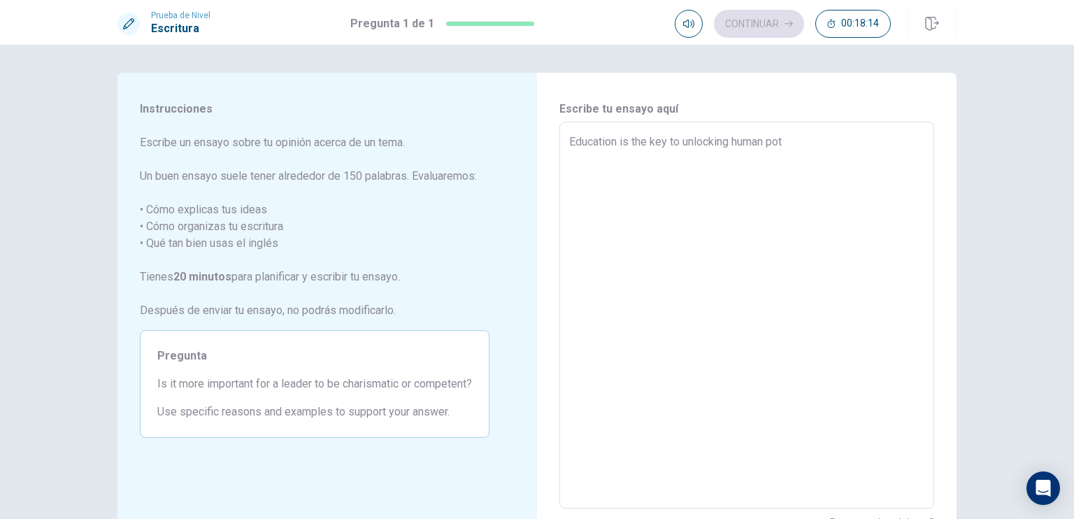
type textarea "Education is the key to unlocking human pote"
type textarea "x"
type textarea "Education is the key to unlocking human poten"
type textarea "x"
type textarea "Education is the key to unlocking human potent"
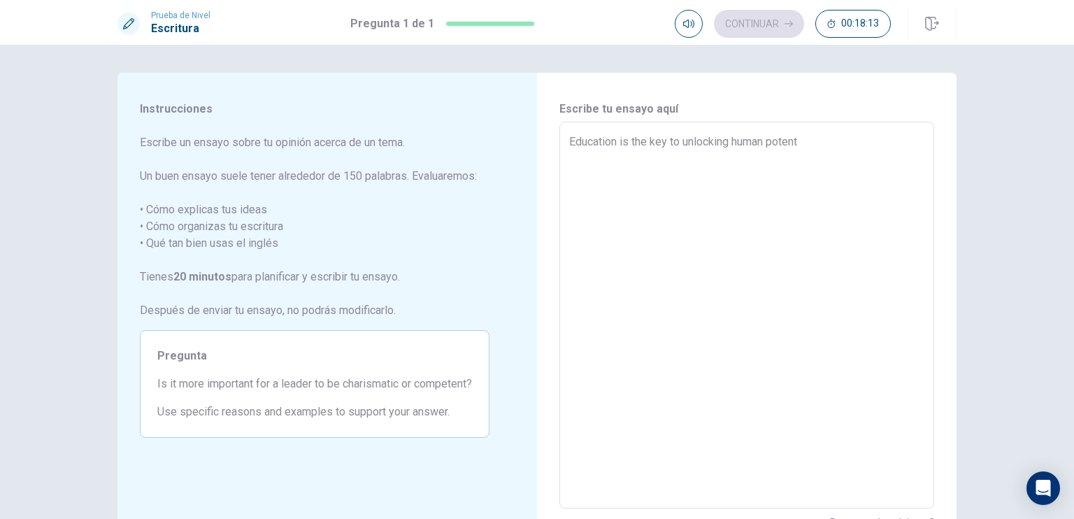
type textarea "x"
type textarea "Education is the key to unlocking human potenti"
type textarea "x"
type textarea "Education is the key to unlocking human potentia"
type textarea "x"
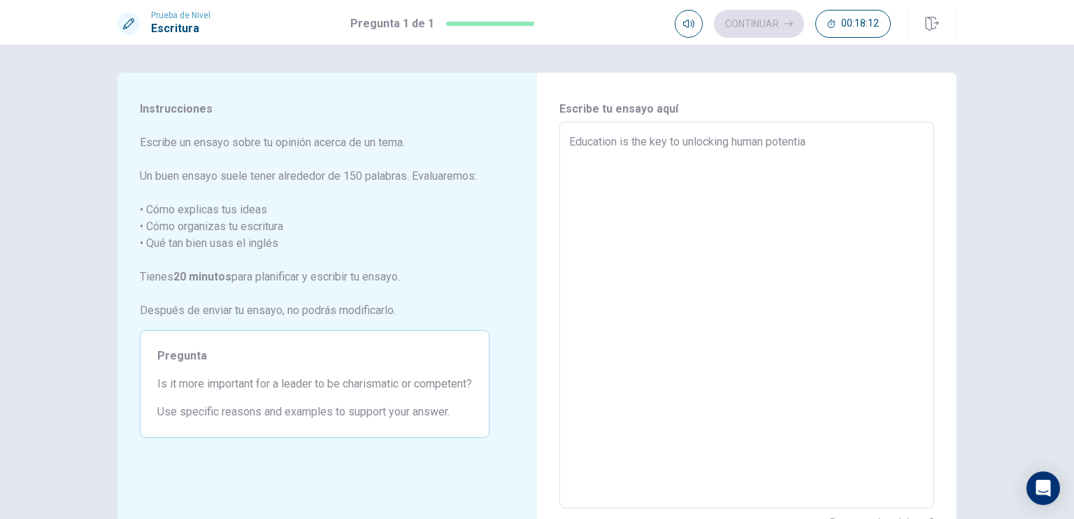
type textarea "Education is the key to unlocking human potential"
type textarea "x"
type textarea "Education is the key to unlocking human potential"
type textarea "x"
type textarea "Education is the key to unlocking human potential"
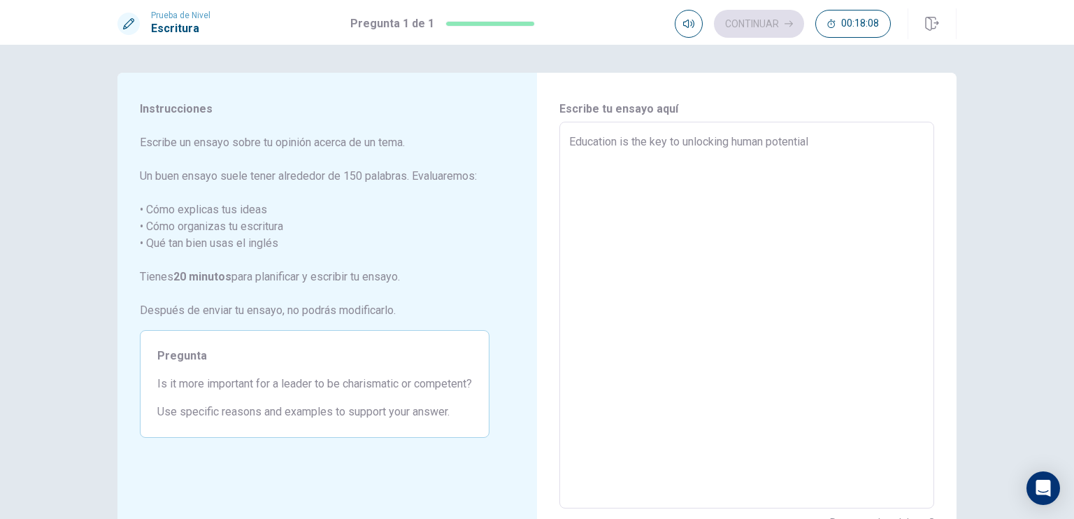
type textarea "x"
type textarea "Education is the key to unlocking human potential."
type textarea "x"
type textarea "Education is the key to unlocking human potential."
type textarea "x"
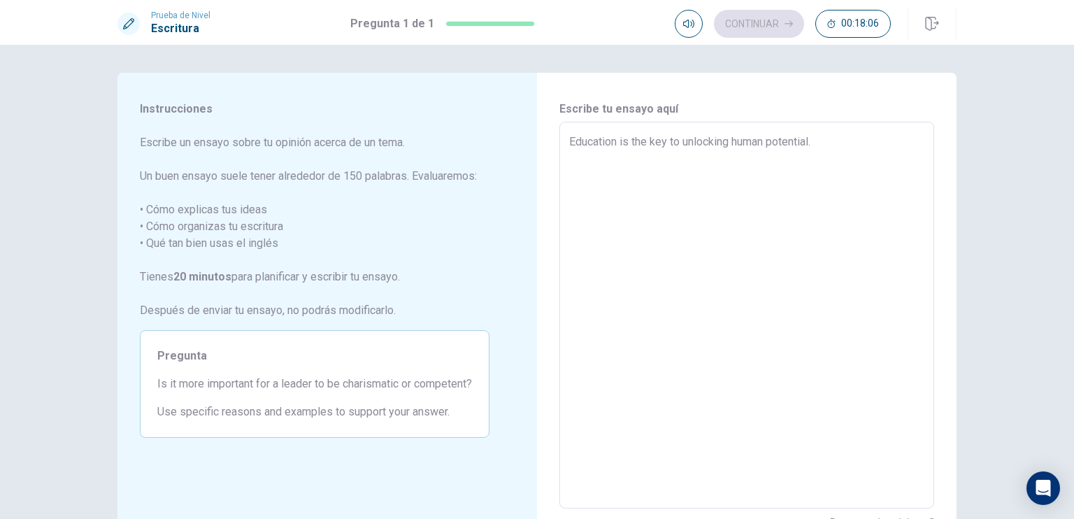
type textarea "Education is the key to unlocking human potential. i"
type textarea "x"
type textarea "Education is the key to unlocking human potential. it"
type textarea "x"
type textarea "Education is the key to unlocking human potential. it"
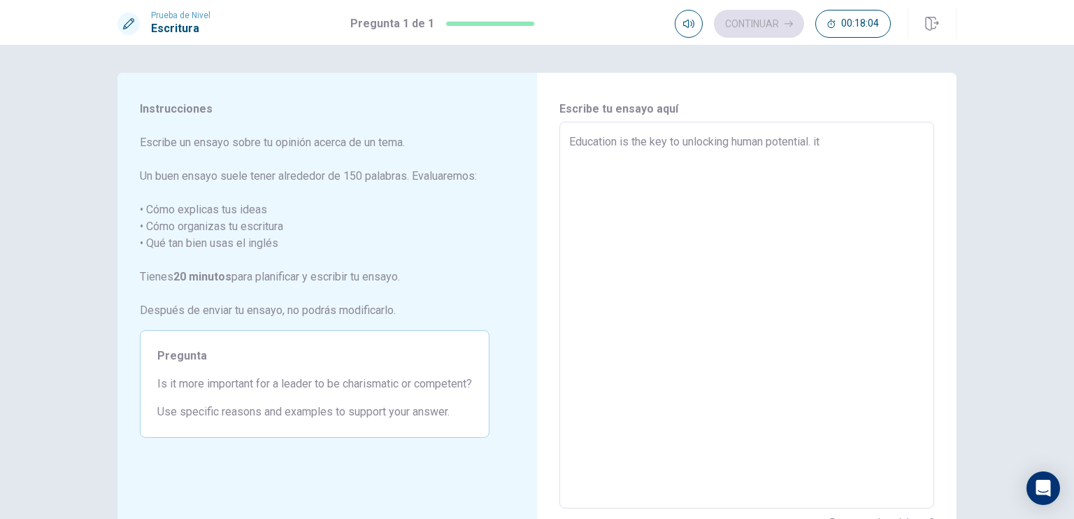
type textarea "x"
type textarea "Education is the key to unlocking human potential. it e"
type textarea "x"
type textarea "Education is the key to unlocking human potential. it em"
type textarea "x"
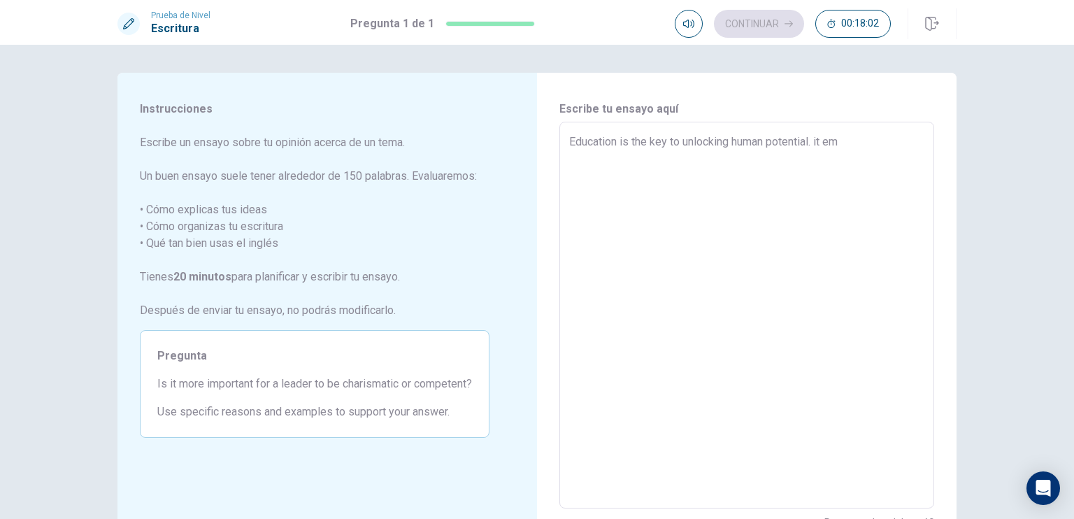
type textarea "Education is the key to unlocking human potential. it emp"
type textarea "x"
type textarea "Education is the key to unlocking human potential. it empo"
type textarea "x"
type textarea "Education is the key to unlocking human potential. it empow"
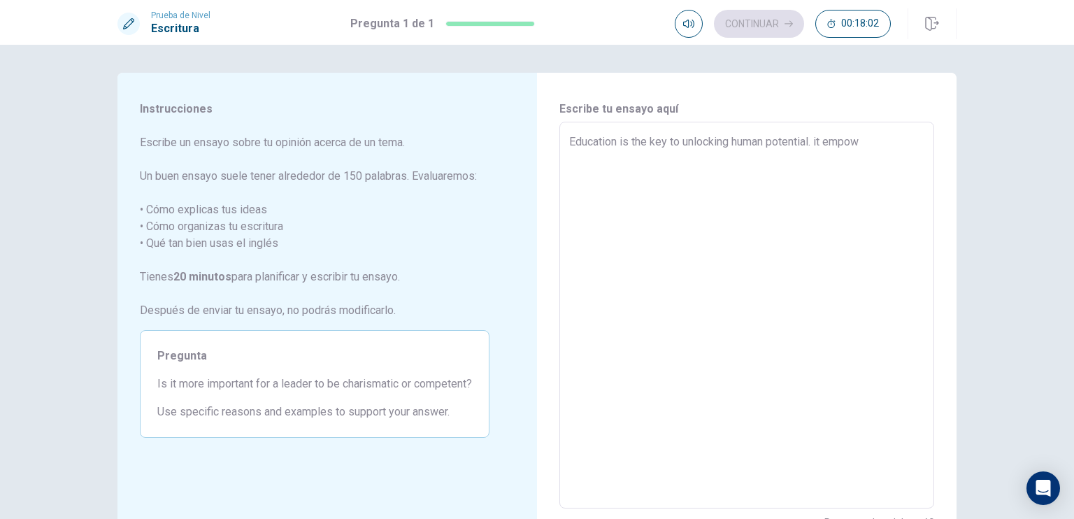
type textarea "x"
type textarea "Education is the key to unlocking human potential. it empowe"
type textarea "x"
type textarea "Education is the key to unlocking human potential. it empower"
type textarea "x"
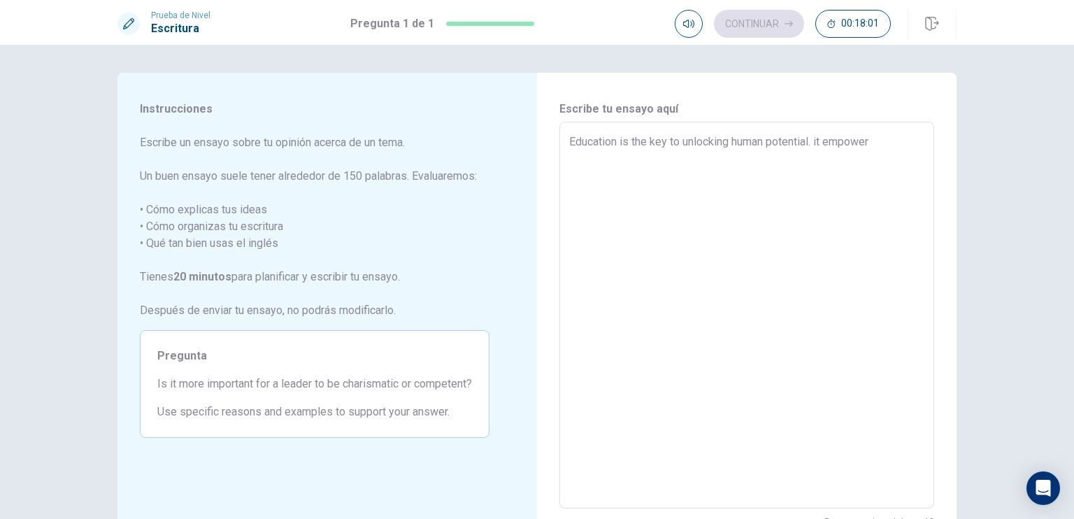
type textarea "Education is the key to unlocking human potential. it empowers"
type textarea "x"
type textarea "Education is the key to unlocking human potential. it empowers"
type textarea "x"
type textarea "Education is the key to unlocking human potential. it empowers i"
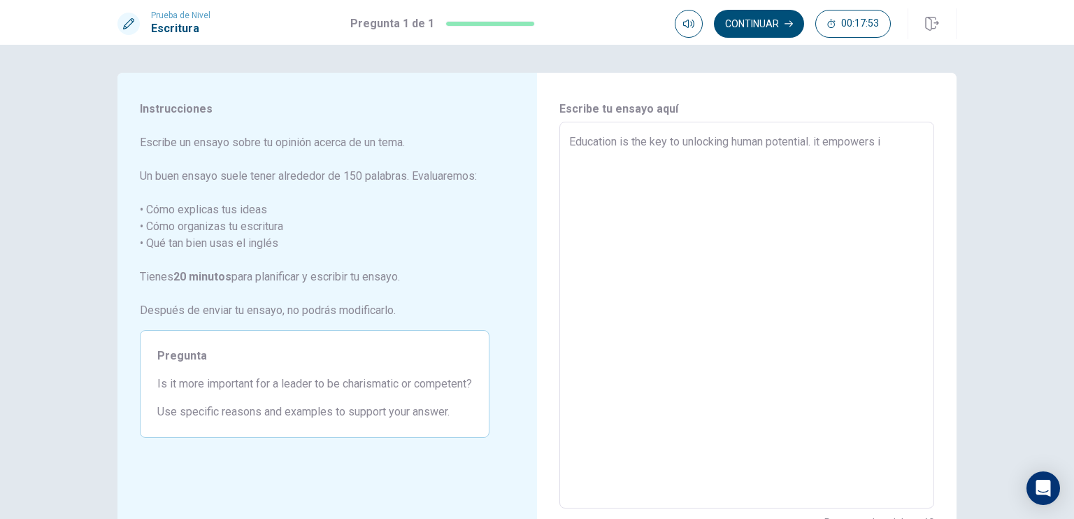
type textarea "x"
type textarea "Education is the key to unlocking human potential. it empowers in"
type textarea "x"
type textarea "Education is the key to unlocking human potential. it empowers ind"
type textarea "x"
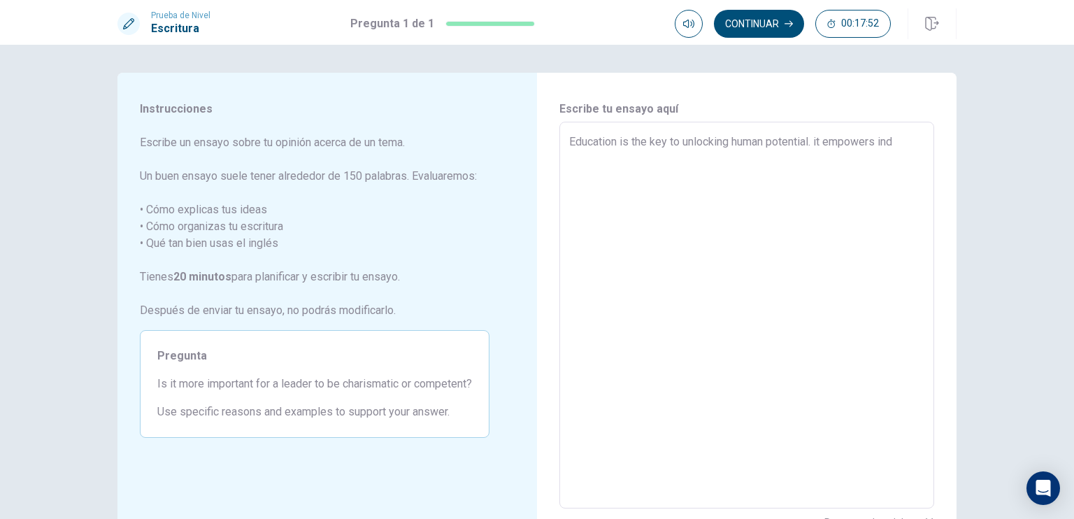
type textarea "Education is the key to unlocking human potential. it empowers indi"
type textarea "x"
type textarea "Education is the key to unlocking human potential. it empowers indiv"
type textarea "x"
type textarea "Education is the key to unlocking human potential. it empowers indivi"
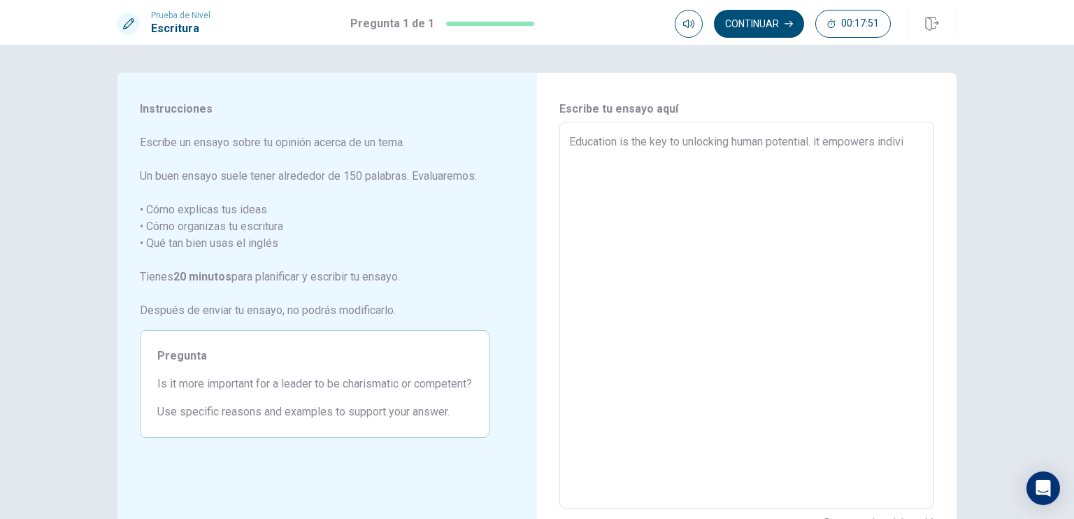
type textarea "x"
type textarea "Education is the key to unlocking human potential. it empowers individ"
type textarea "x"
type textarea "Education is the key to unlocking human potential. it empowers individu"
type textarea "x"
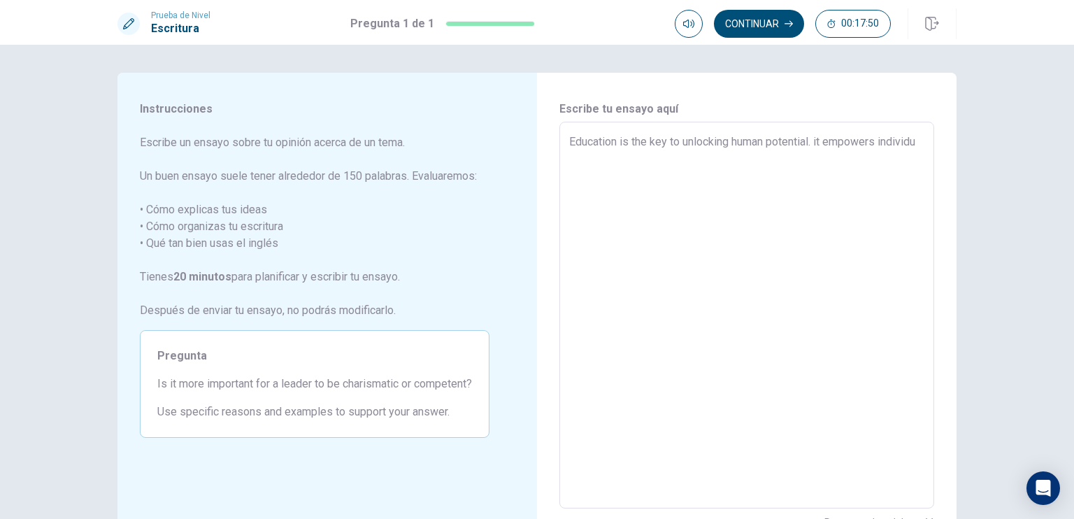
type textarea "Education is the key to unlocking human potential. it empowers individua"
type textarea "x"
type textarea "Education is the key to unlocking human potential. it empowers individual"
type textarea "x"
type textarea "Education is the key to unlocking human potential. it empowers individuals"
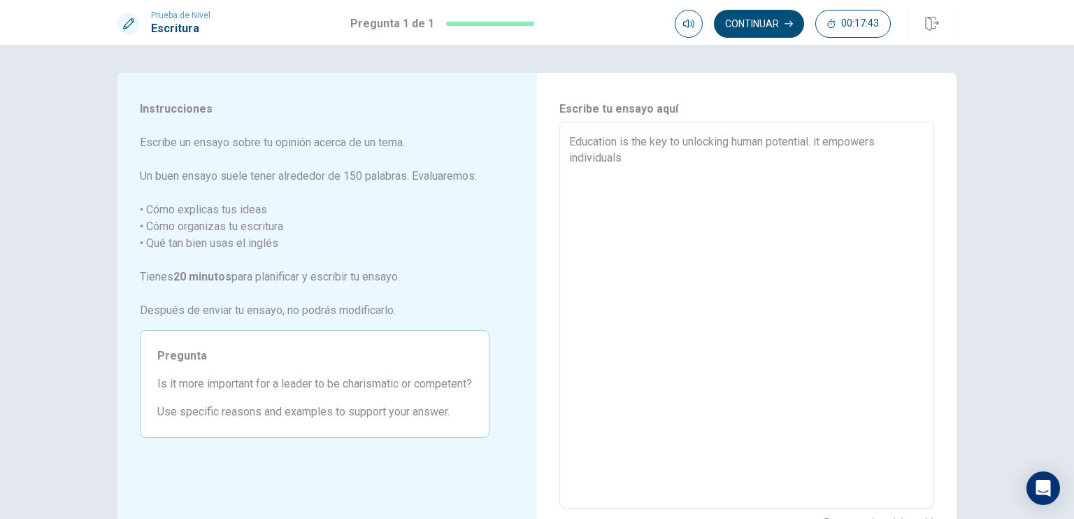
type textarea "x"
type textarea "Education is the key to unlocking human potential. it empowers individuals"
type textarea "x"
type textarea "Education is the key to unlocking human potential. it empowers individuals t"
type textarea "x"
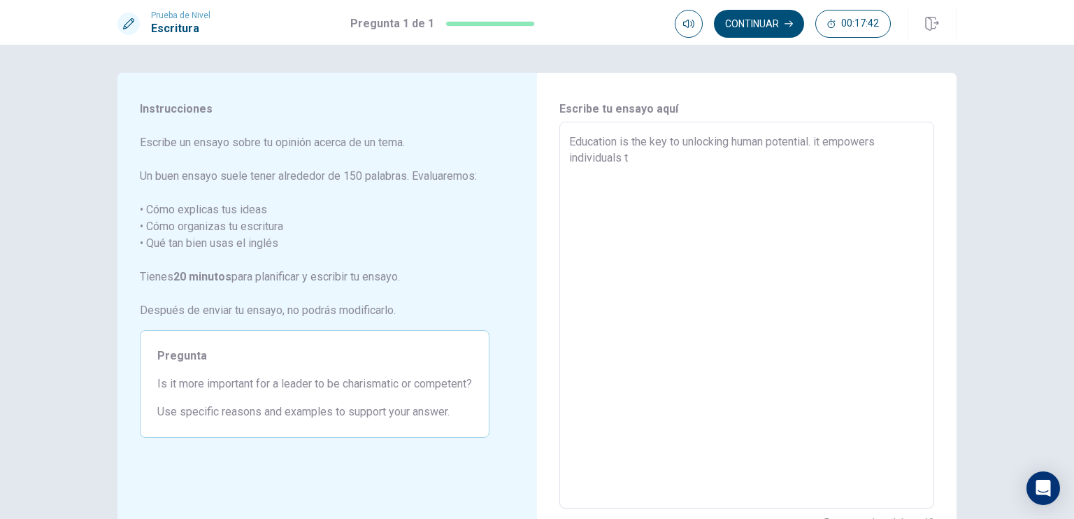
type textarea "Education is the key to unlocking human potential. it empowers individuals to"
type textarea "x"
type textarea "Education is the key to unlocking human potential. it empowers individuals to"
type textarea "x"
type textarea "Education is the key to unlocking human potential. it empowers individuals to m"
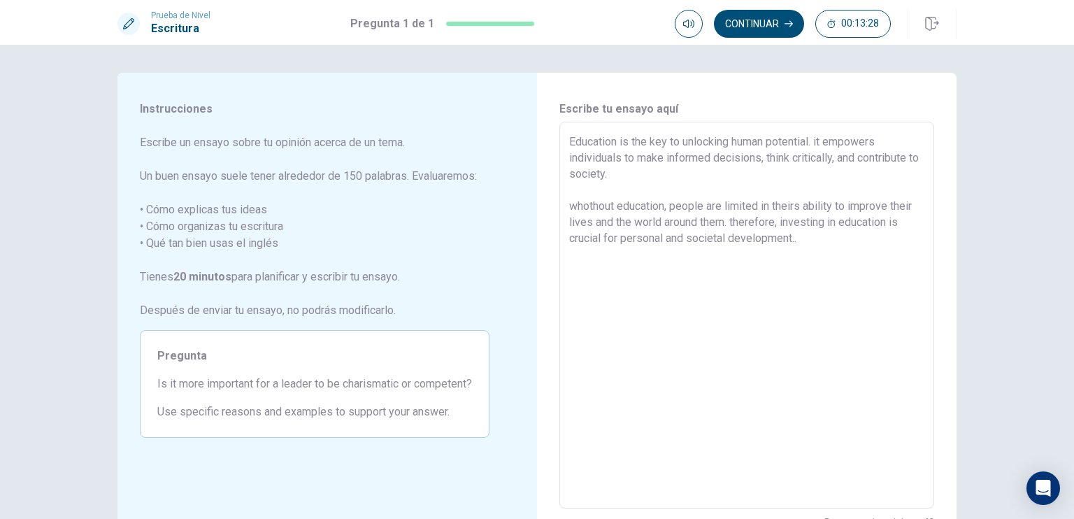
scroll to position [113, 0]
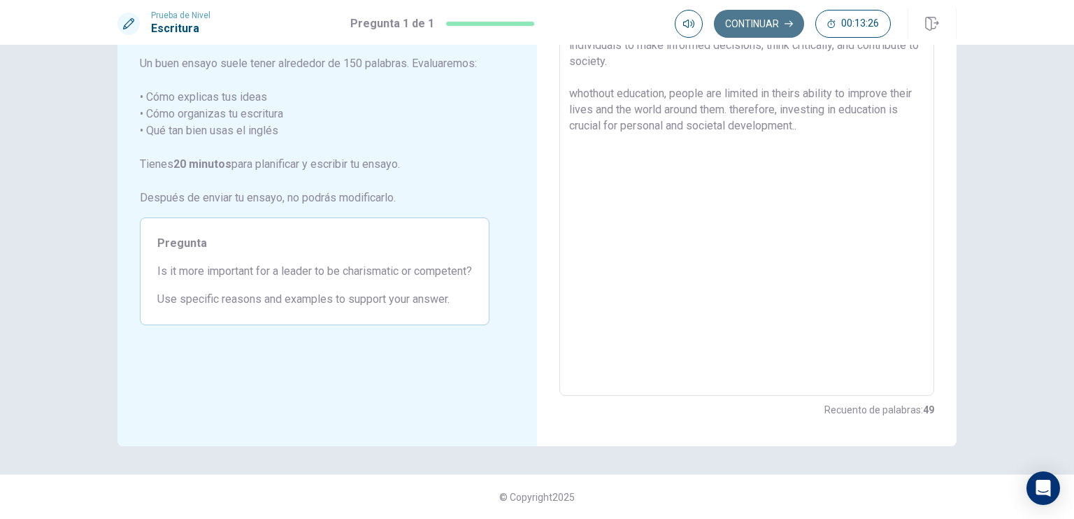
click at [776, 21] on button "Continuar" at bounding box center [759, 24] width 90 height 28
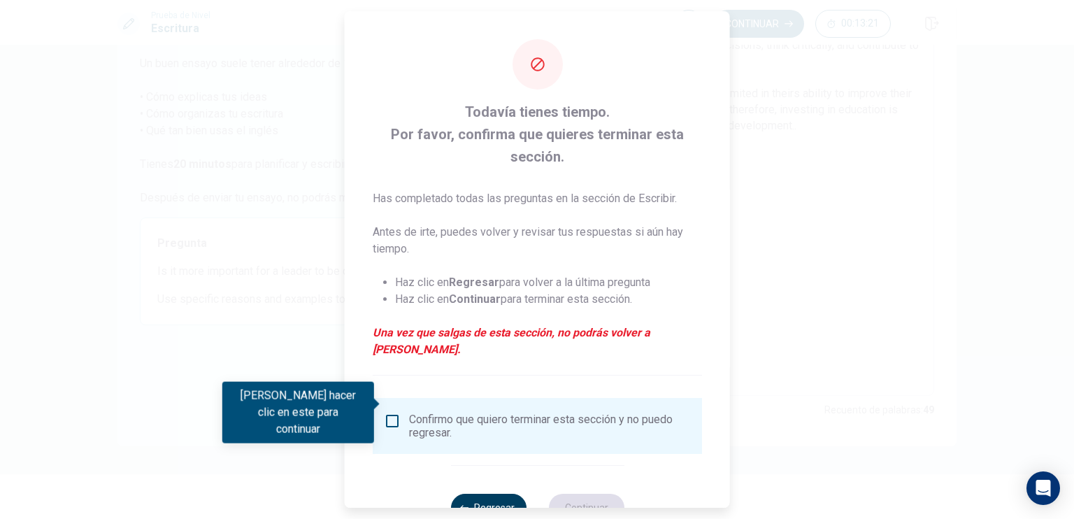
click at [496, 495] on button "Regresar" at bounding box center [487, 507] width 75 height 28
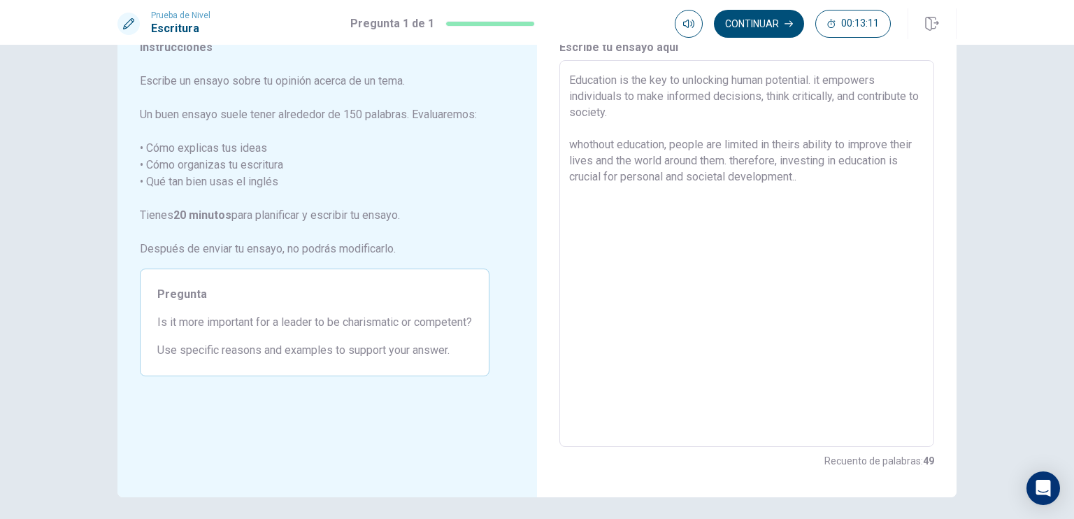
scroll to position [12, 0]
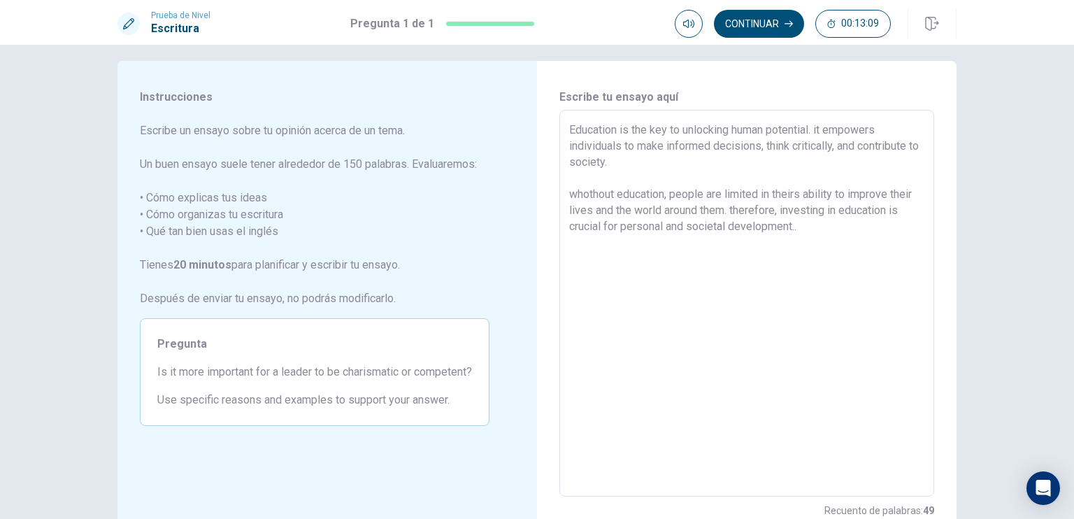
click at [683, 254] on textarea "Education is the key to unlocking human potential. it empowers individuals to m…" at bounding box center [746, 303] width 355 height 363
click at [813, 238] on textarea "Education is the key to unlocking human potential. it empowers individuals to m…" at bounding box center [746, 303] width 355 height 363
click at [569, 285] on textarea "Education is the key to unlocking human potential. it empowers individuals to m…" at bounding box center [746, 303] width 355 height 363
click at [569, 272] on textarea "Education is the key to unlocking human potential. it empowers individuals to m…" at bounding box center [746, 303] width 355 height 363
click at [572, 269] on textarea "Education is the key to unlocking human potential. it empowers individuals to m…" at bounding box center [746, 303] width 355 height 363
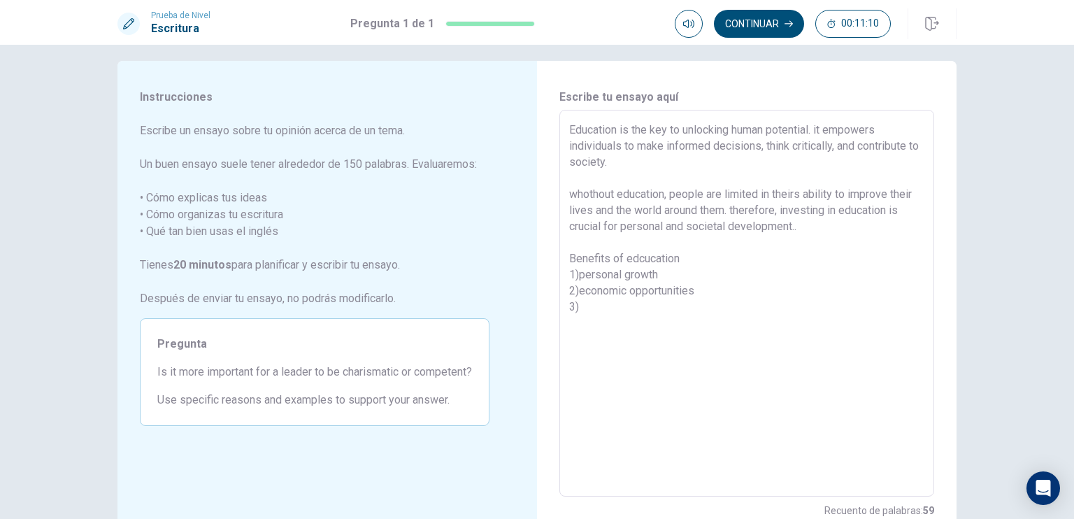
click at [593, 317] on textarea "Education is the key to unlocking human potential. it empowers individuals to m…" at bounding box center [746, 303] width 355 height 363
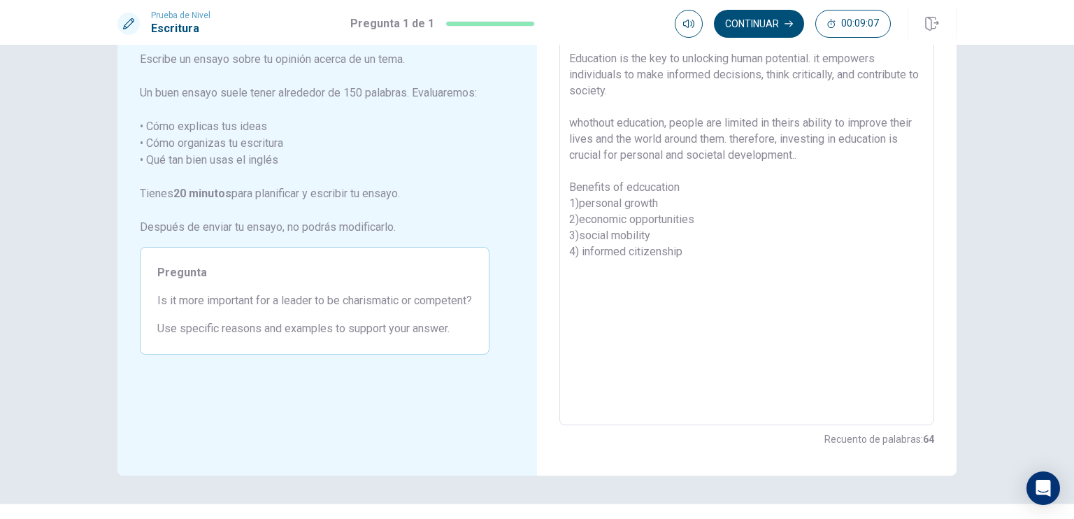
scroll to position [84, 0]
drag, startPoint x: 155, startPoint y: 297, endPoint x: 236, endPoint y: 303, distance: 81.3
click at [236, 303] on span "Is it more important for a leader to be charismatic or competent?" at bounding box center [314, 299] width 315 height 17
click at [603, 314] on textarea "Education is the key to unlocking human potential. it empowers individuals to m…" at bounding box center [746, 231] width 355 height 363
click at [707, 271] on textarea "Education is the key to unlocking human potential. it empowers individuals to m…" at bounding box center [746, 231] width 355 height 363
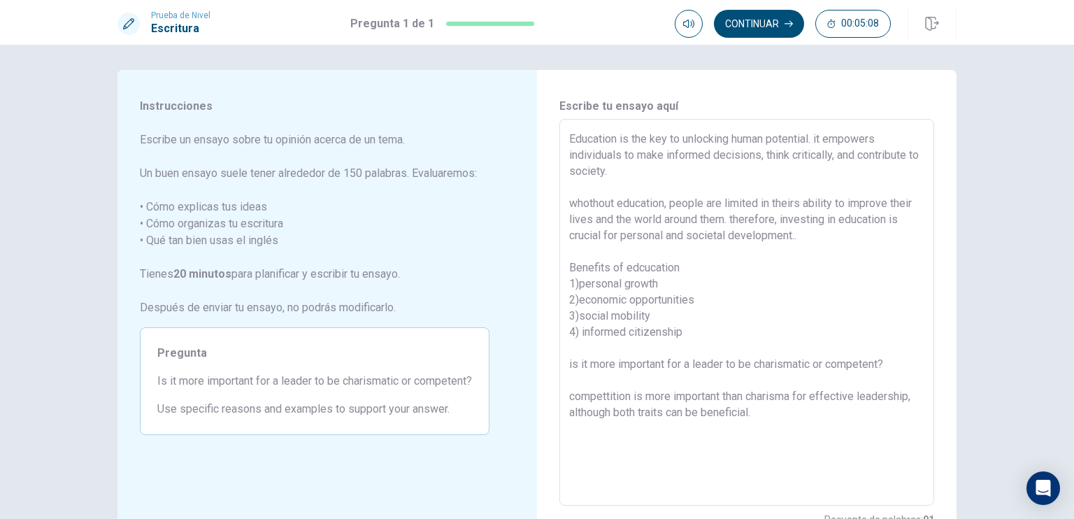
scroll to position [0, 0]
click at [774, 20] on button "Continuar" at bounding box center [759, 24] width 90 height 28
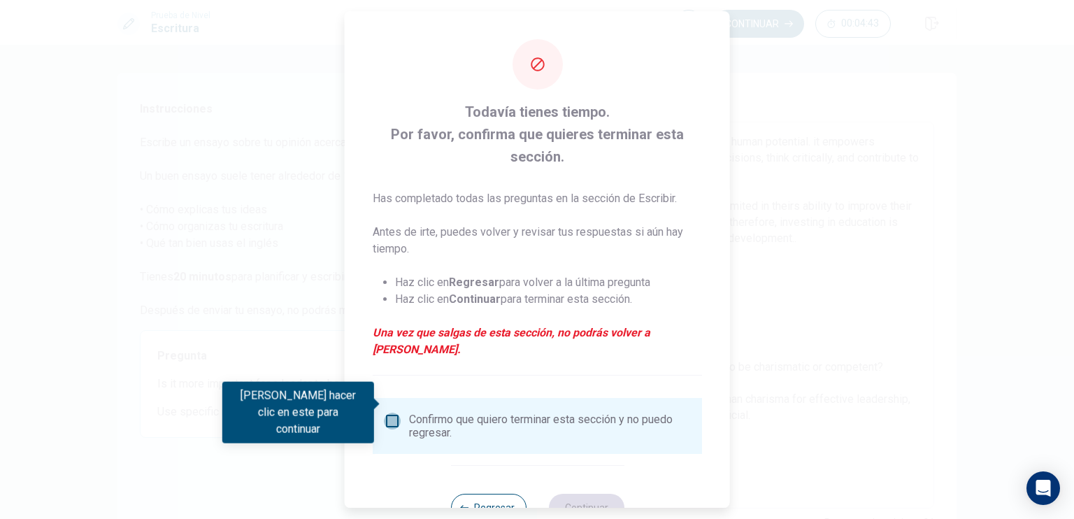
click at [392, 412] on input "Debes hacer clic en este para continuar" at bounding box center [392, 420] width 17 height 17
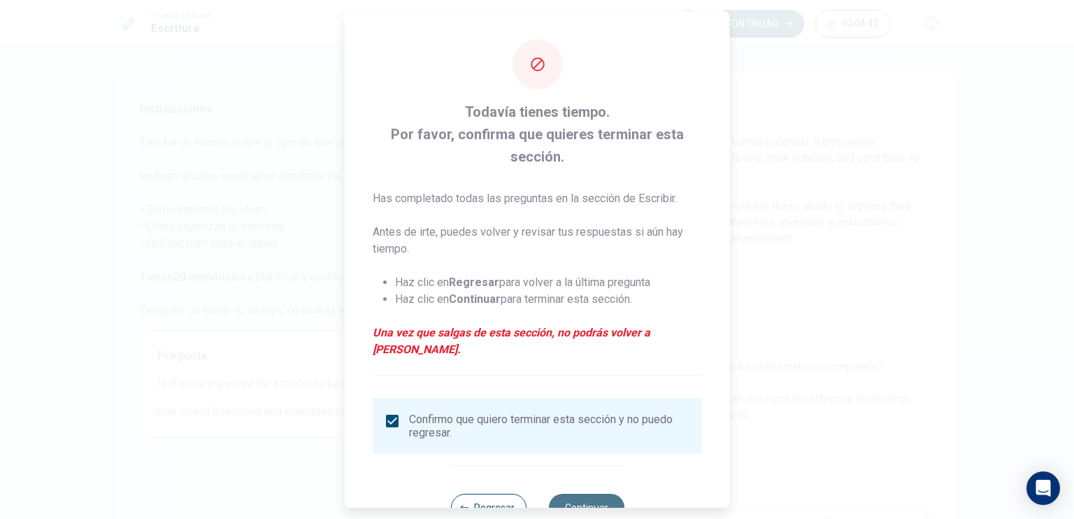
click at [596, 493] on button "Continuar" at bounding box center [585, 507] width 75 height 28
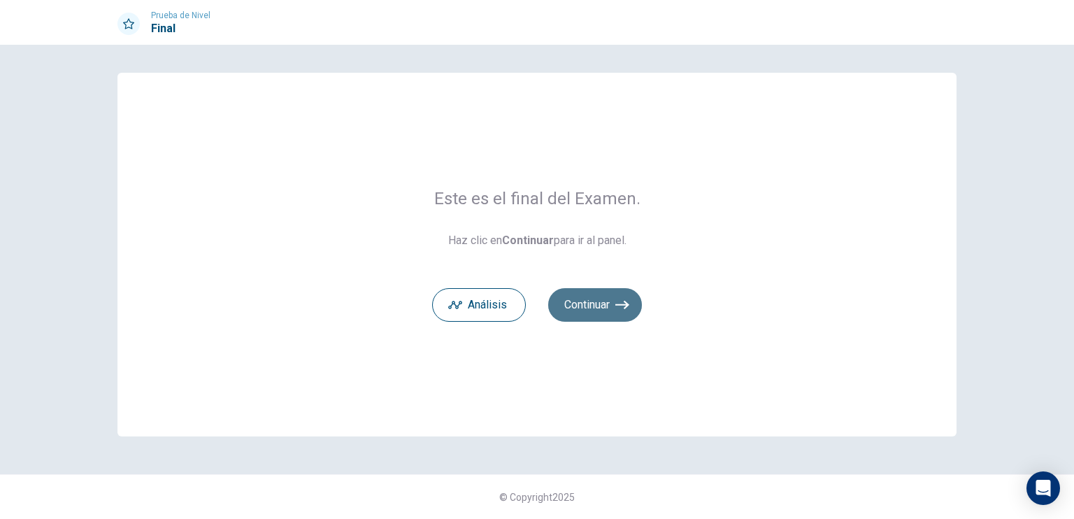
click at [599, 311] on button "Continuar" at bounding box center [595, 305] width 94 height 34
